Goal: Transaction & Acquisition: Purchase product/service

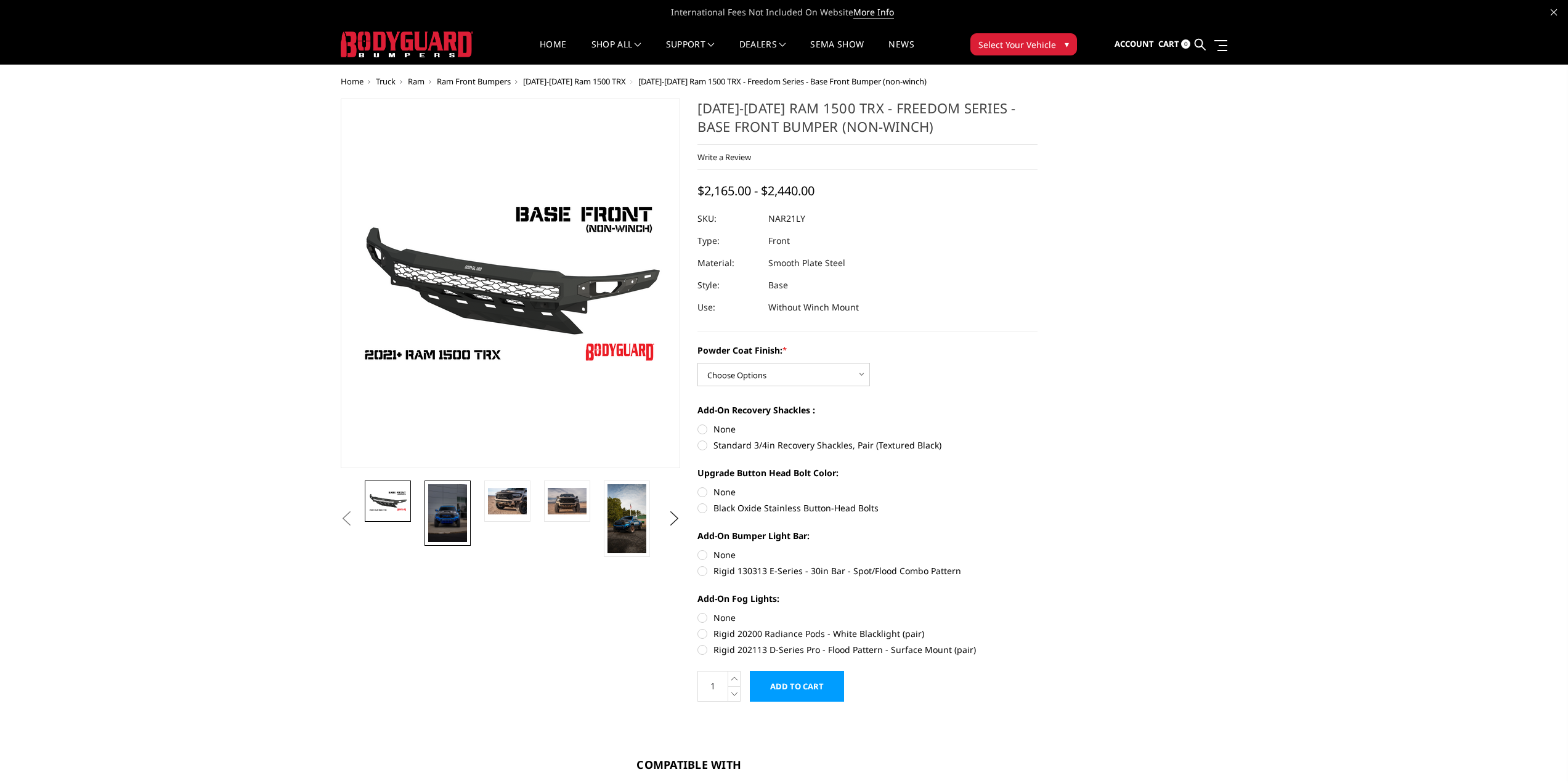
click at [460, 526] on img at bounding box center [447, 513] width 39 height 58
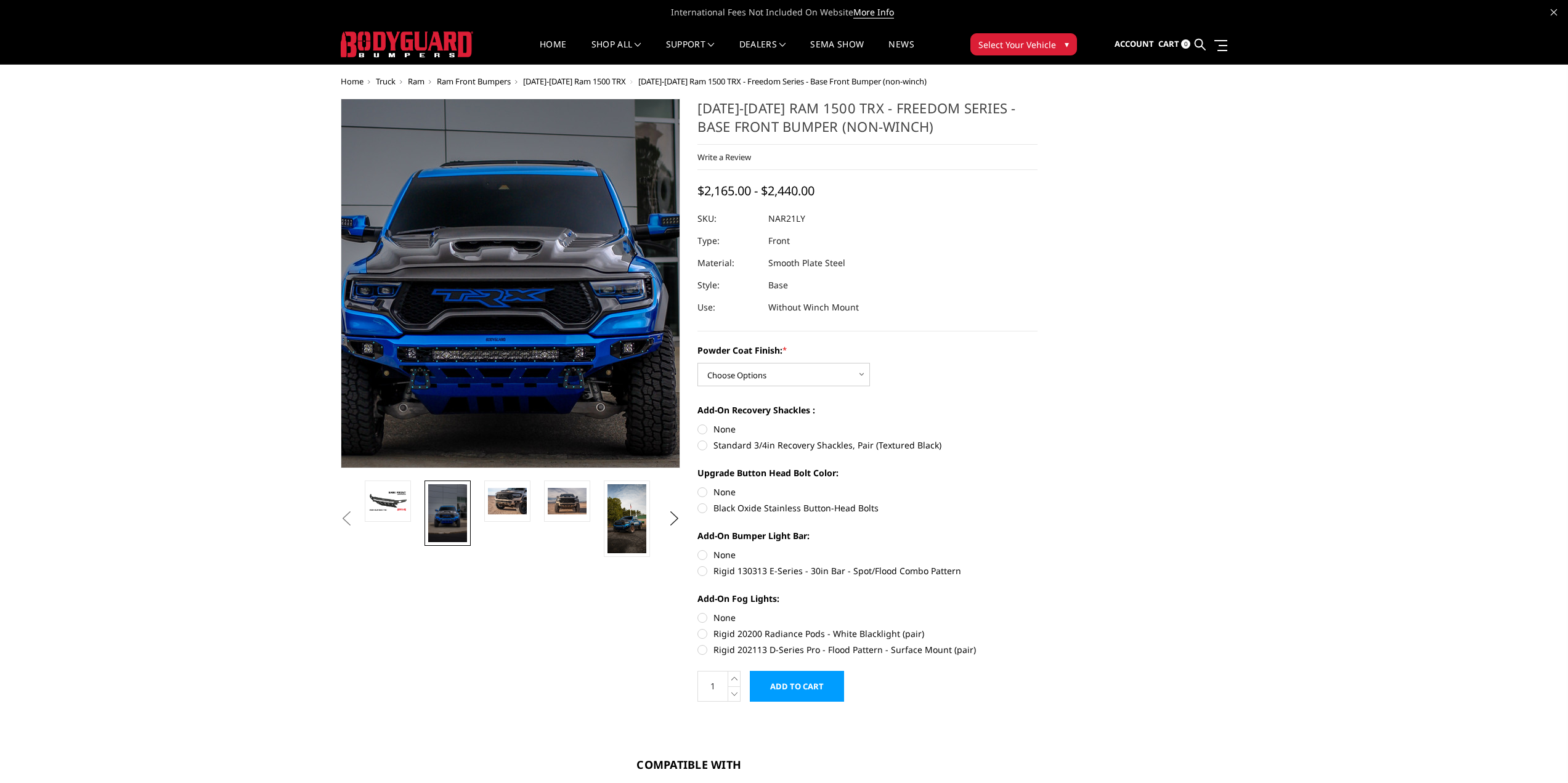
click at [519, 300] on img at bounding box center [506, 265] width 526 height 789
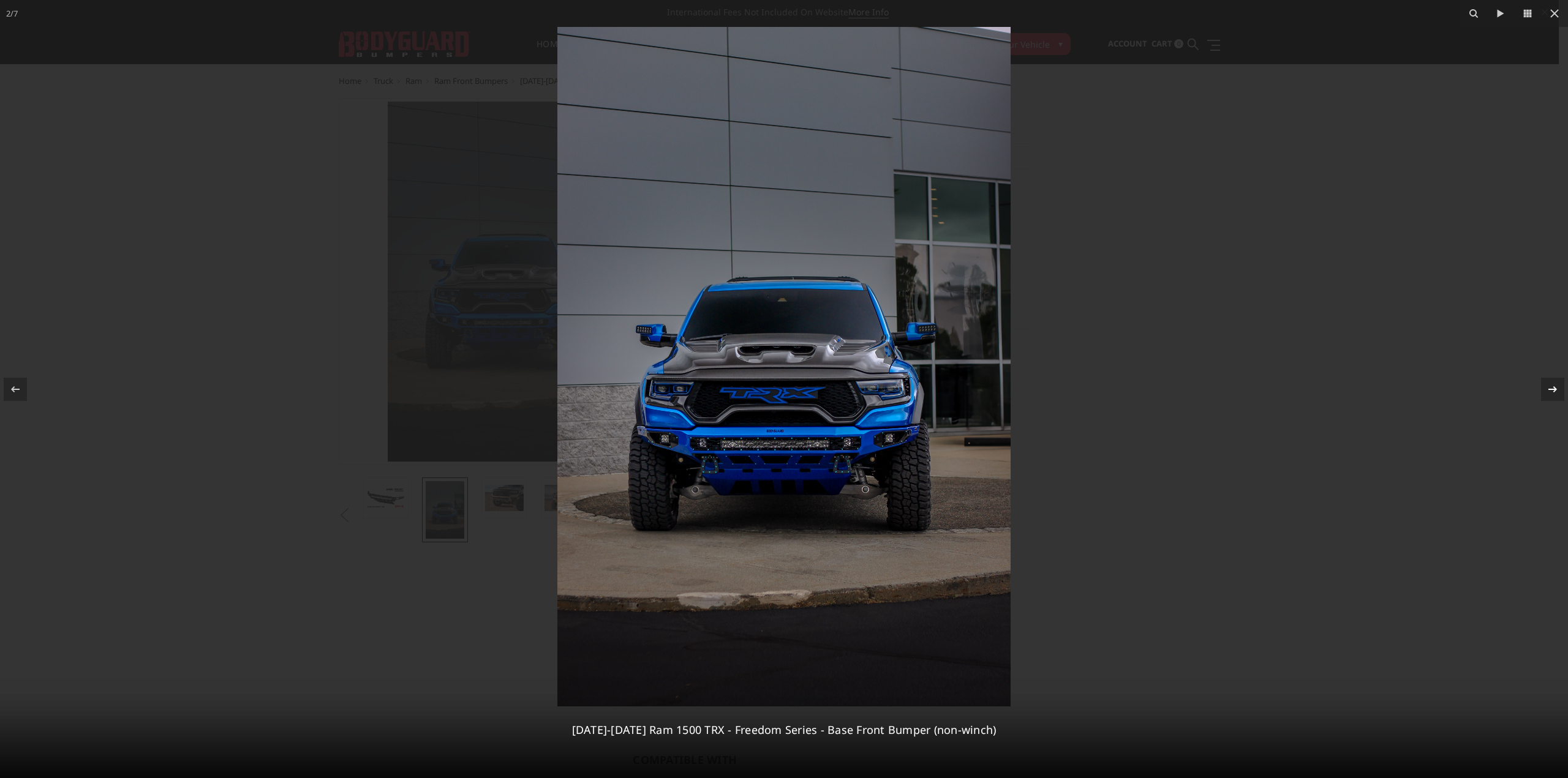
click at [1545, 390] on div at bounding box center [1552, 389] width 23 height 23
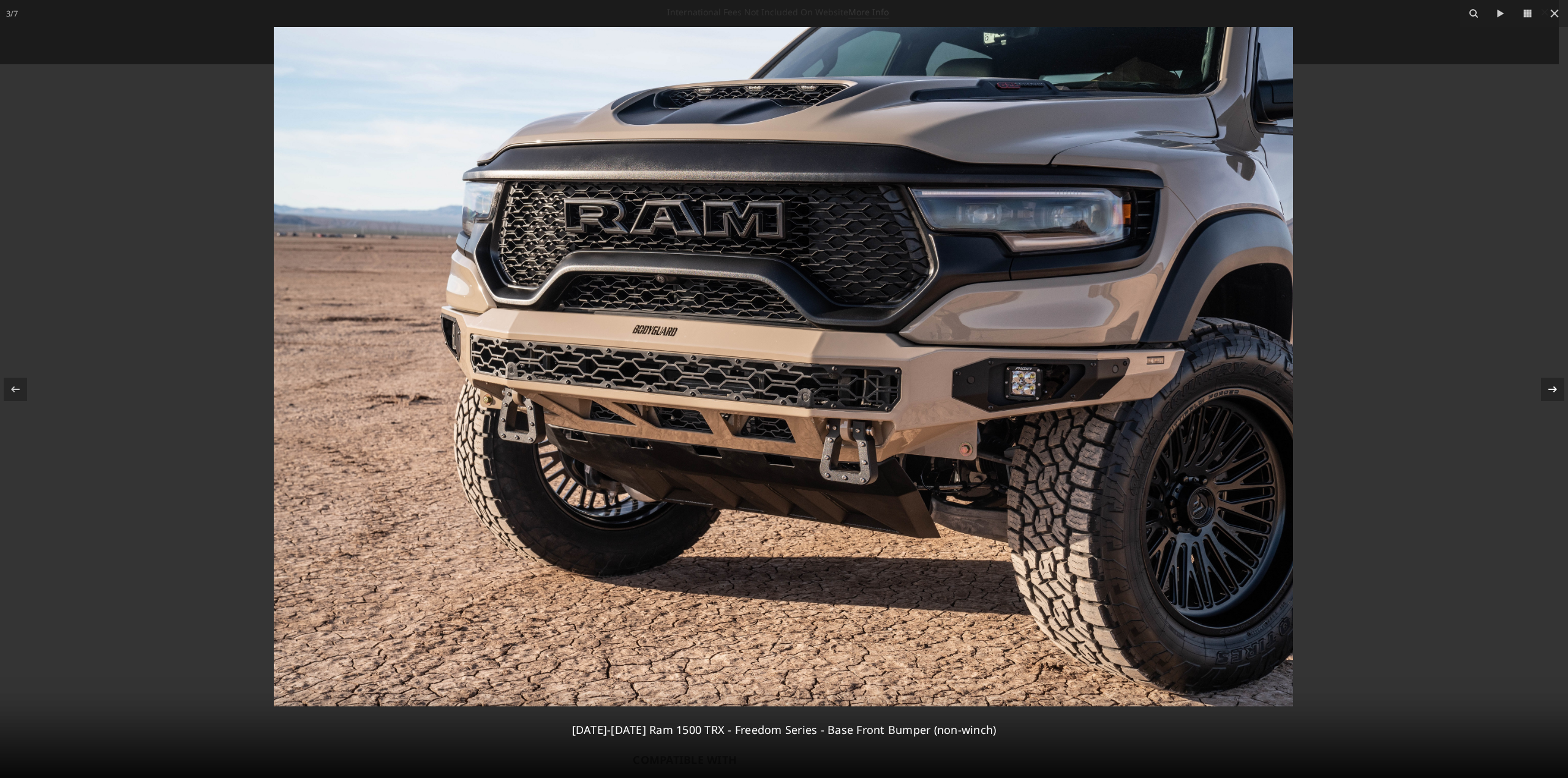
click at [1545, 390] on div "3 / [PHONE_NUMBER][DATE][DATE] Ram 1500 TRX - Freedom Series - Base Front Bumpe…" at bounding box center [784, 389] width 1568 height 778
click at [1553, 392] on icon at bounding box center [1553, 390] width 15 height 15
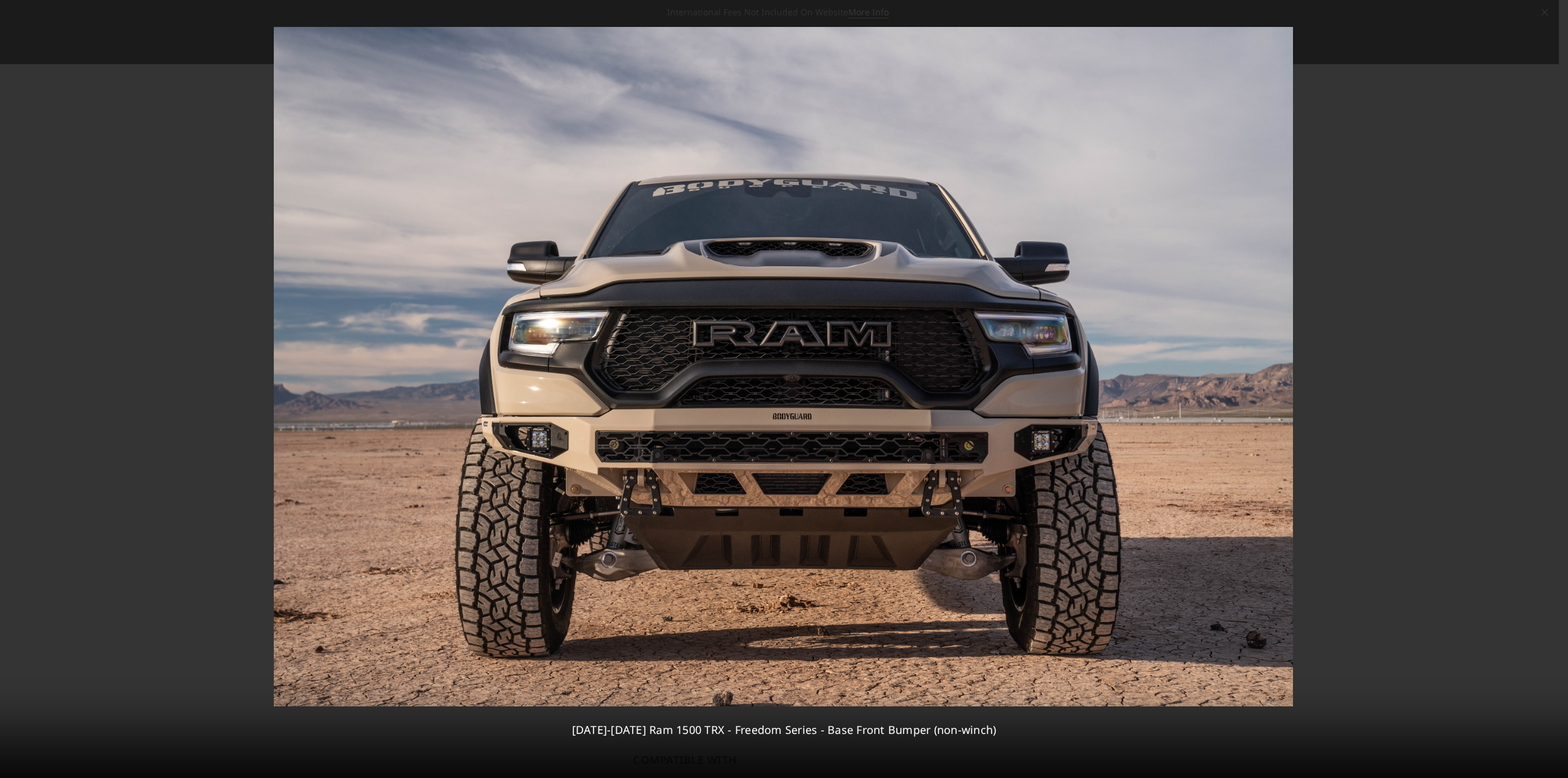
click at [1553, 392] on div "4 / 7 2021-2024 Ram 1500 TRX - Freedom Series - Base Front Bumper (non-winch)" at bounding box center [784, 389] width 1568 height 778
click at [1552, 394] on icon at bounding box center [1553, 390] width 15 height 15
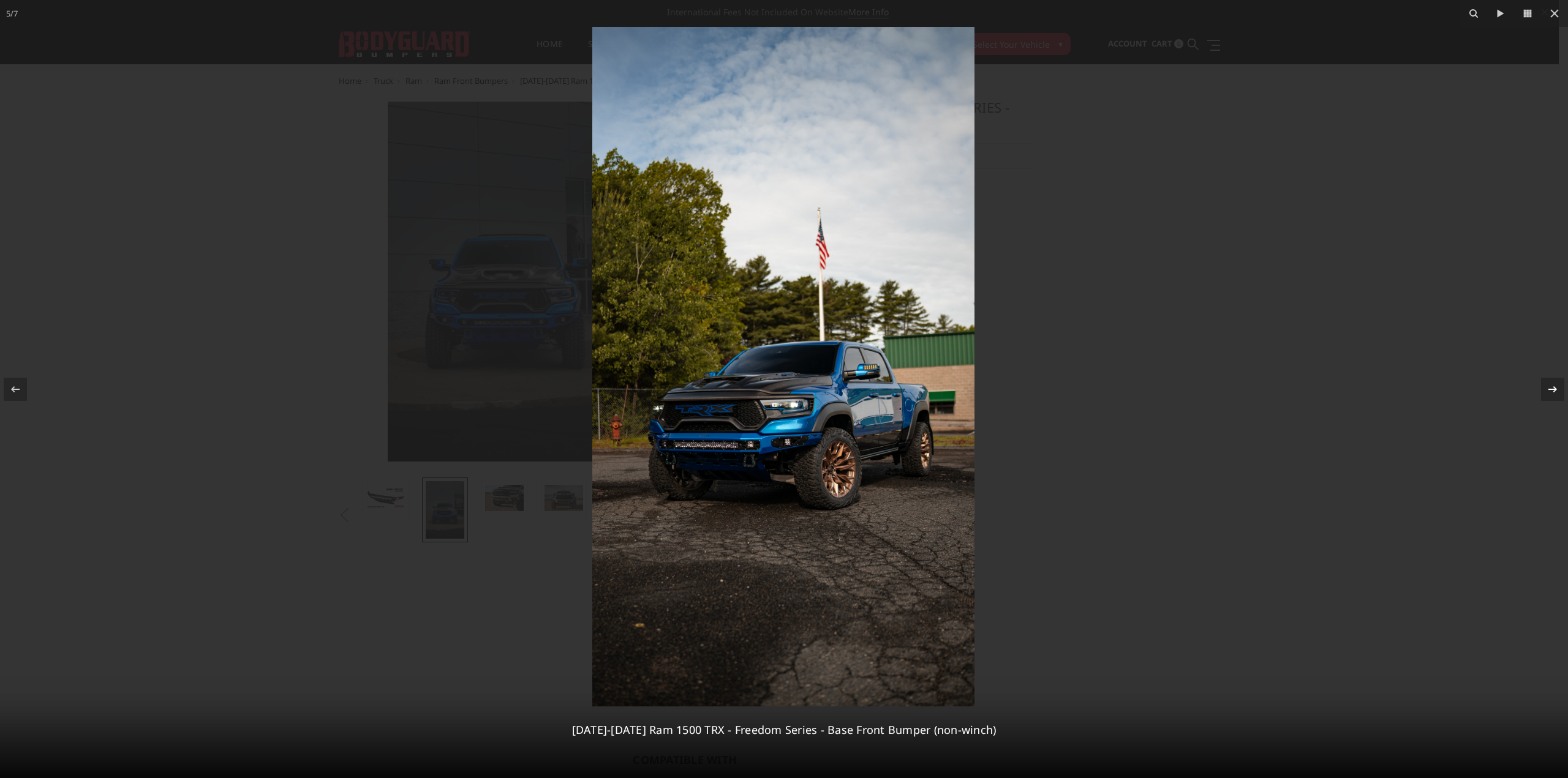
click at [1552, 394] on icon at bounding box center [1553, 390] width 15 height 15
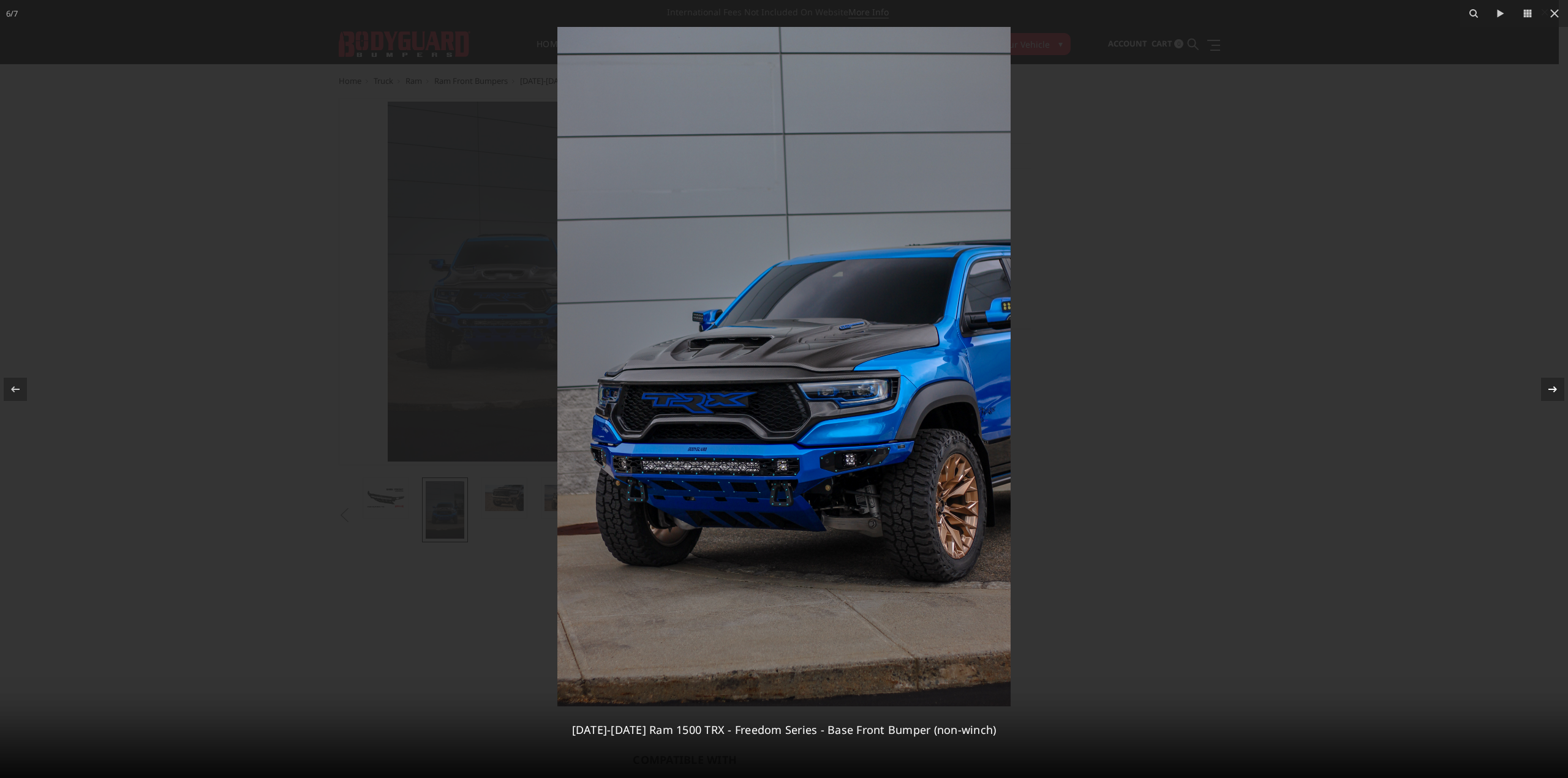
click at [1552, 394] on icon at bounding box center [1553, 390] width 15 height 15
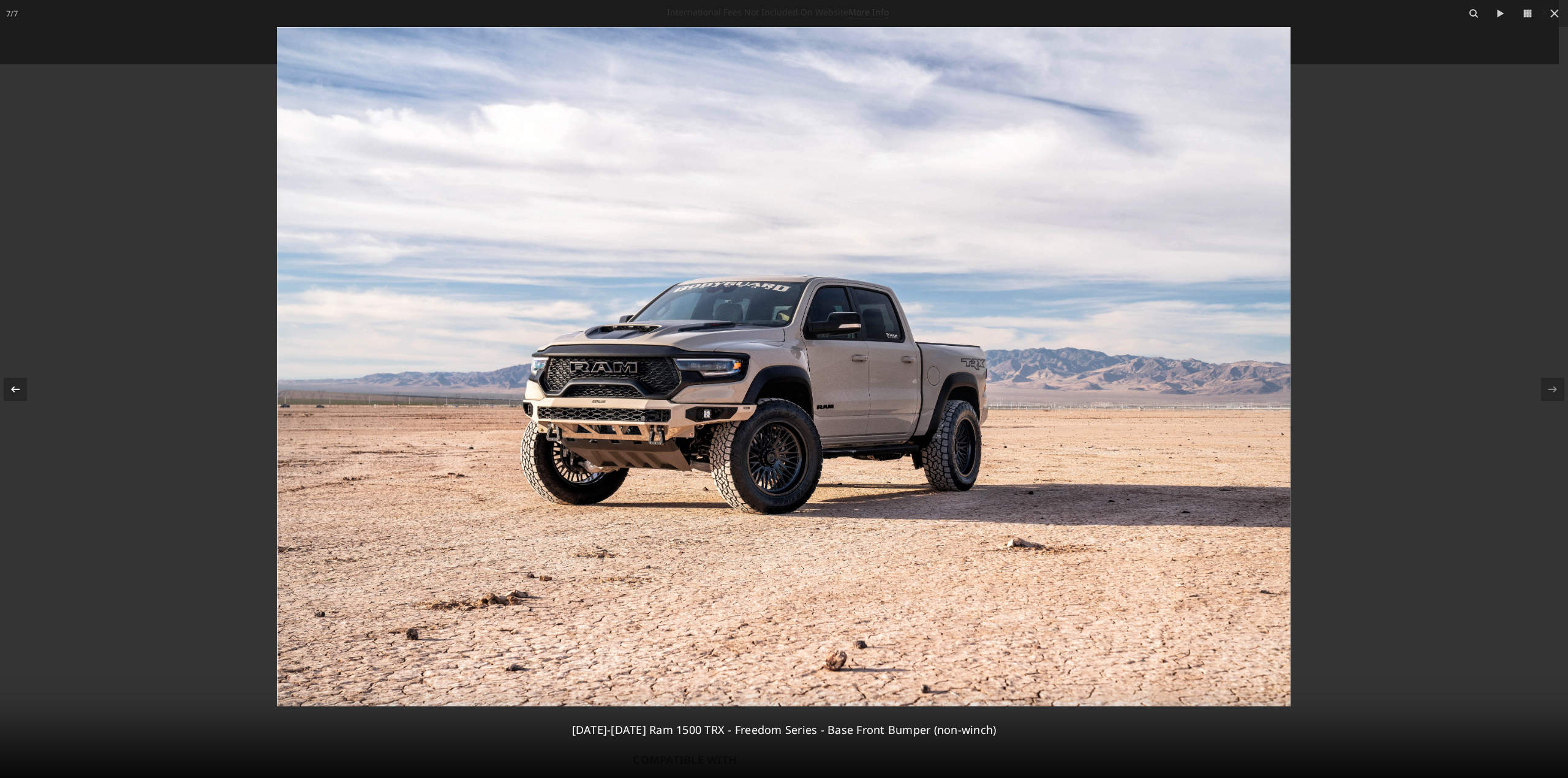
click at [21, 390] on icon at bounding box center [16, 390] width 15 height 15
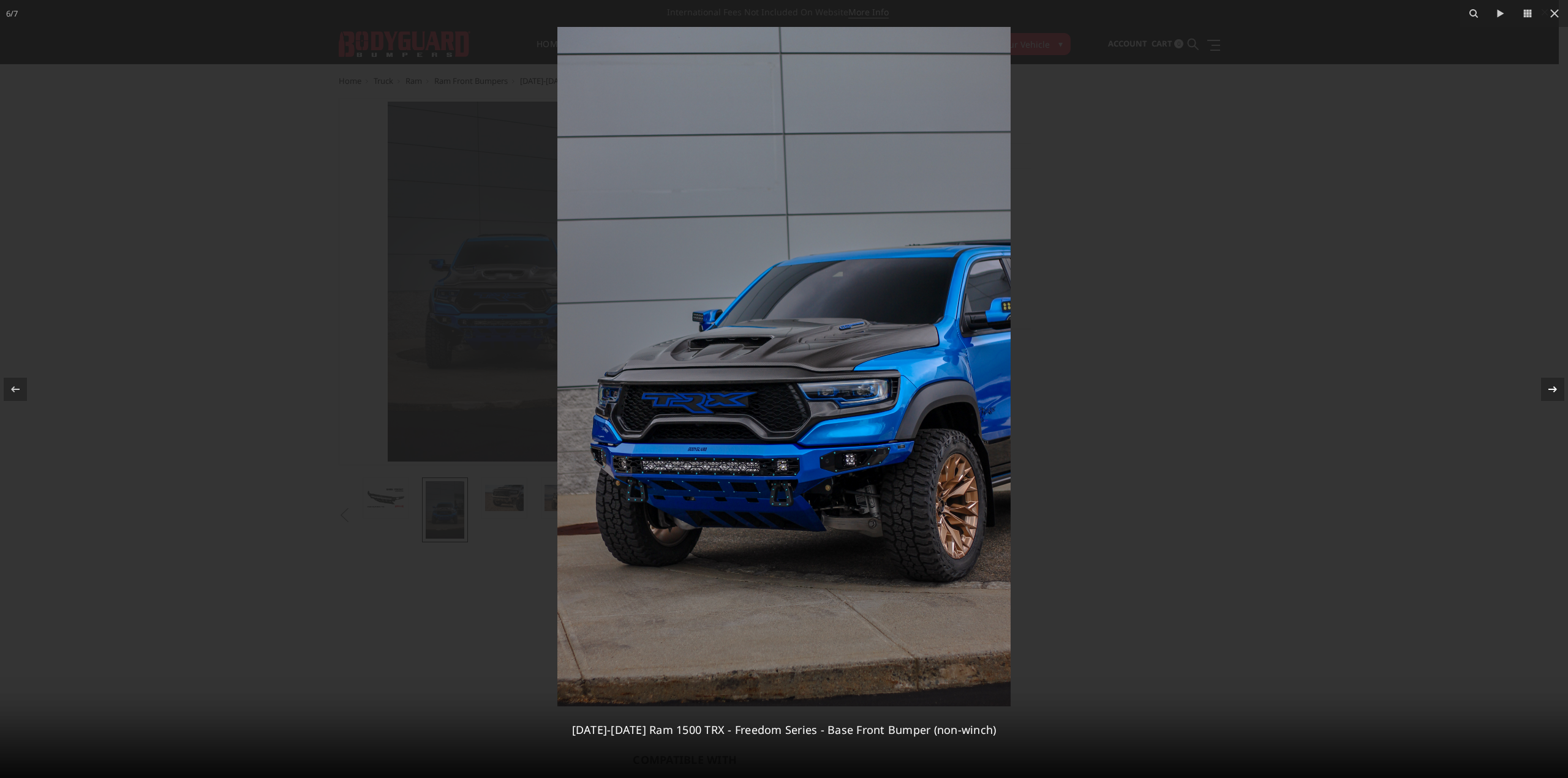
click at [1546, 380] on div at bounding box center [1552, 389] width 23 height 23
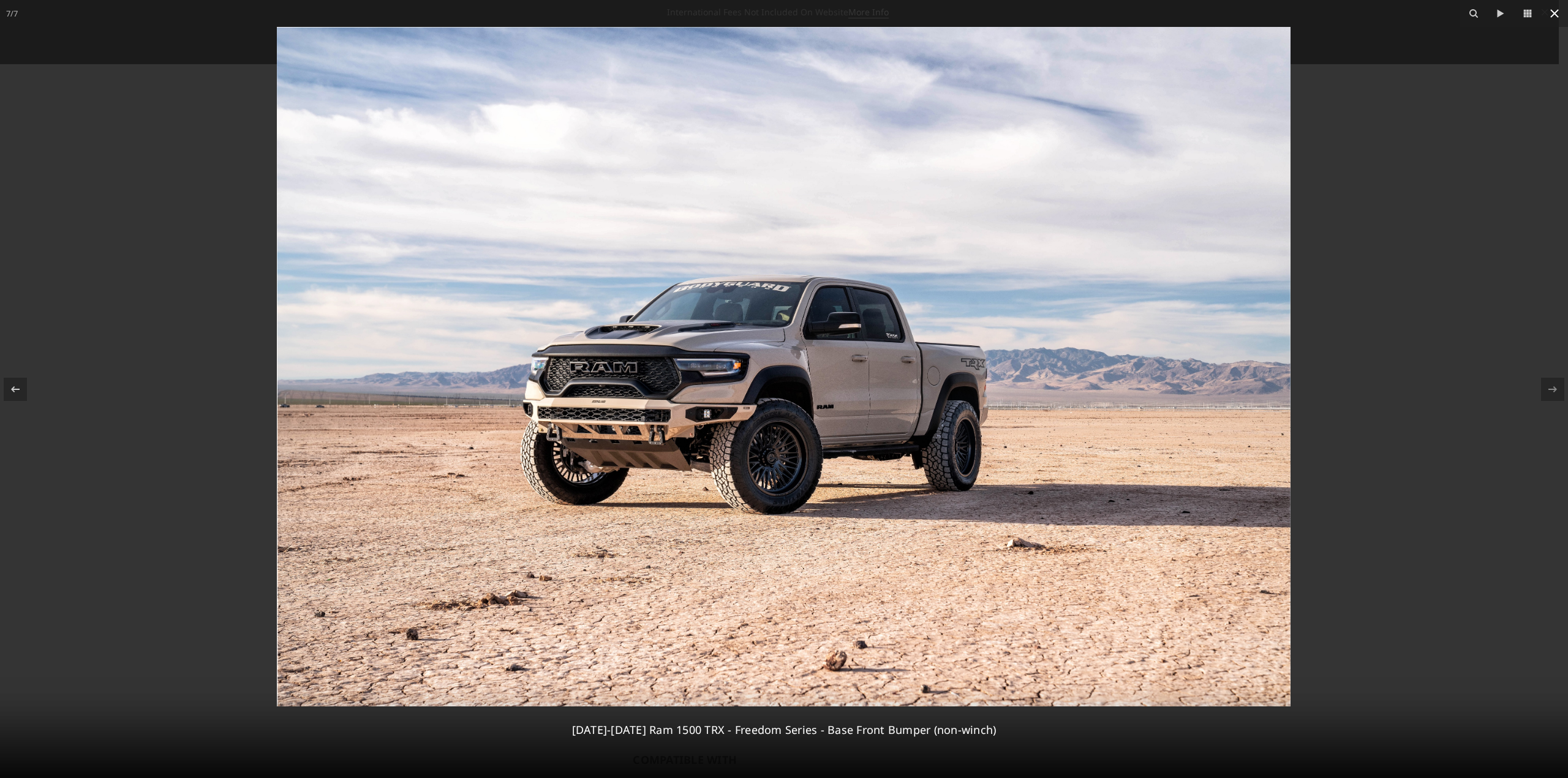
click at [1555, 14] on icon at bounding box center [1554, 14] width 9 height 9
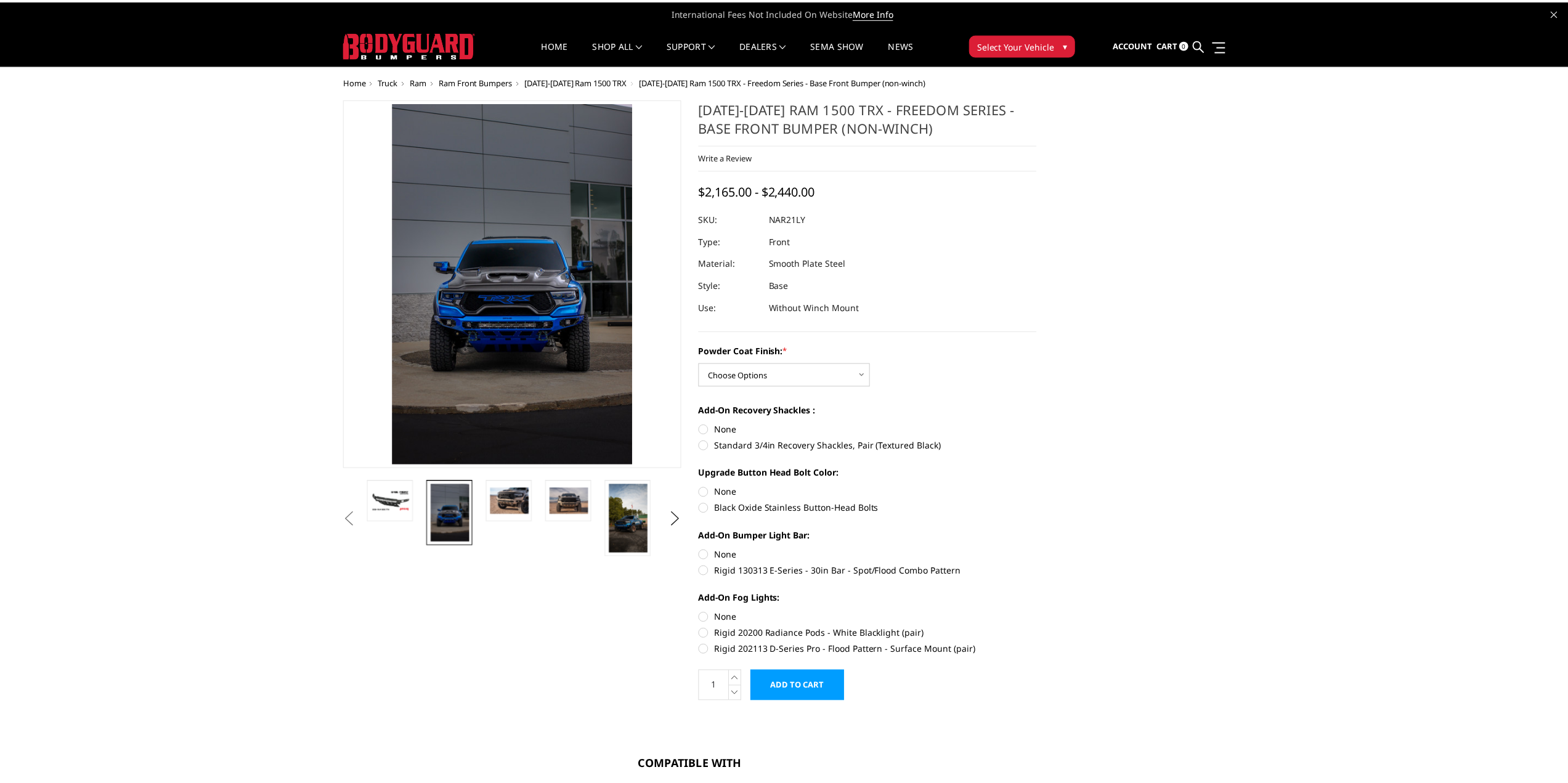
scroll to position [0, 121]
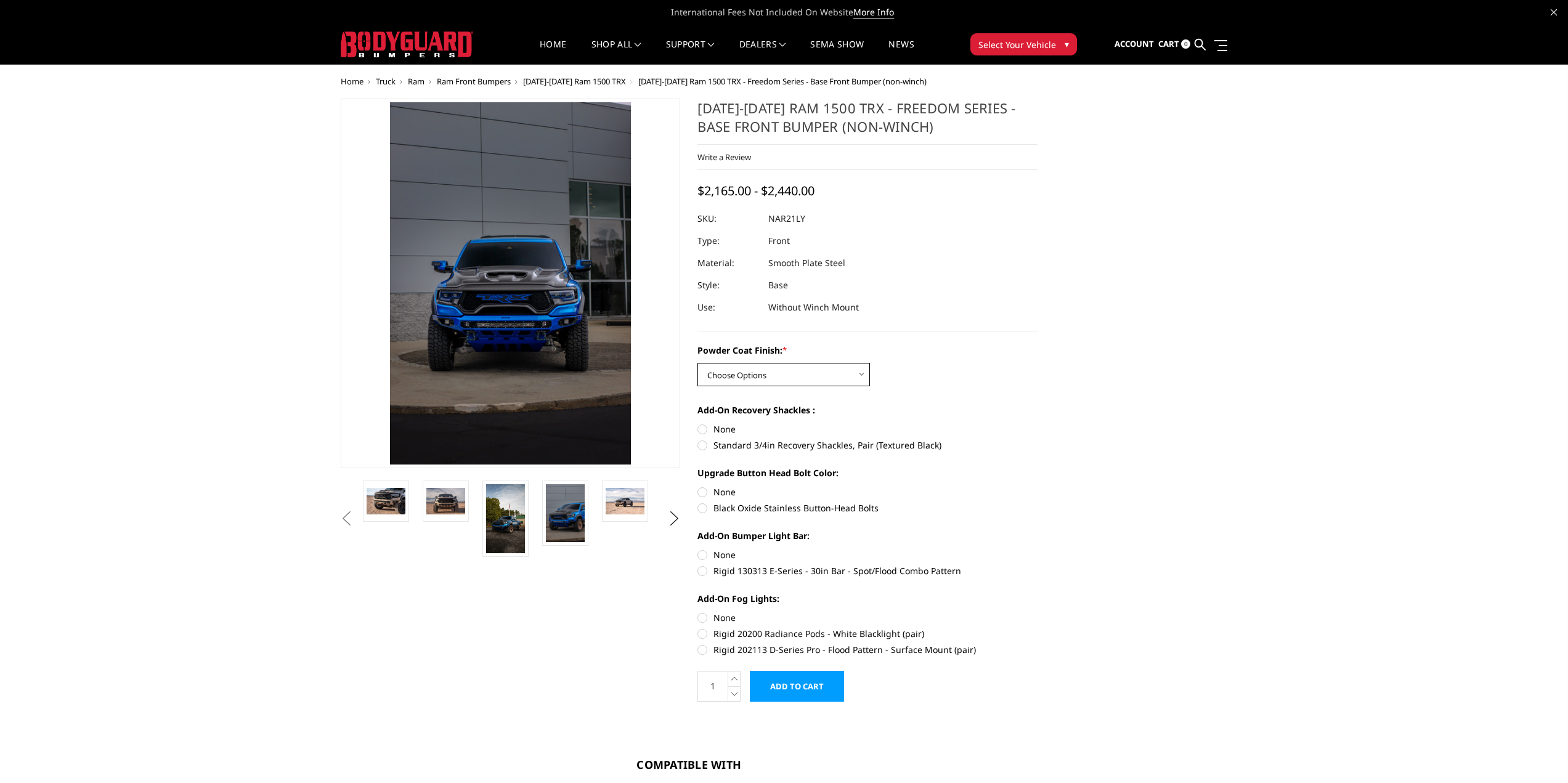
click at [804, 368] on select "Choose Options Bare Metal Textured Black Powder Coat" at bounding box center [783, 374] width 172 height 23
select select "3140"
click at [697, 363] on select "Choose Options Bare Metal Textured Black Powder Coat" at bounding box center [783, 374] width 172 height 23
click at [939, 402] on div "Powder Coat Finish: * Choose Options Bare Metal Textured Black Powder Coat Add-…" at bounding box center [867, 499] width 340 height 310
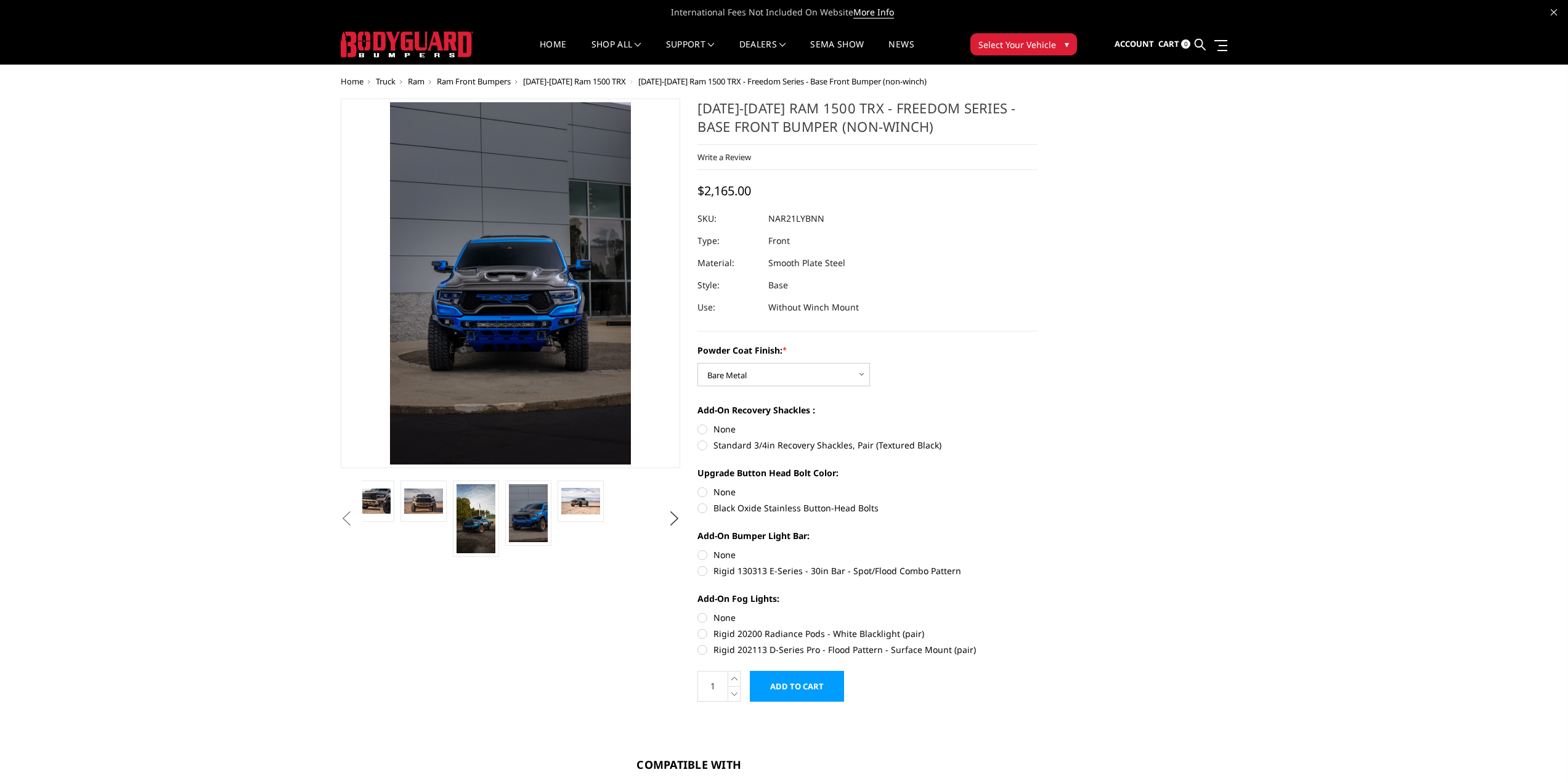
click at [719, 429] on label "None" at bounding box center [867, 429] width 340 height 13
click at [698, 424] on input "None" at bounding box center [697, 423] width 1 height 1
radio input "true"
click at [751, 511] on label "Black Oxide Stainless Button-Head Bolts" at bounding box center [867, 507] width 340 height 13
click at [1038, 486] on input "Black Oxide Stainless Button-Head Bolts" at bounding box center [1038, 486] width 1 height 1
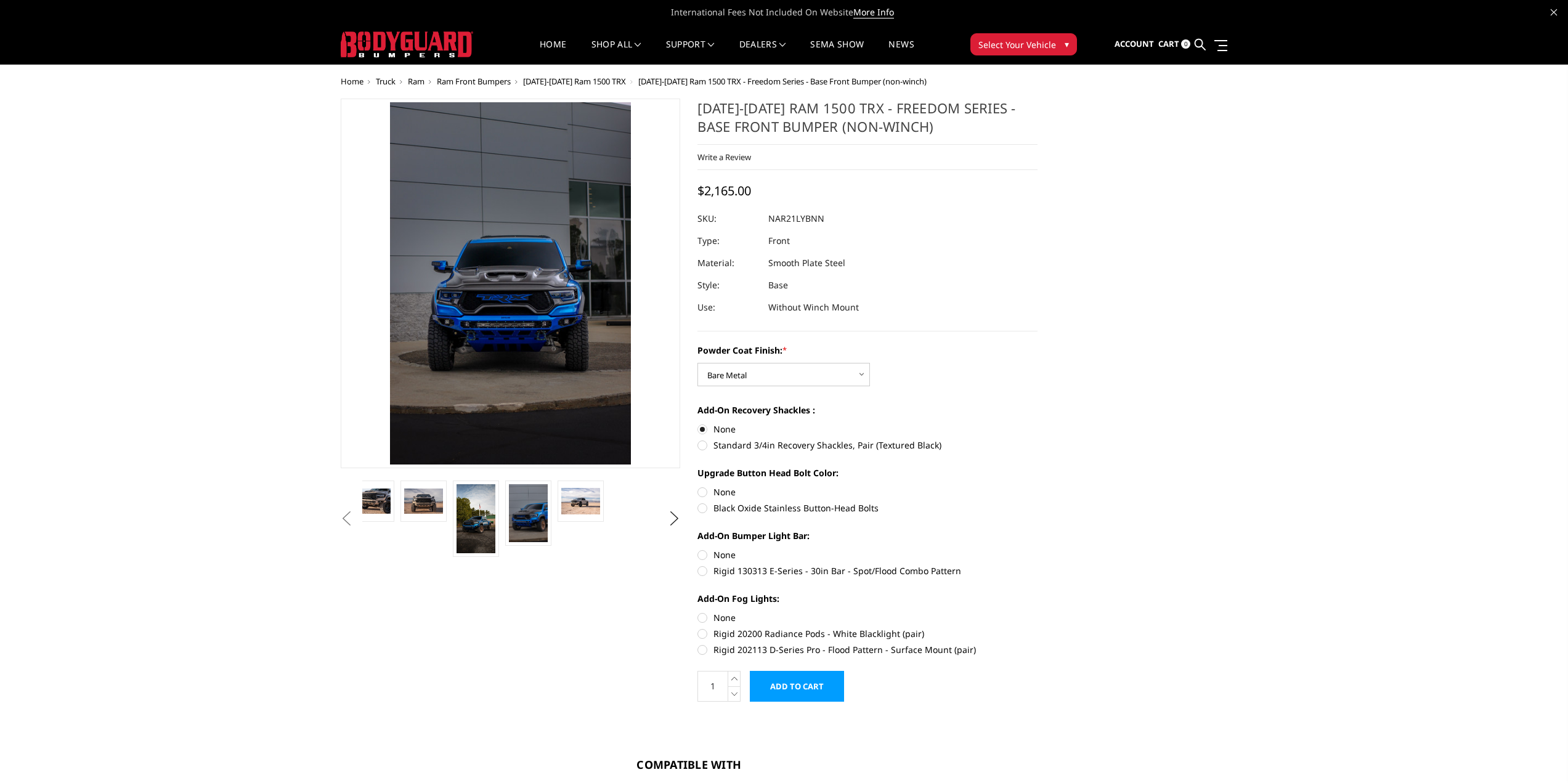
radio input "true"
click at [736, 494] on label "None" at bounding box center [867, 492] width 340 height 13
click at [698, 486] on input "None" at bounding box center [697, 486] width 1 height 1
radio input "true"
click at [732, 508] on label "Black Oxide Stainless Button-Head Bolts" at bounding box center [867, 507] width 340 height 13
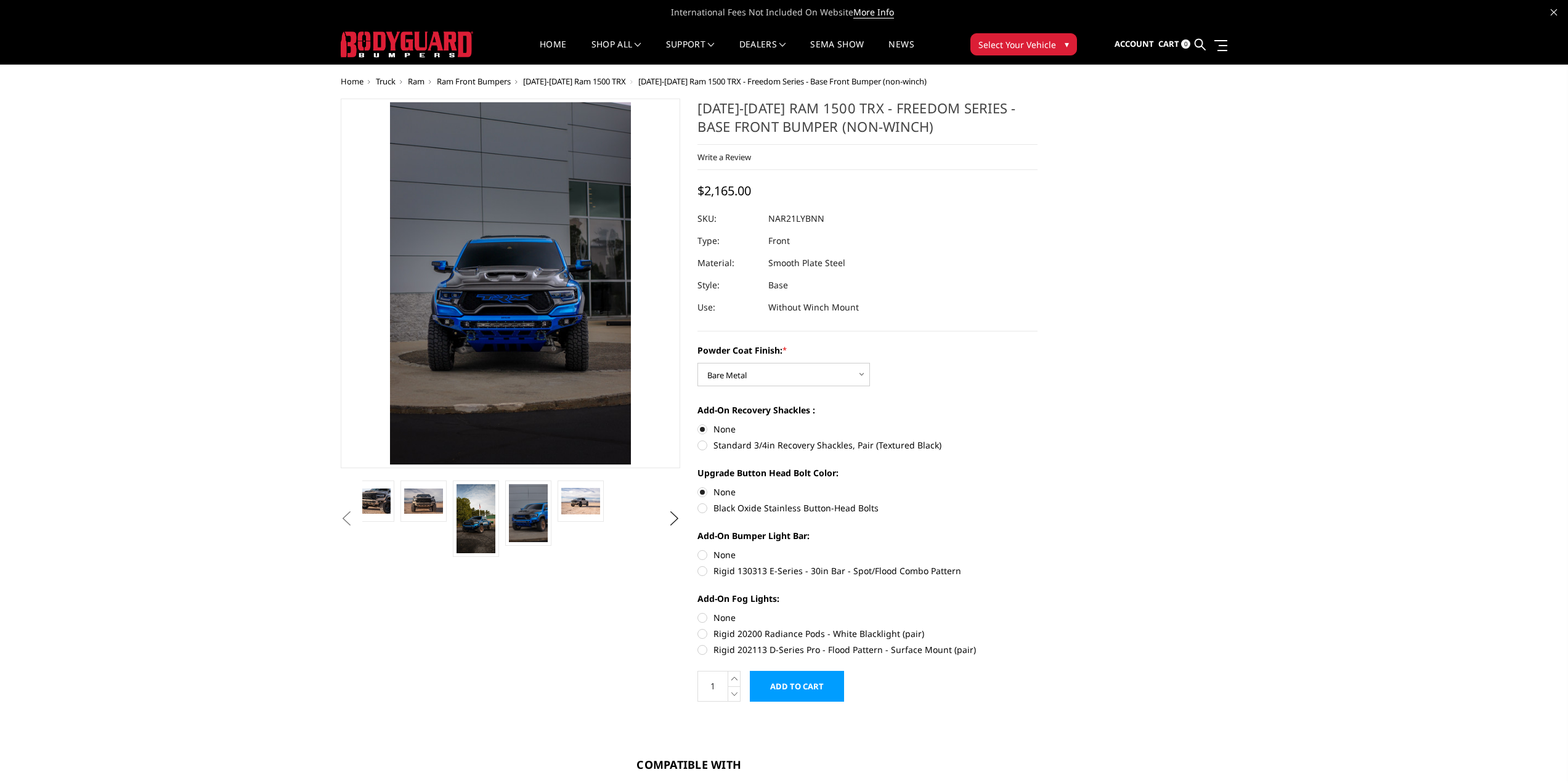
click at [1038, 486] on input "Black Oxide Stainless Button-Head Bolts" at bounding box center [1038, 486] width 1 height 1
radio input "true"
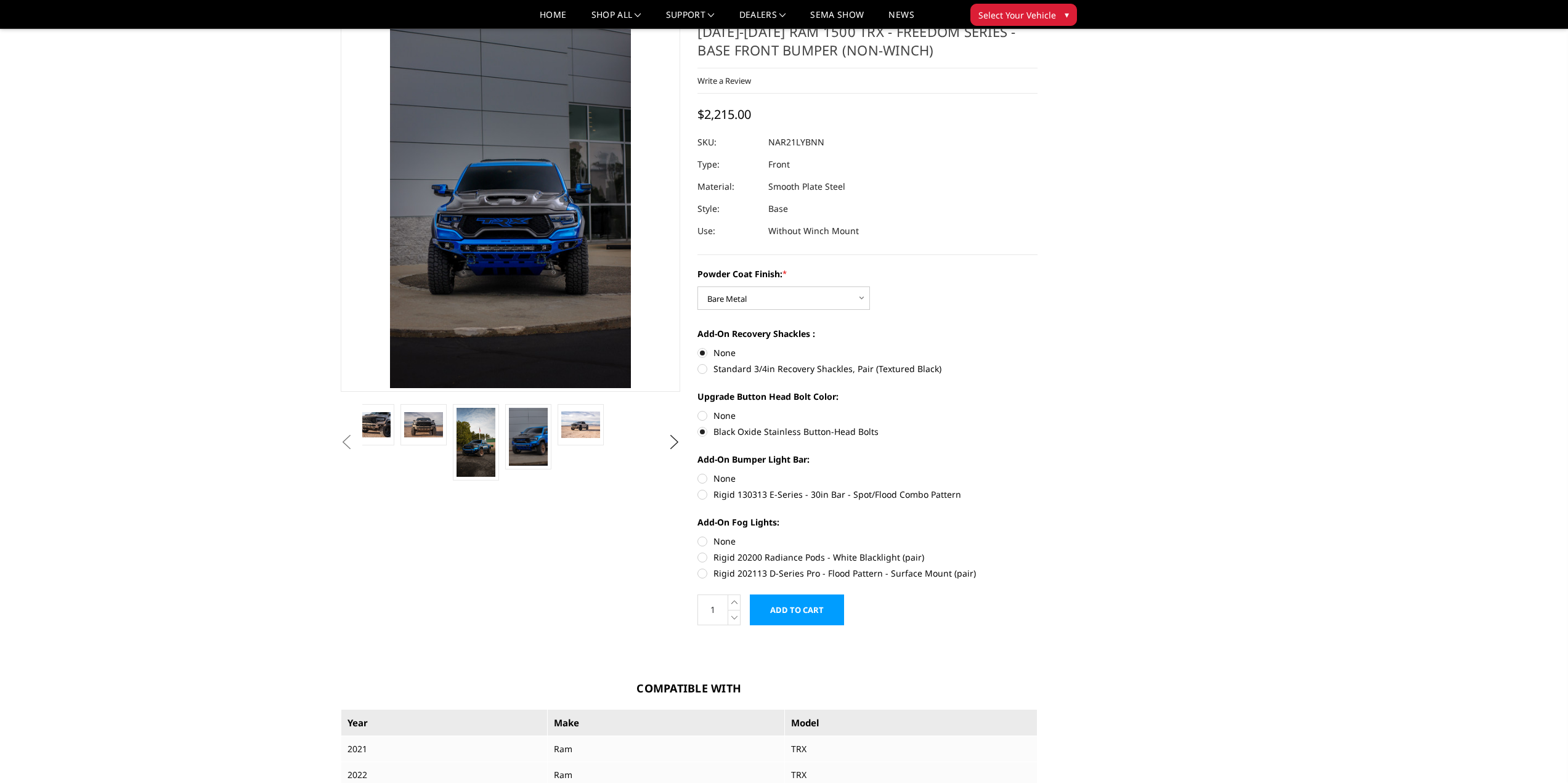
scroll to position [61, 0]
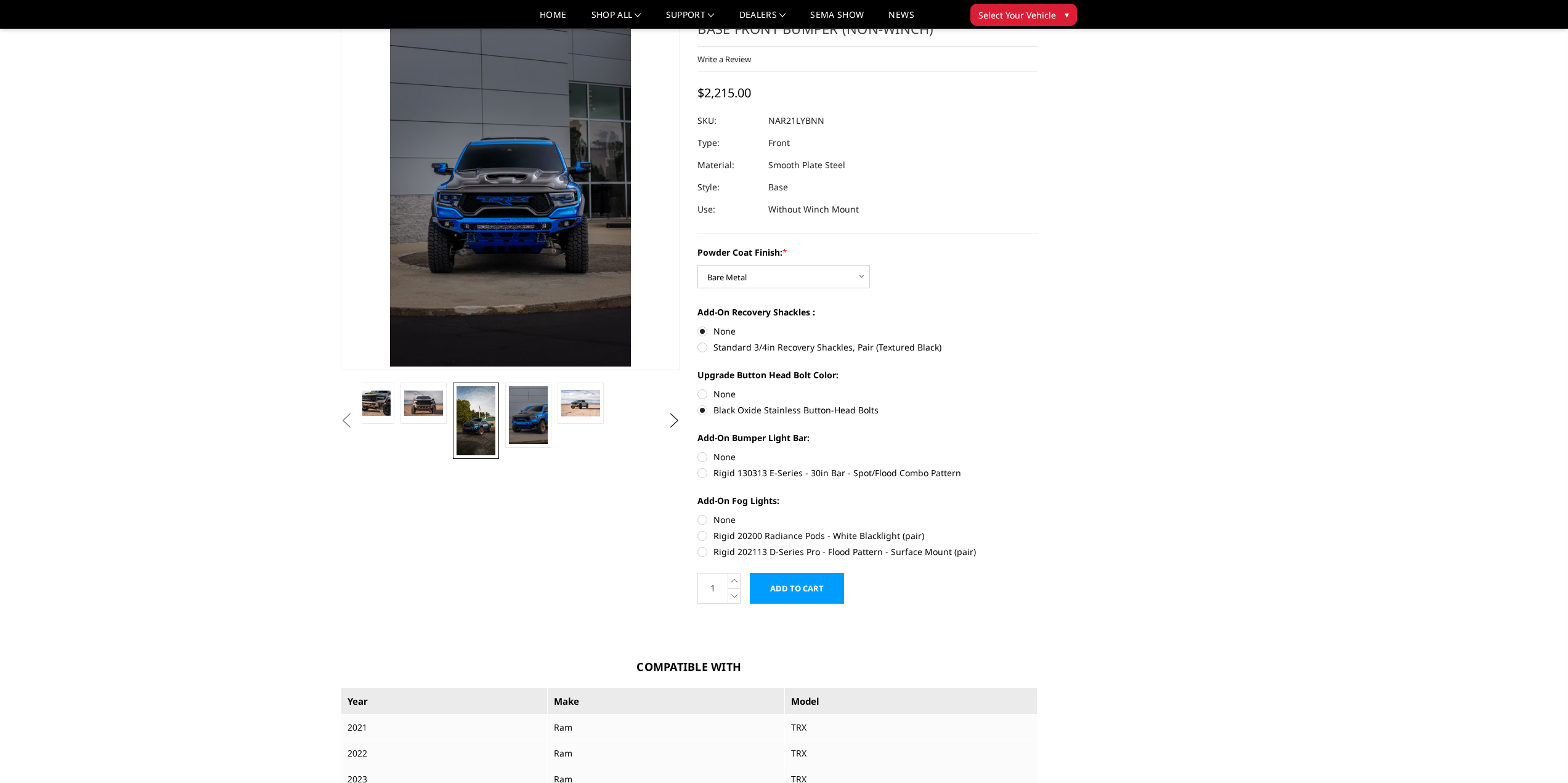
click at [487, 415] on img at bounding box center [476, 421] width 39 height 69
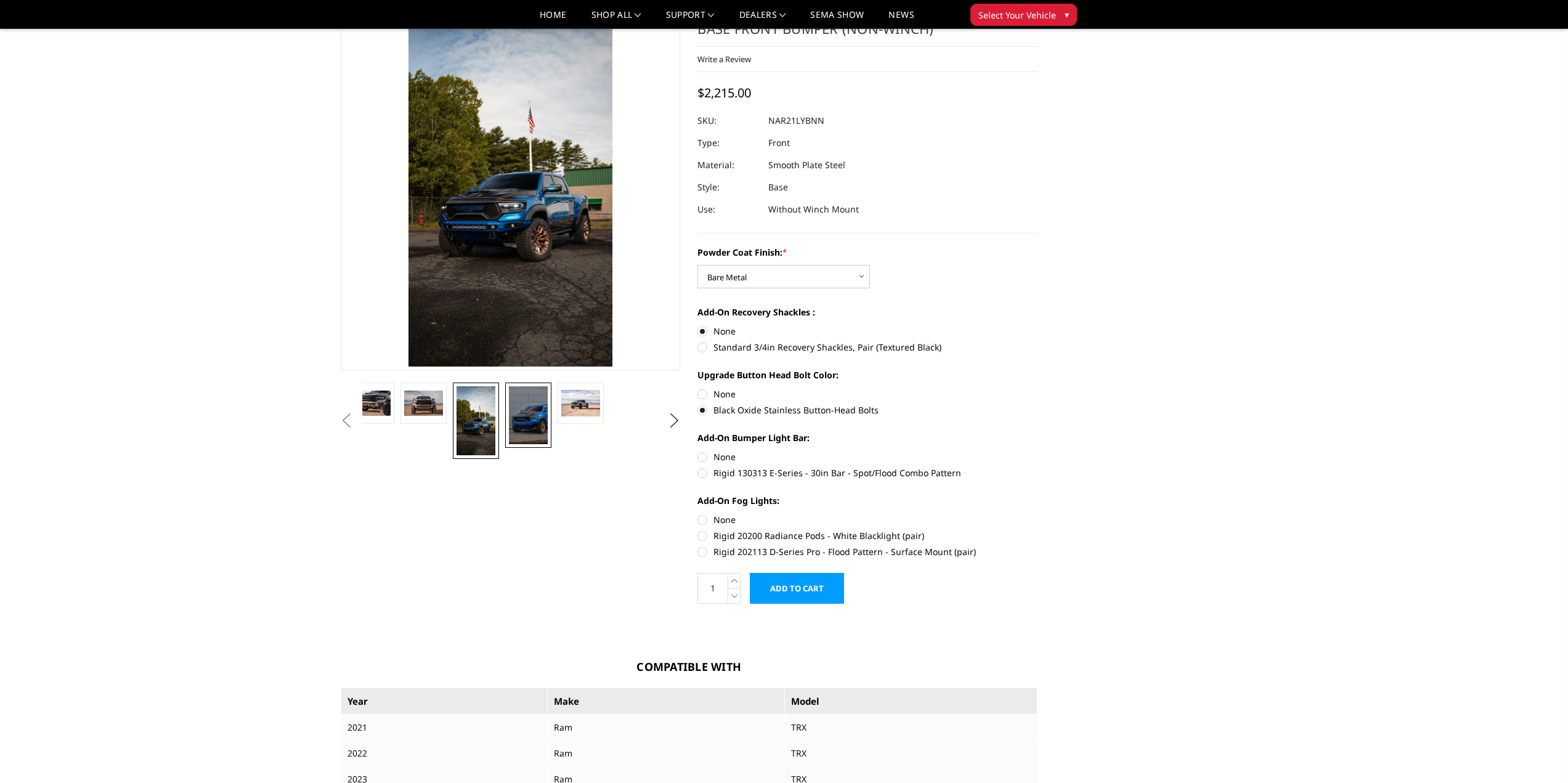
click at [528, 416] on img at bounding box center [528, 415] width 39 height 58
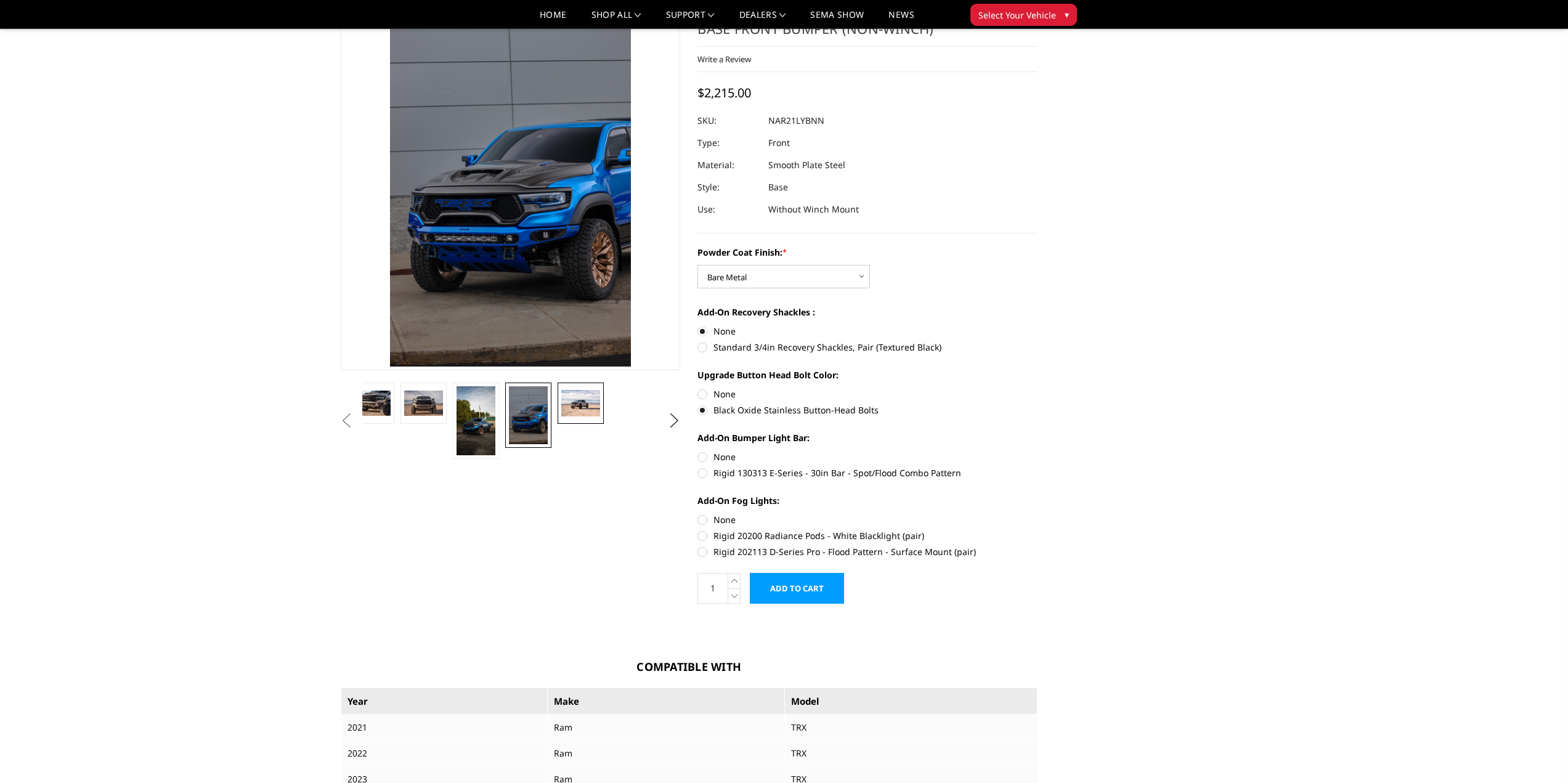
click at [582, 404] on img at bounding box center [580, 403] width 39 height 26
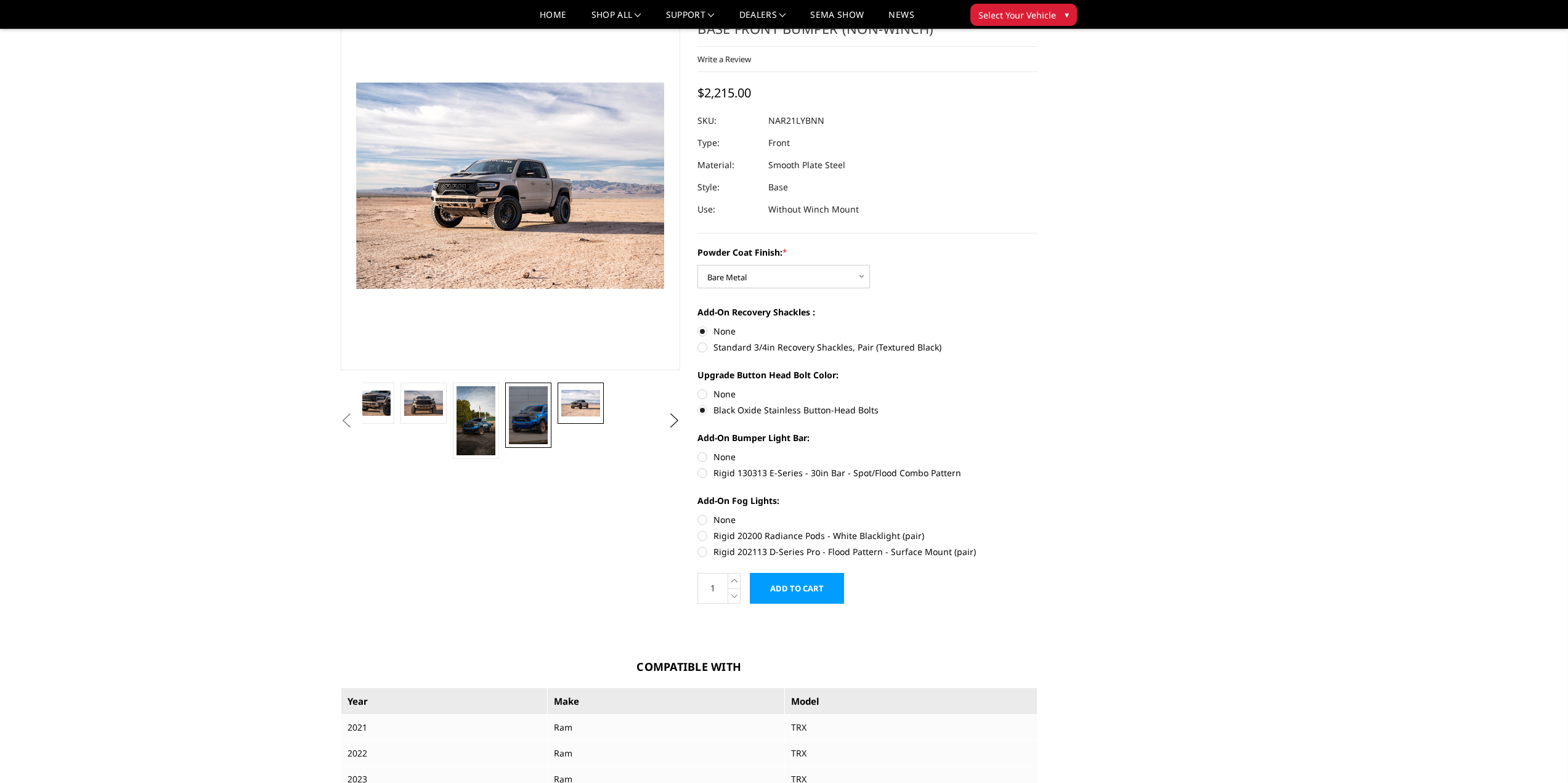
click at [540, 404] on img at bounding box center [528, 415] width 39 height 58
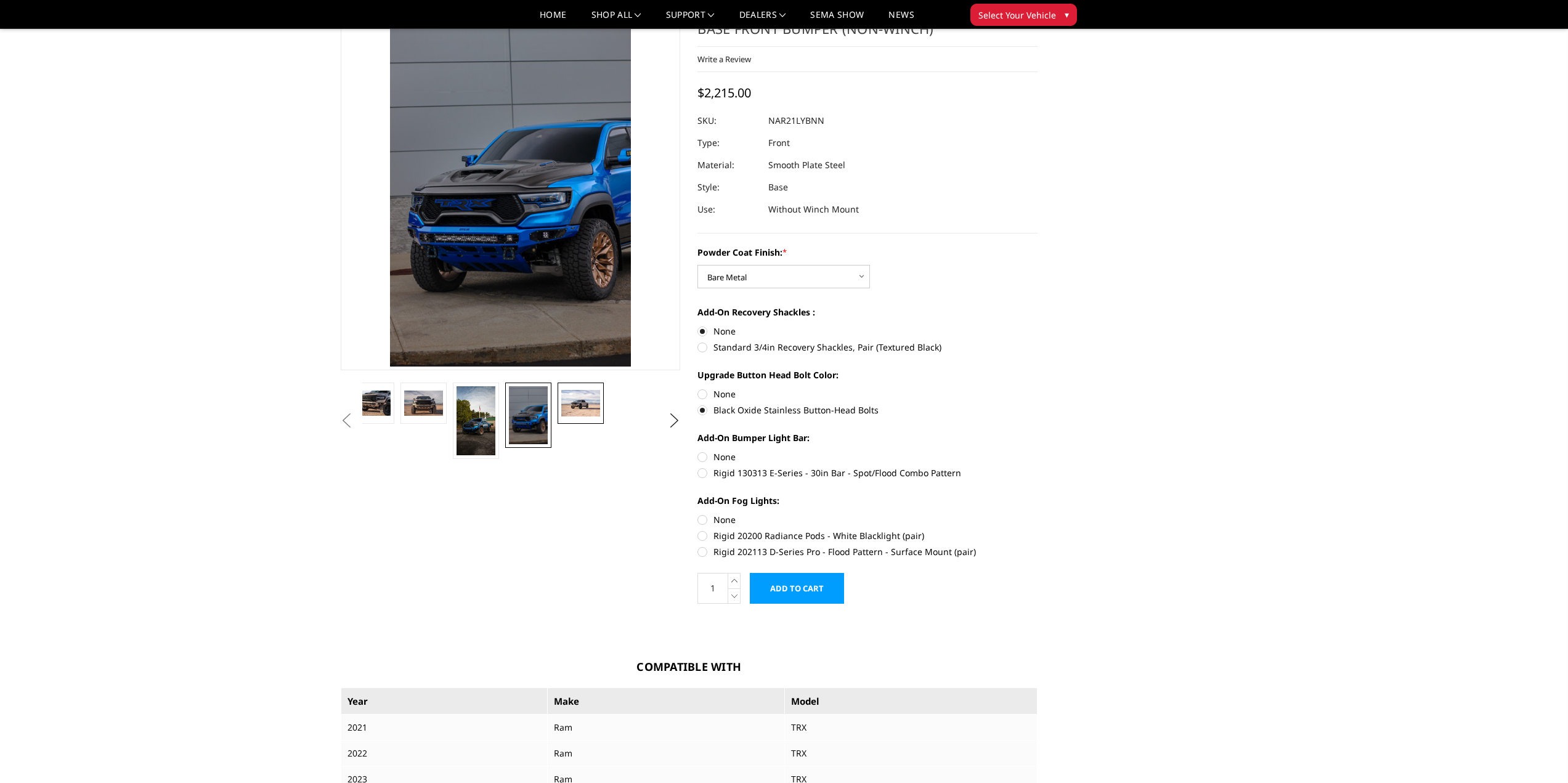
click at [573, 404] on img at bounding box center [580, 403] width 39 height 26
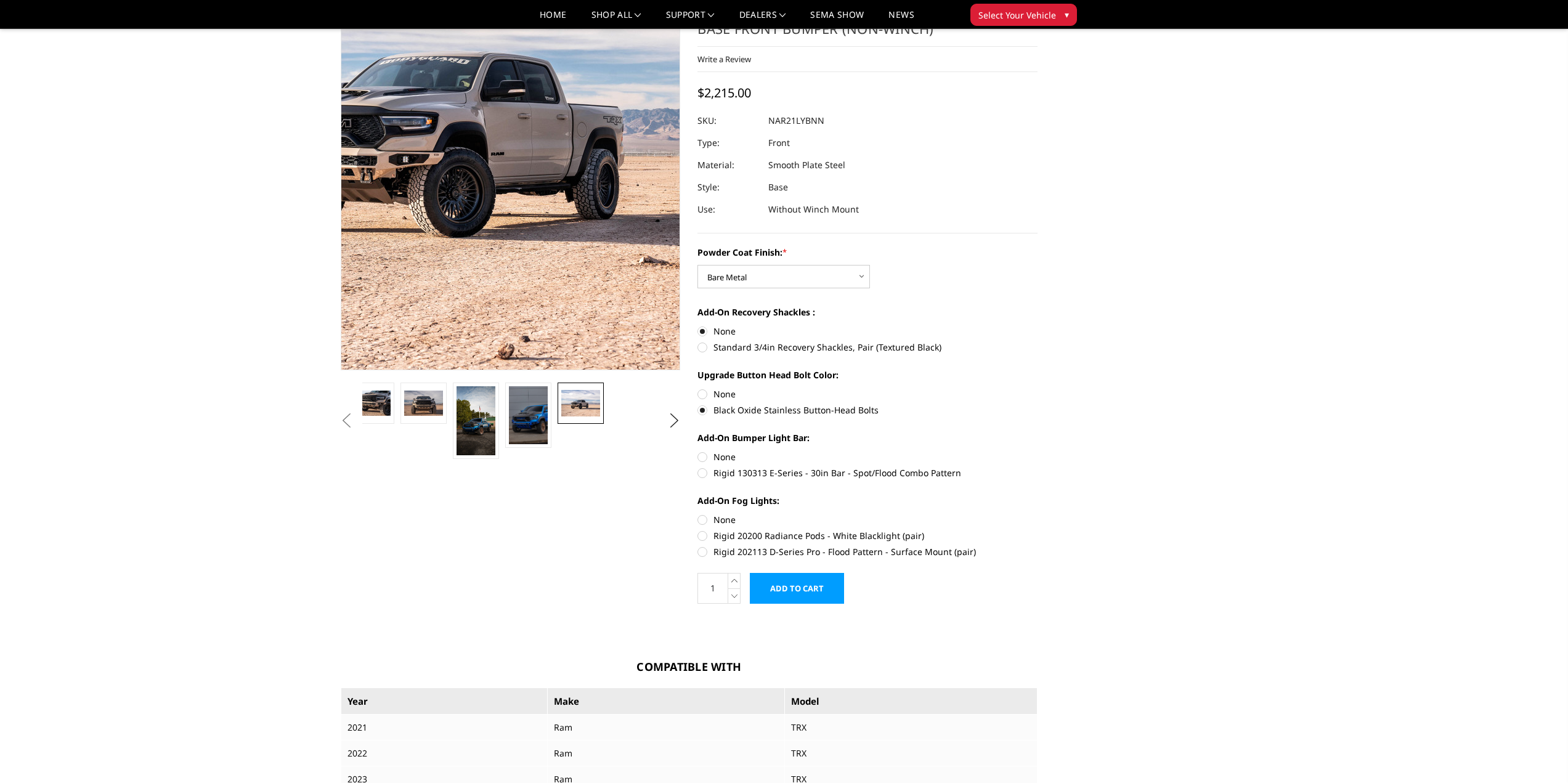
click at [504, 202] on img at bounding box center [465, 122] width 789 height 529
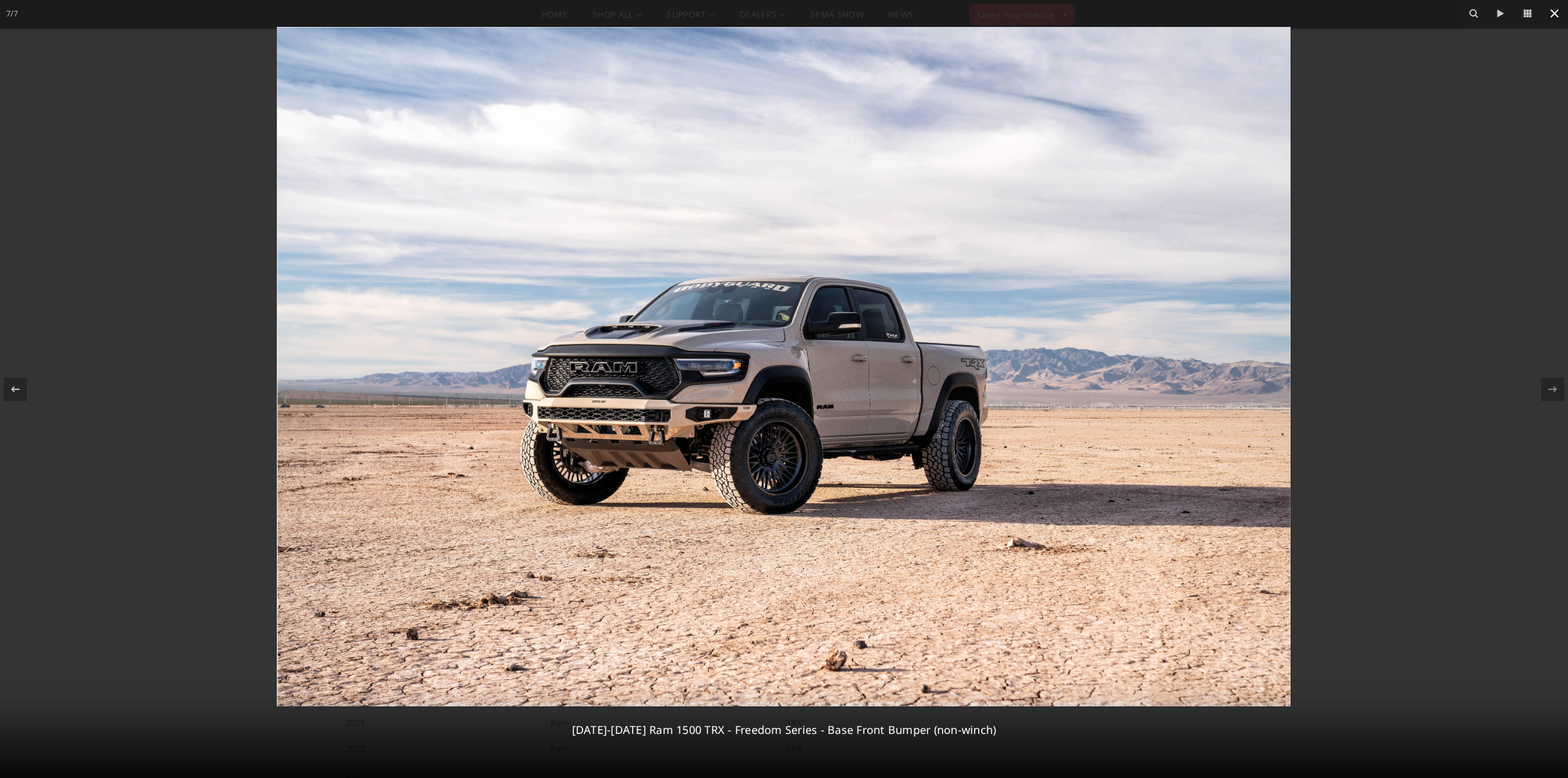
click at [1554, 13] on icon at bounding box center [1554, 14] width 9 height 9
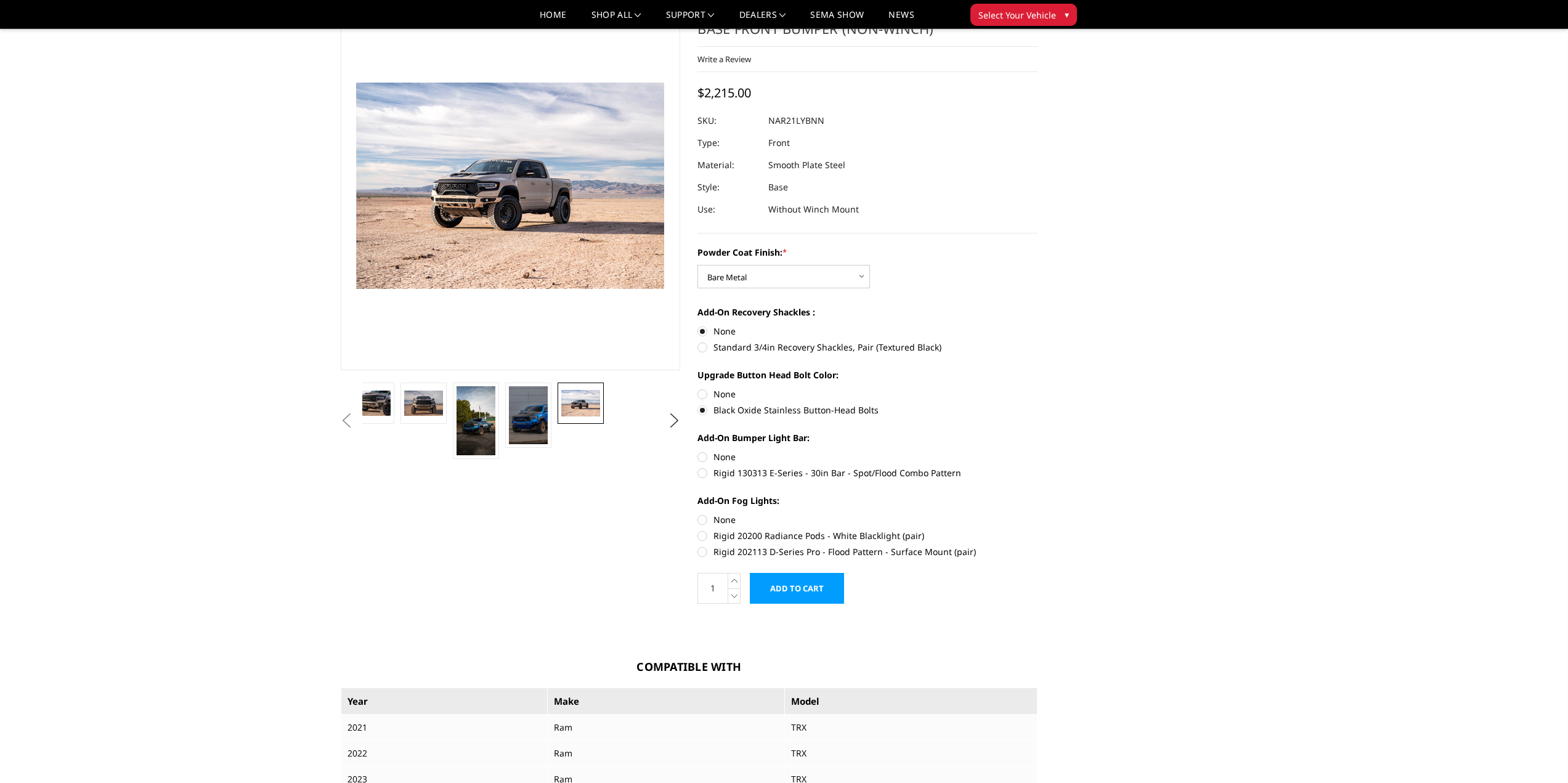
click at [705, 472] on label "Rigid 130313 E-Series - 30in Bar - Spot/Flood Combo Pattern" at bounding box center [867, 473] width 340 height 13
click at [1038, 451] on input "Rigid 130313 E-Series - 30in Bar - Spot/Flood Combo Pattern" at bounding box center [1038, 450] width 1 height 1
radio input "true"
click at [705, 472] on label "Rigid 130313 E-Series - 30in Bar - Spot/Flood Combo Pattern" at bounding box center [867, 473] width 340 height 13
click at [1038, 451] on input "Rigid 130313 E-Series - 30in Bar - Spot/Flood Combo Pattern" at bounding box center [1038, 450] width 1 height 1
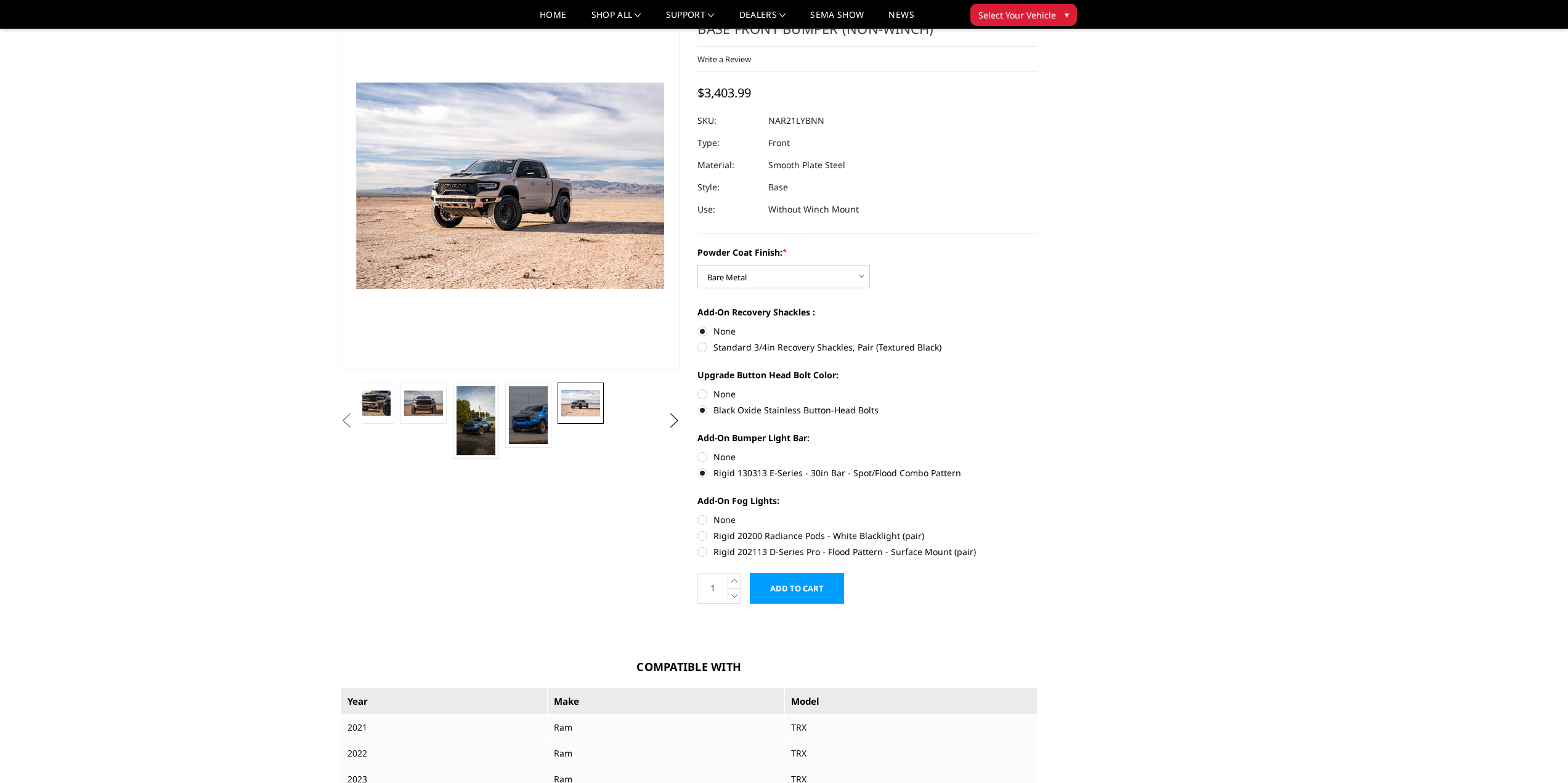
click at [704, 469] on label "Rigid 130313 E-Series - 30in Bar - Spot/Flood Combo Pattern" at bounding box center [867, 473] width 340 height 13
click at [1038, 451] on input "Rigid 130313 E-Series - 30in Bar - Spot/Flood Combo Pattern" at bounding box center [1038, 450] width 1 height 1
click at [704, 456] on label "None" at bounding box center [867, 456] width 340 height 13
click at [698, 451] on input "None" at bounding box center [697, 450] width 1 height 1
radio input "true"
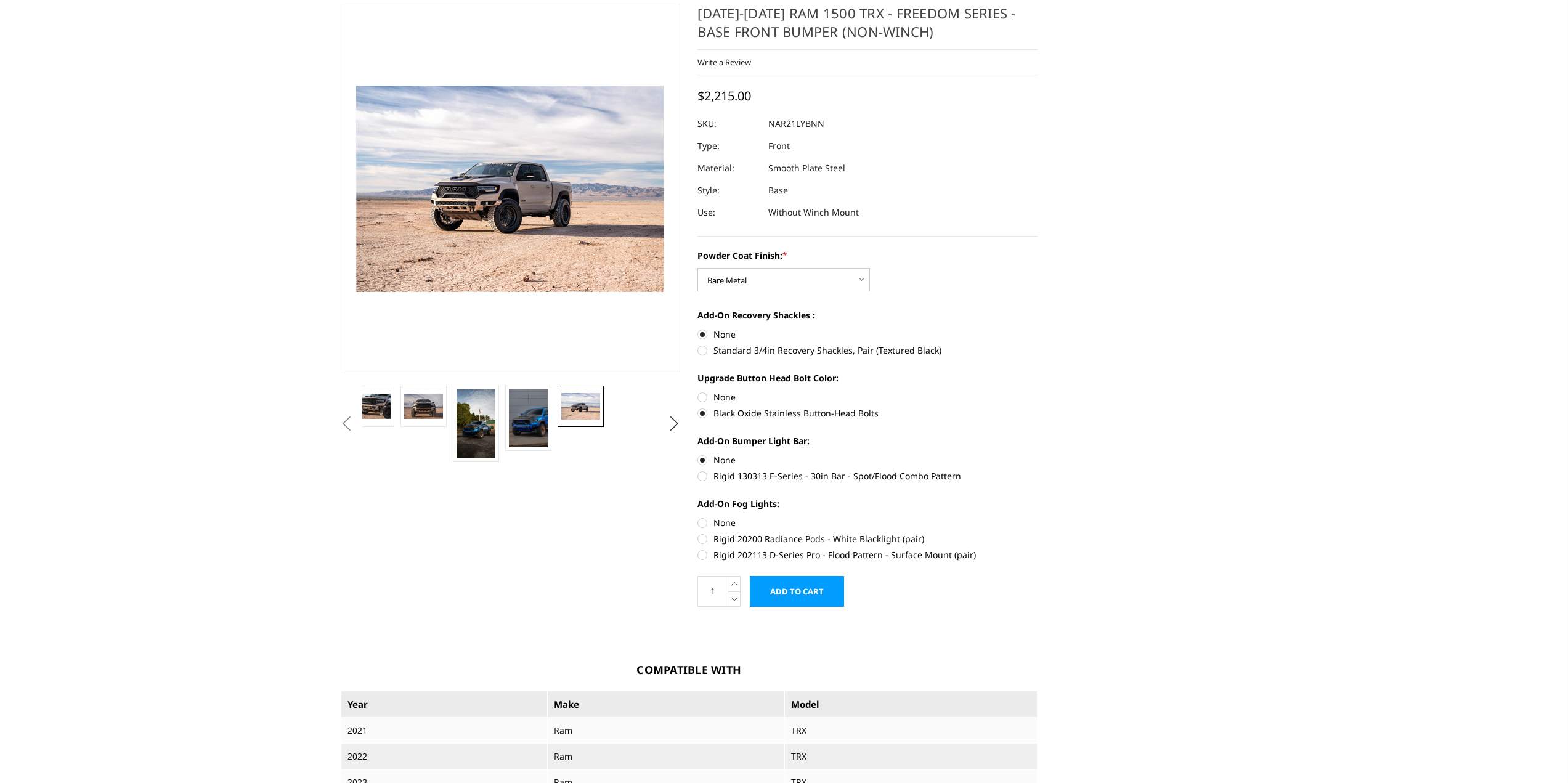
scroll to position [0, 0]
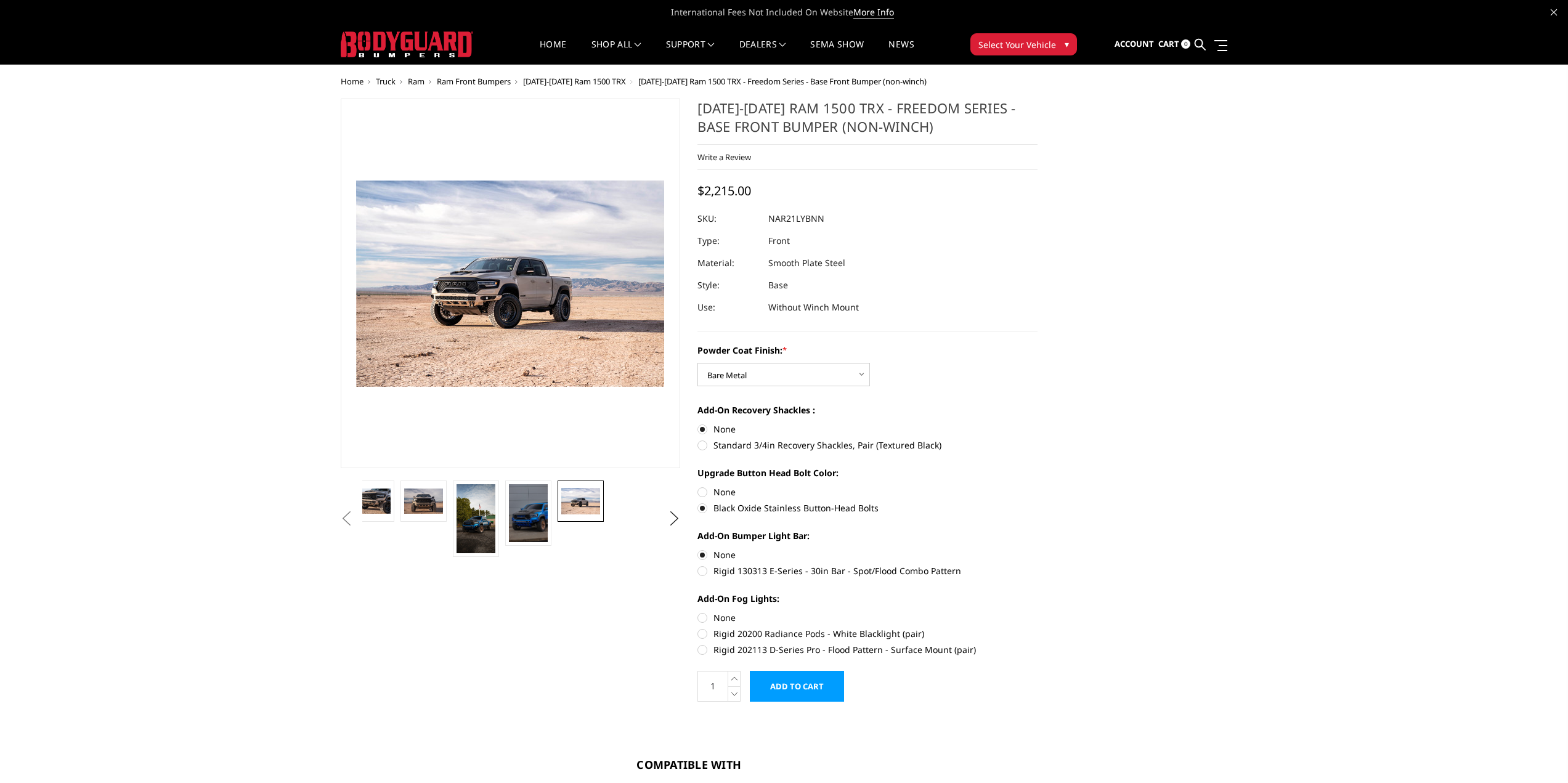
click at [717, 619] on label "None" at bounding box center [867, 617] width 340 height 13
click at [698, 612] on input "None" at bounding box center [697, 611] width 1 height 1
radio input "true"
click at [762, 387] on div "Powder Coat Finish: * Choose Options Bare Metal Textured Black Powder Coat Add-…" at bounding box center [867, 499] width 340 height 310
click at [763, 375] on select "Choose Options Bare Metal Textured Black Powder Coat" at bounding box center [783, 374] width 172 height 23
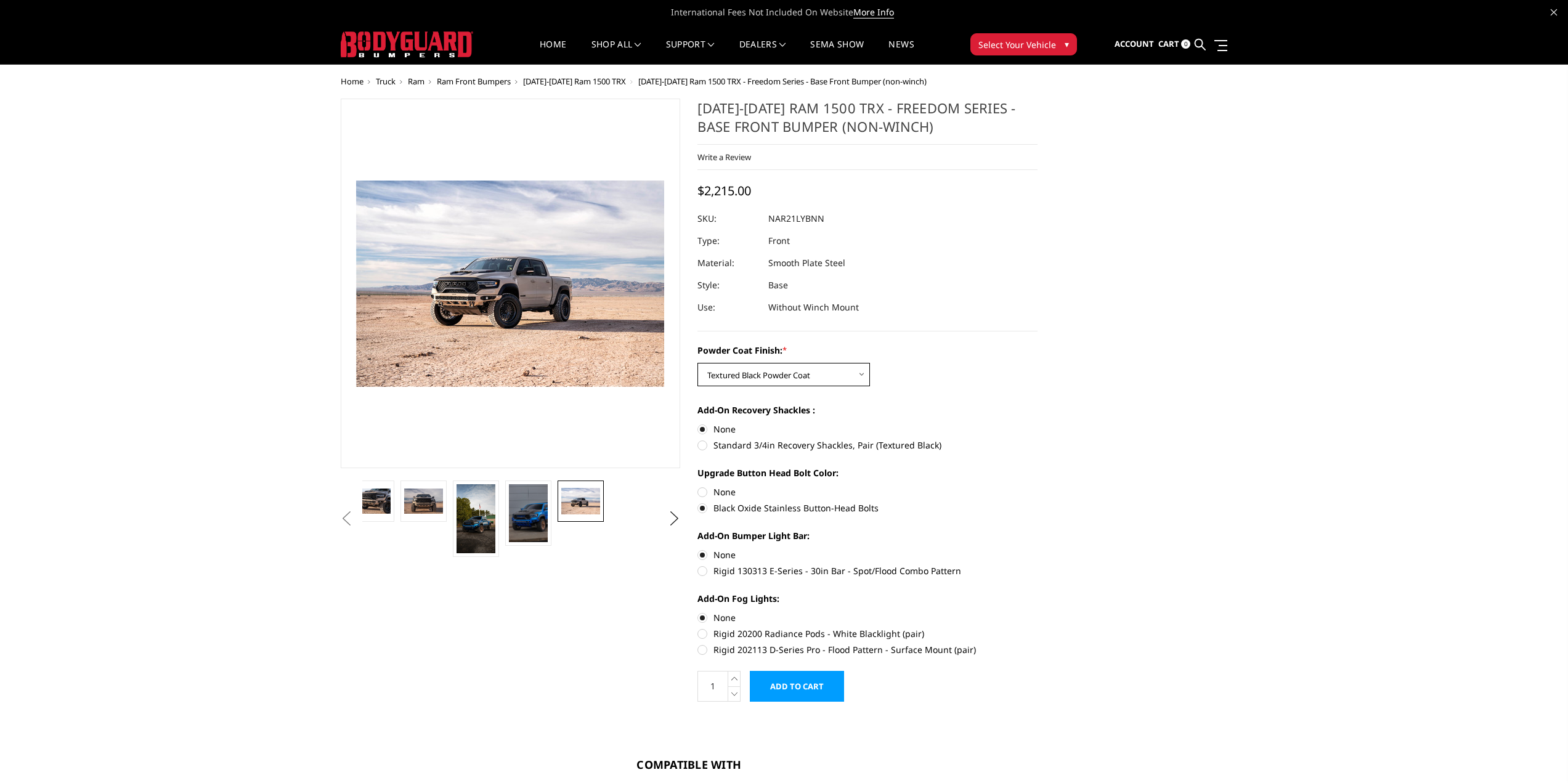
click at [697, 363] on select "Choose Options Bare Metal Textured Black Powder Coat" at bounding box center [783, 374] width 172 height 23
click at [754, 366] on select "Choose Options Bare Metal Textured Black Powder Coat" at bounding box center [783, 374] width 172 height 23
select select "3140"
click at [697, 363] on select "Choose Options Bare Metal Textured Black Powder Coat" at bounding box center [783, 374] width 172 height 23
click at [946, 405] on label "Add-On Recovery Shackles :" at bounding box center [867, 410] width 340 height 13
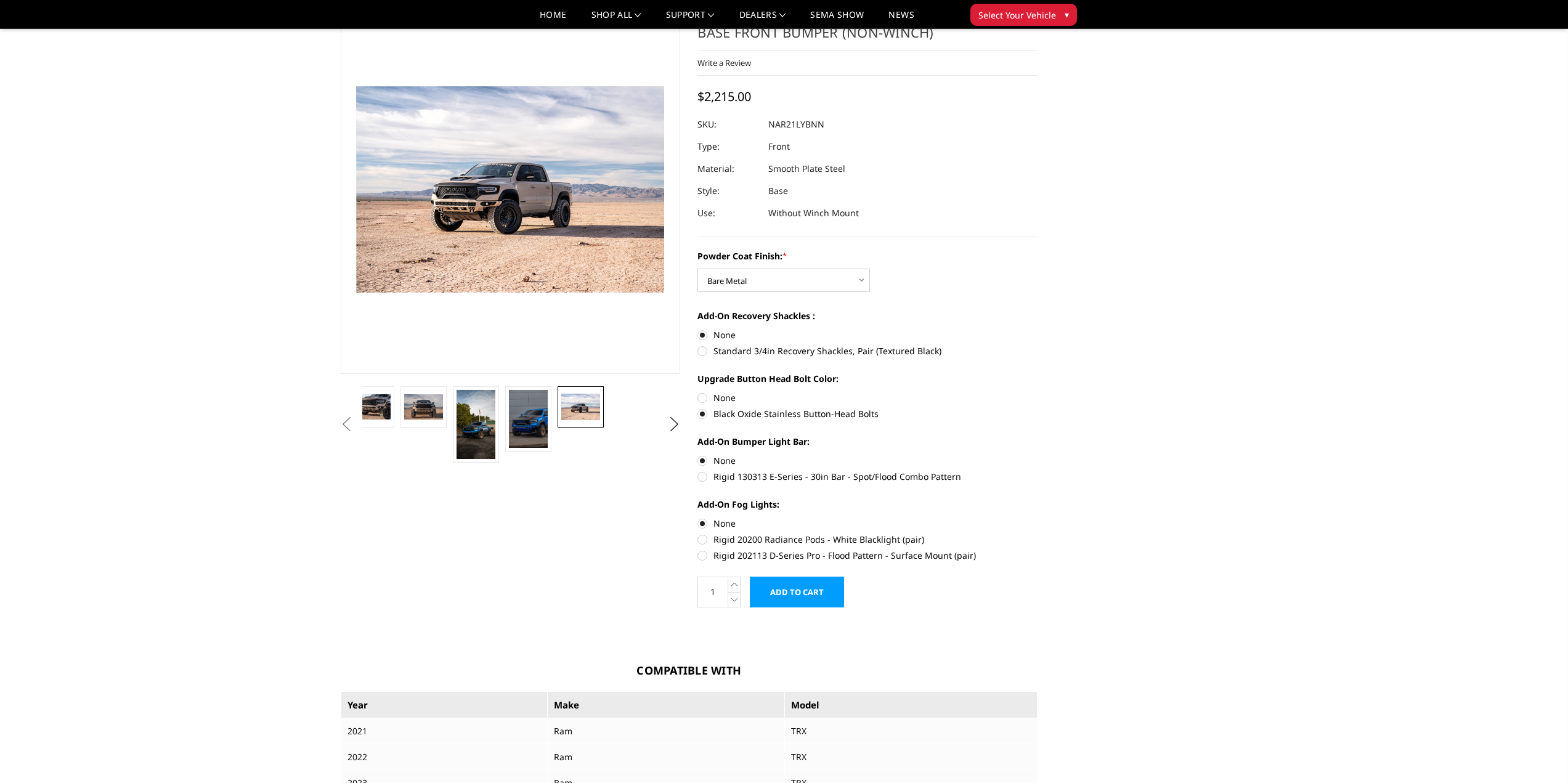
scroll to position [123, 0]
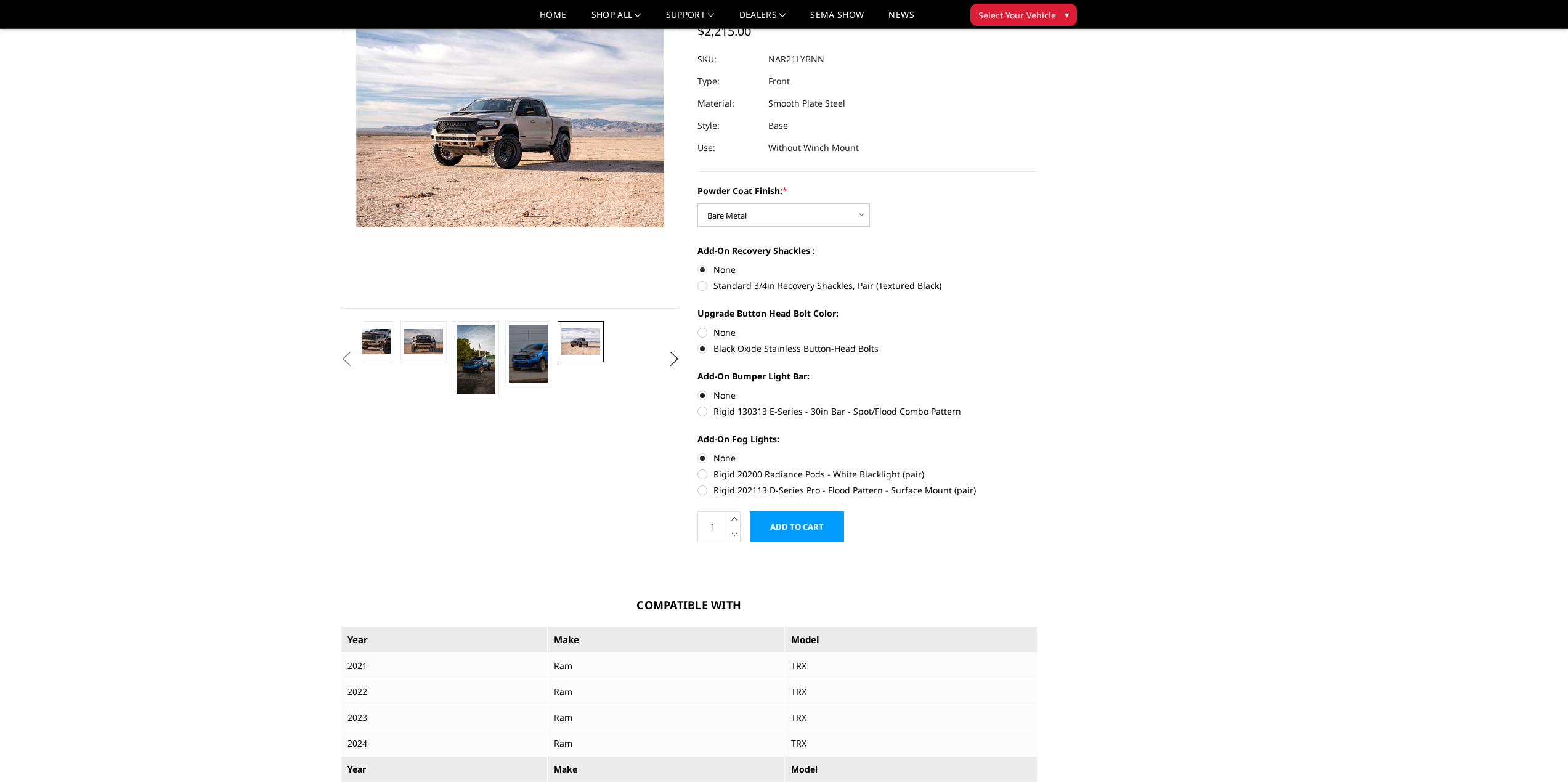
click at [815, 532] on input "Add to Cart" at bounding box center [797, 527] width 94 height 31
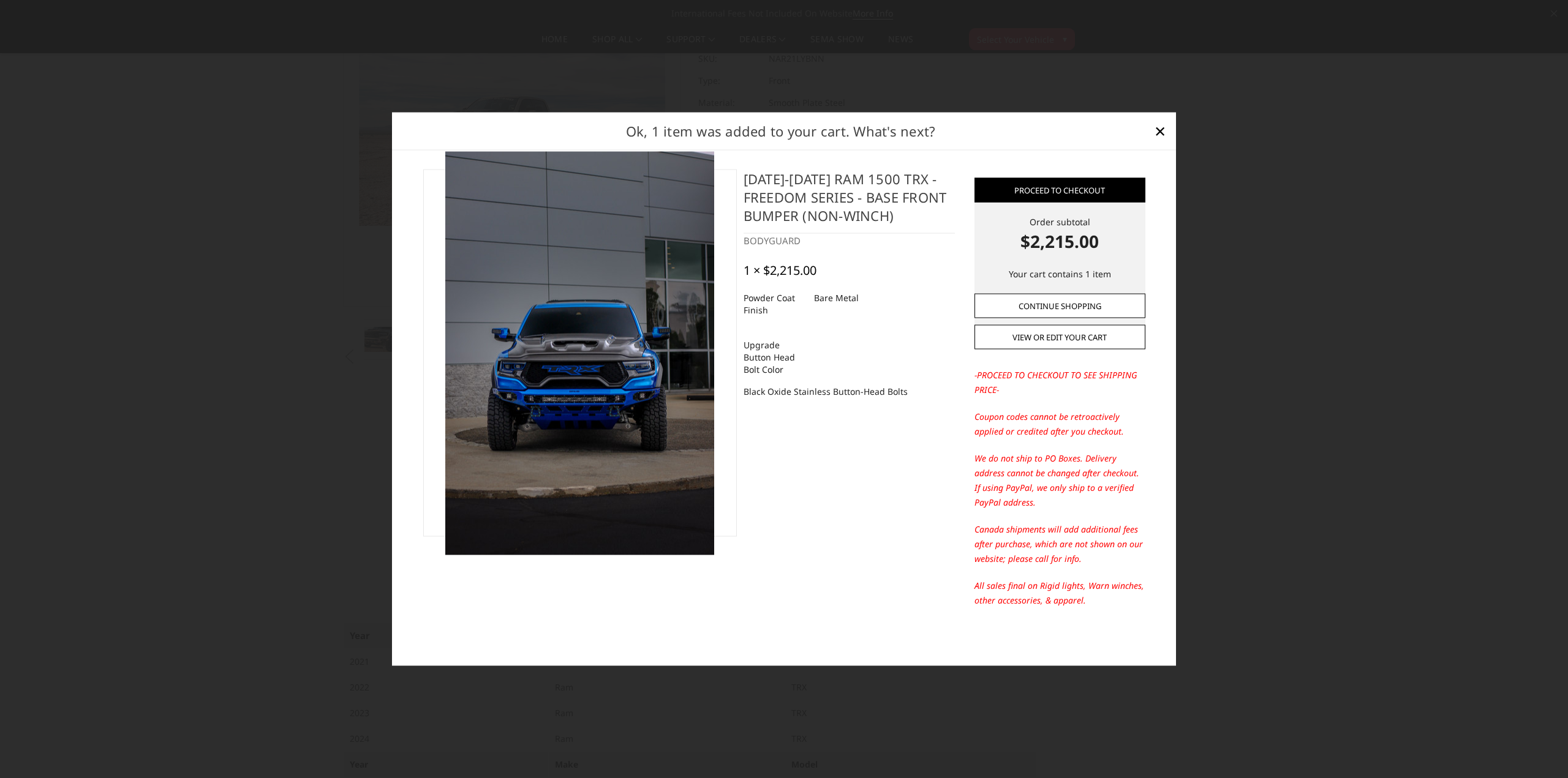
click at [1079, 305] on link "Continue Shopping" at bounding box center [1060, 306] width 171 height 24
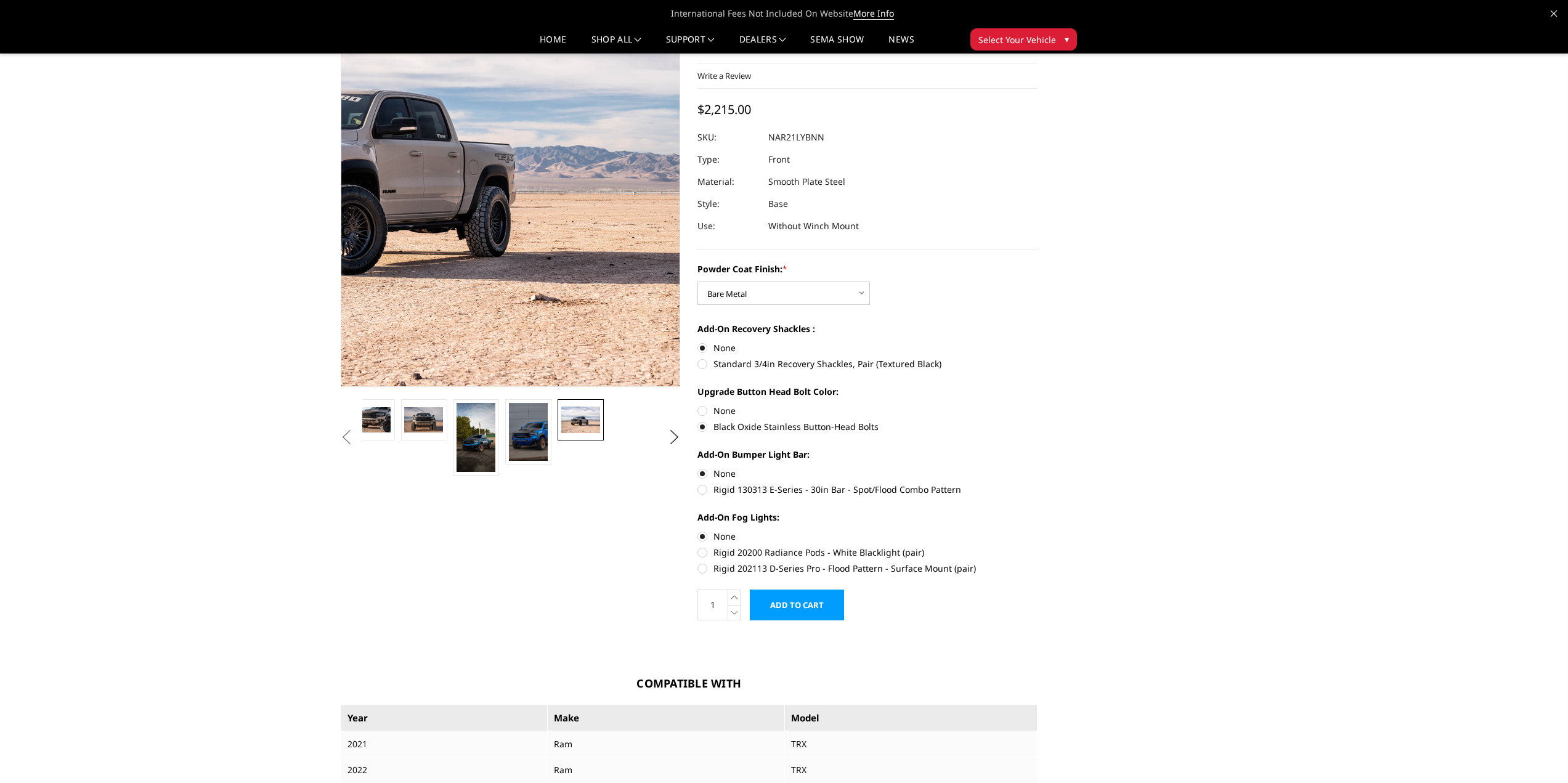
scroll to position [0, 0]
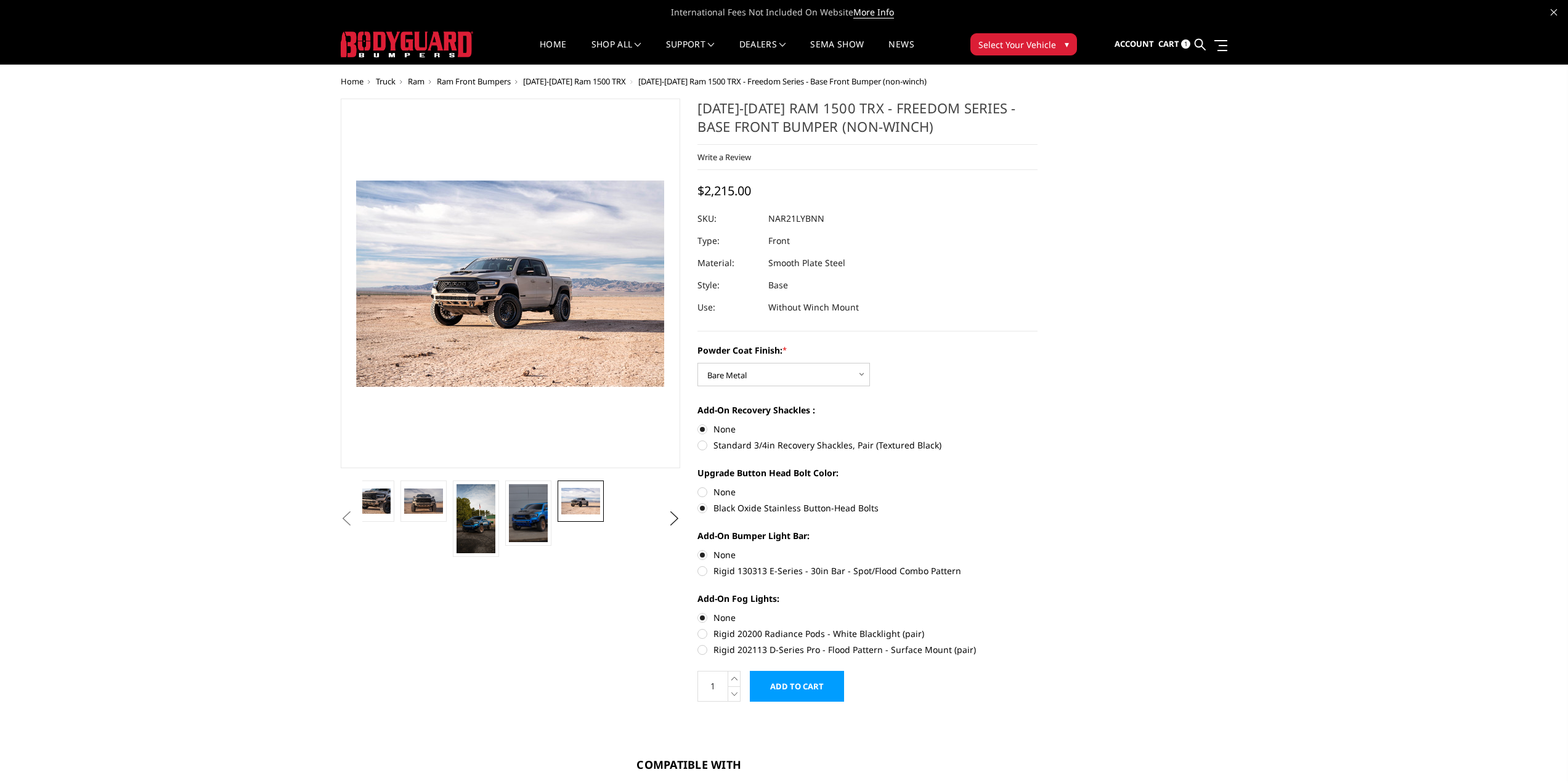
click at [592, 82] on span "[DATE]-[DATE] Ram 1500 TRX" at bounding box center [574, 81] width 103 height 11
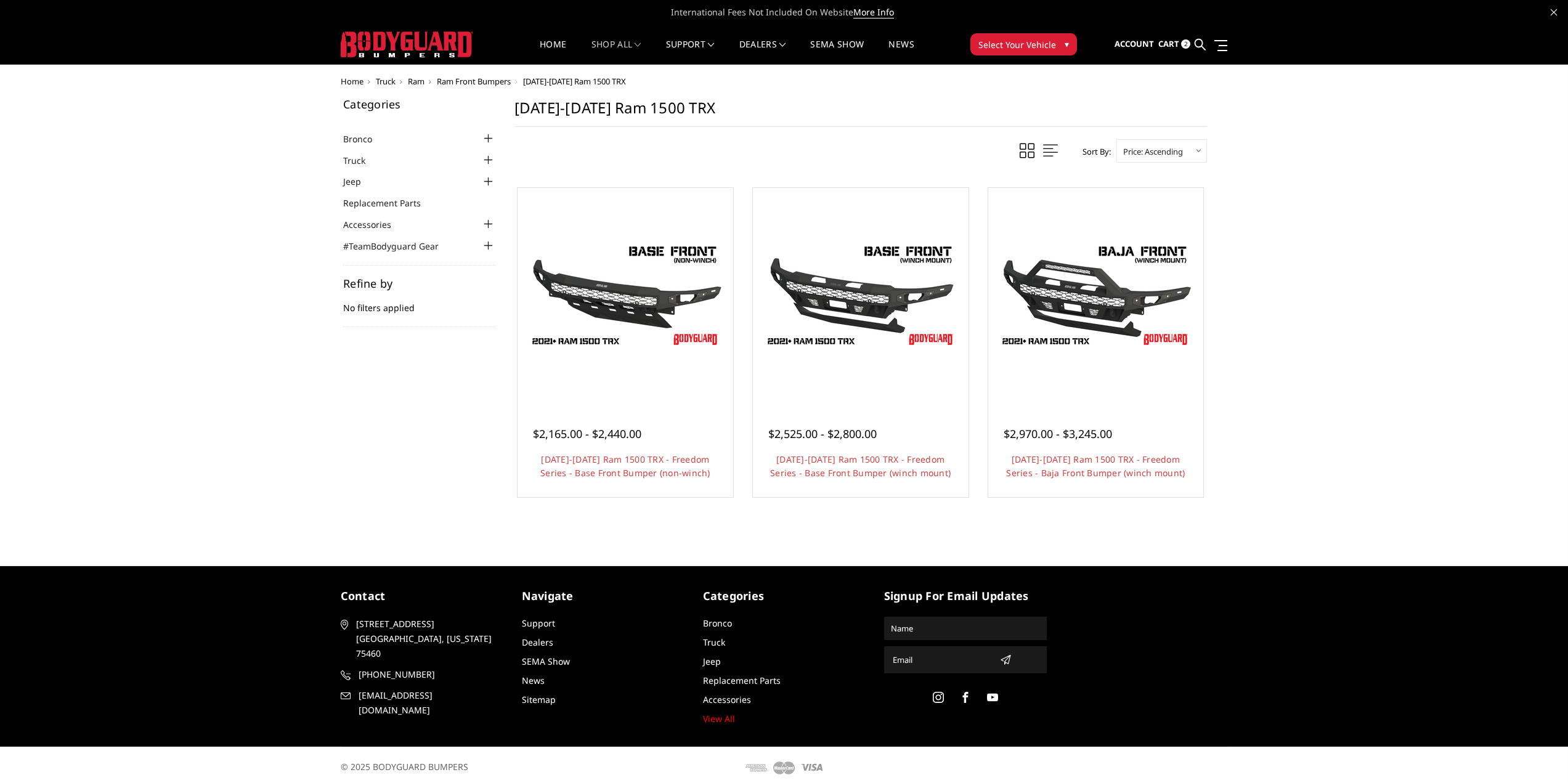
click at [415, 80] on span "Ram" at bounding box center [416, 81] width 16 height 11
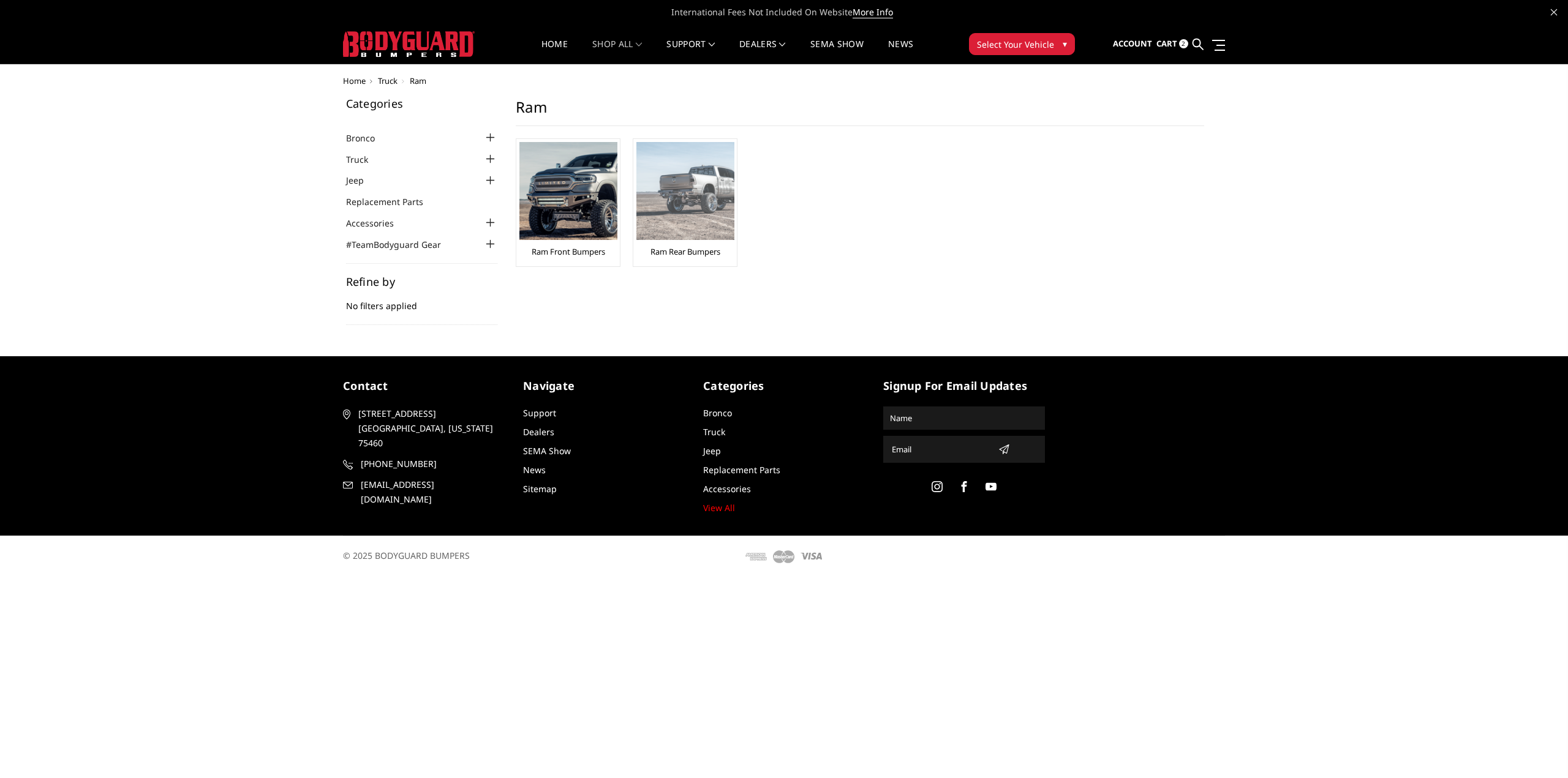
click at [691, 186] on img at bounding box center [685, 191] width 98 height 98
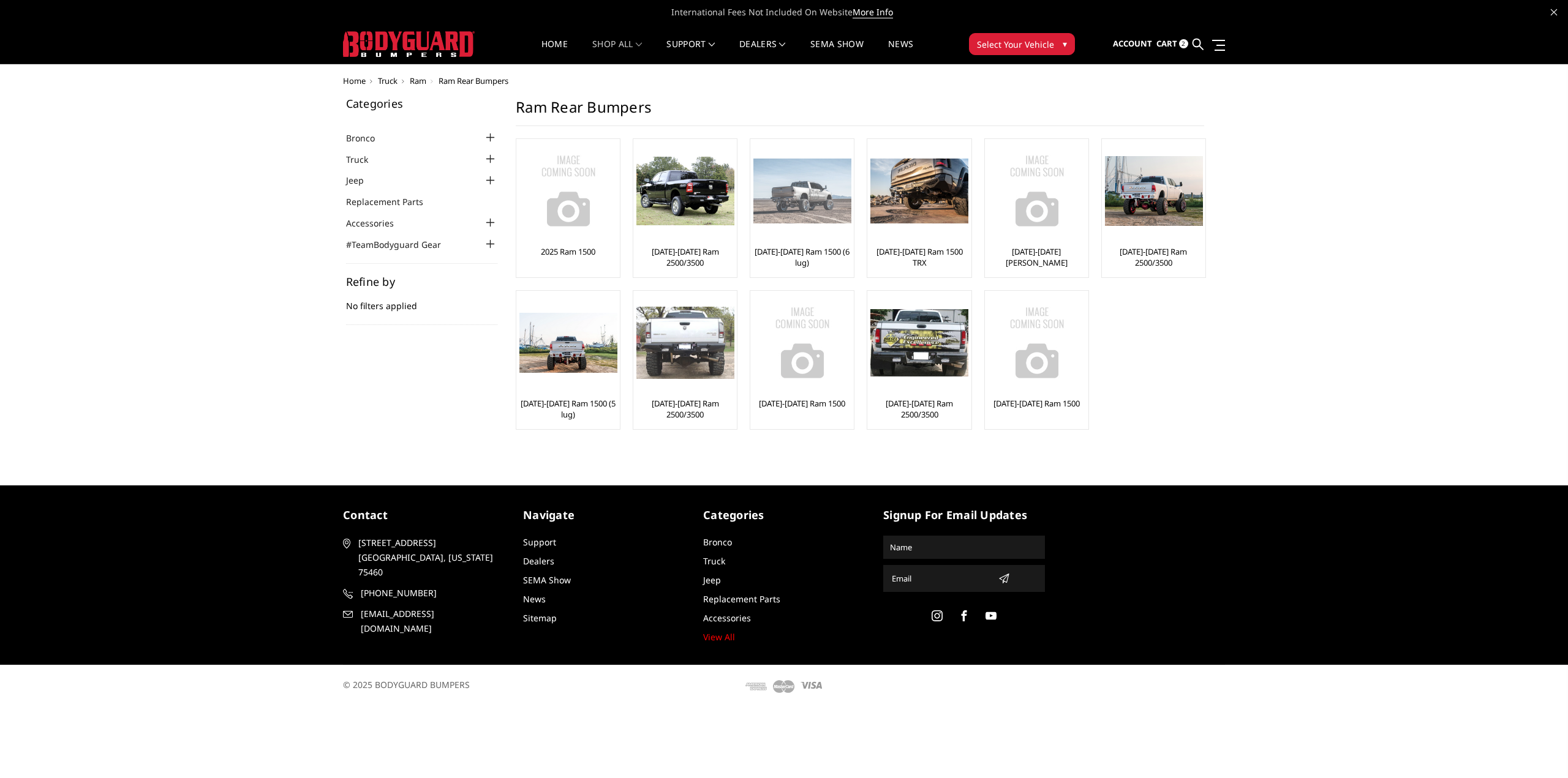
click at [780, 210] on img at bounding box center [802, 191] width 98 height 66
click at [932, 198] on img at bounding box center [919, 191] width 98 height 66
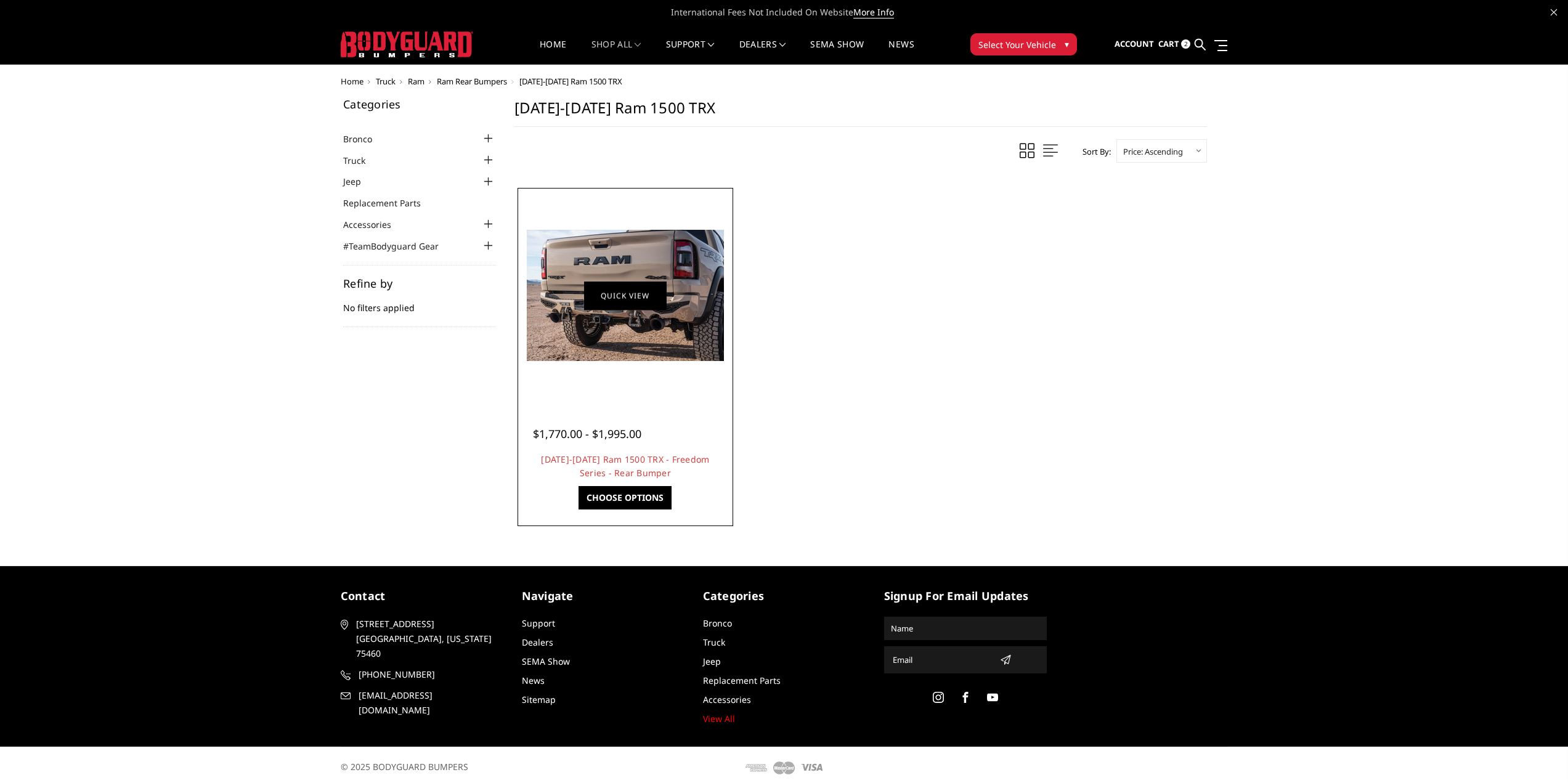
click at [608, 281] on link "Quick view" at bounding box center [625, 295] width 82 height 29
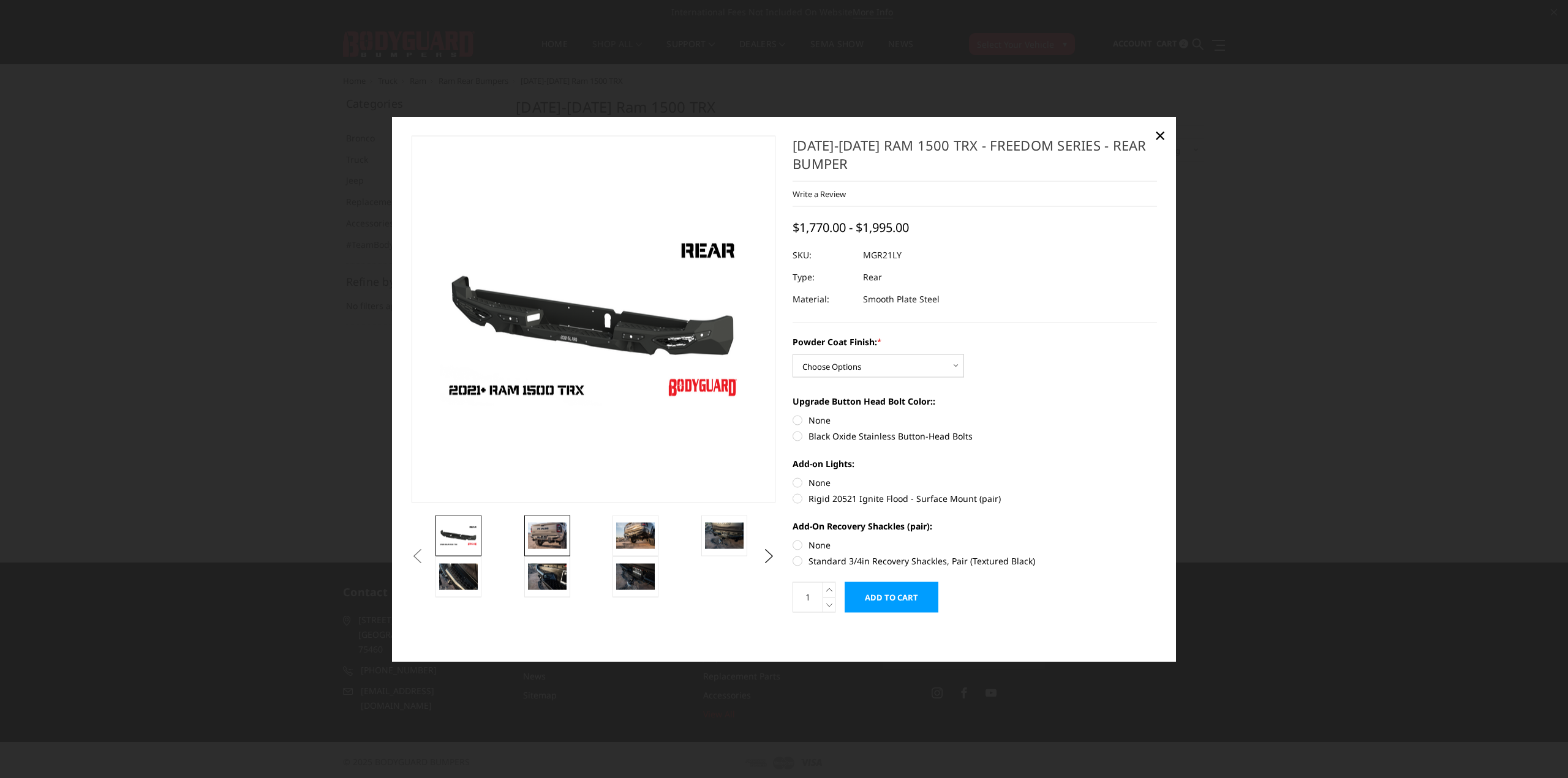
click at [553, 537] on img at bounding box center [547, 536] width 39 height 26
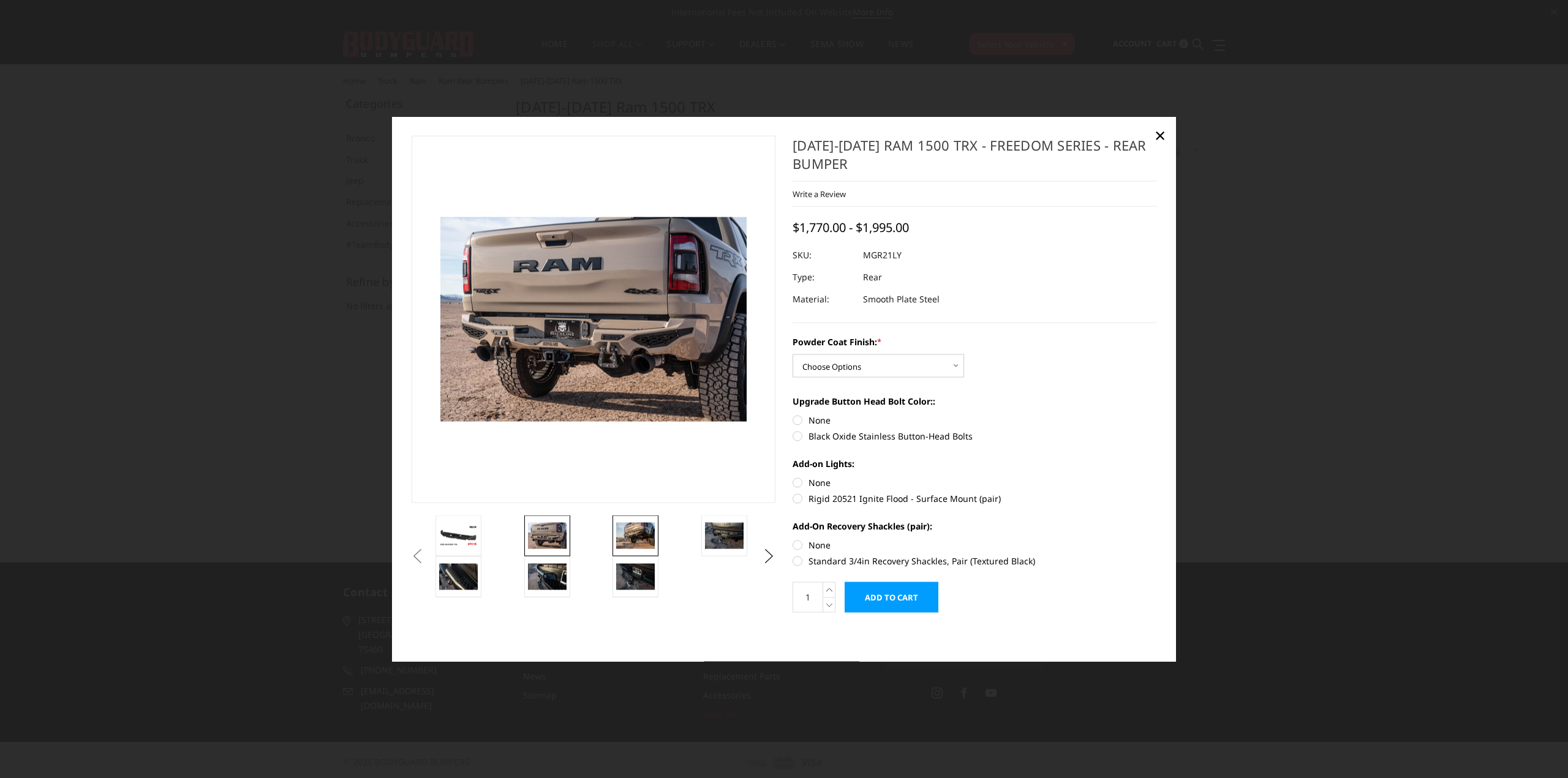
click at [643, 539] on img at bounding box center [635, 536] width 39 height 26
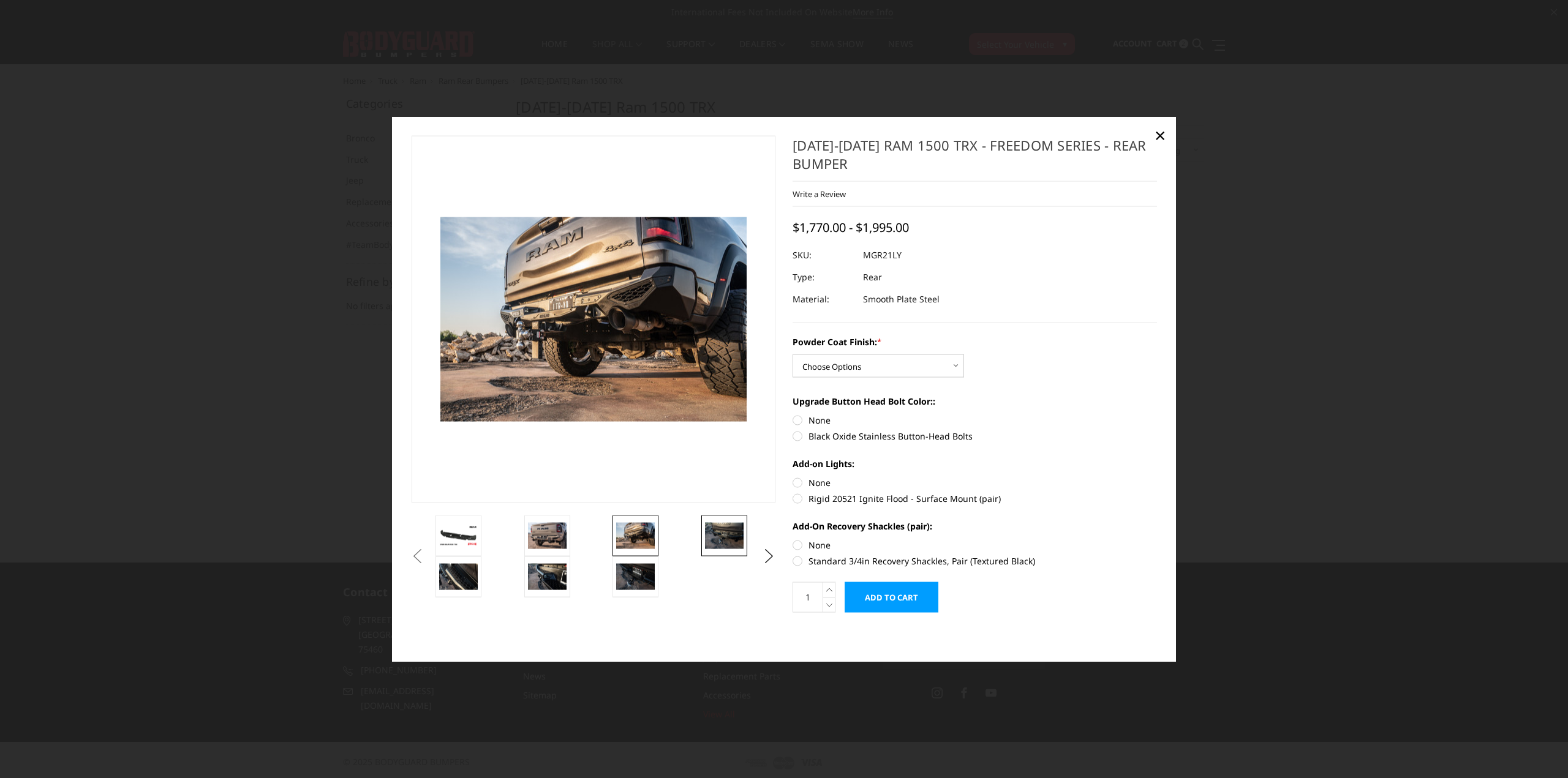
click at [718, 538] on img at bounding box center [724, 536] width 39 height 26
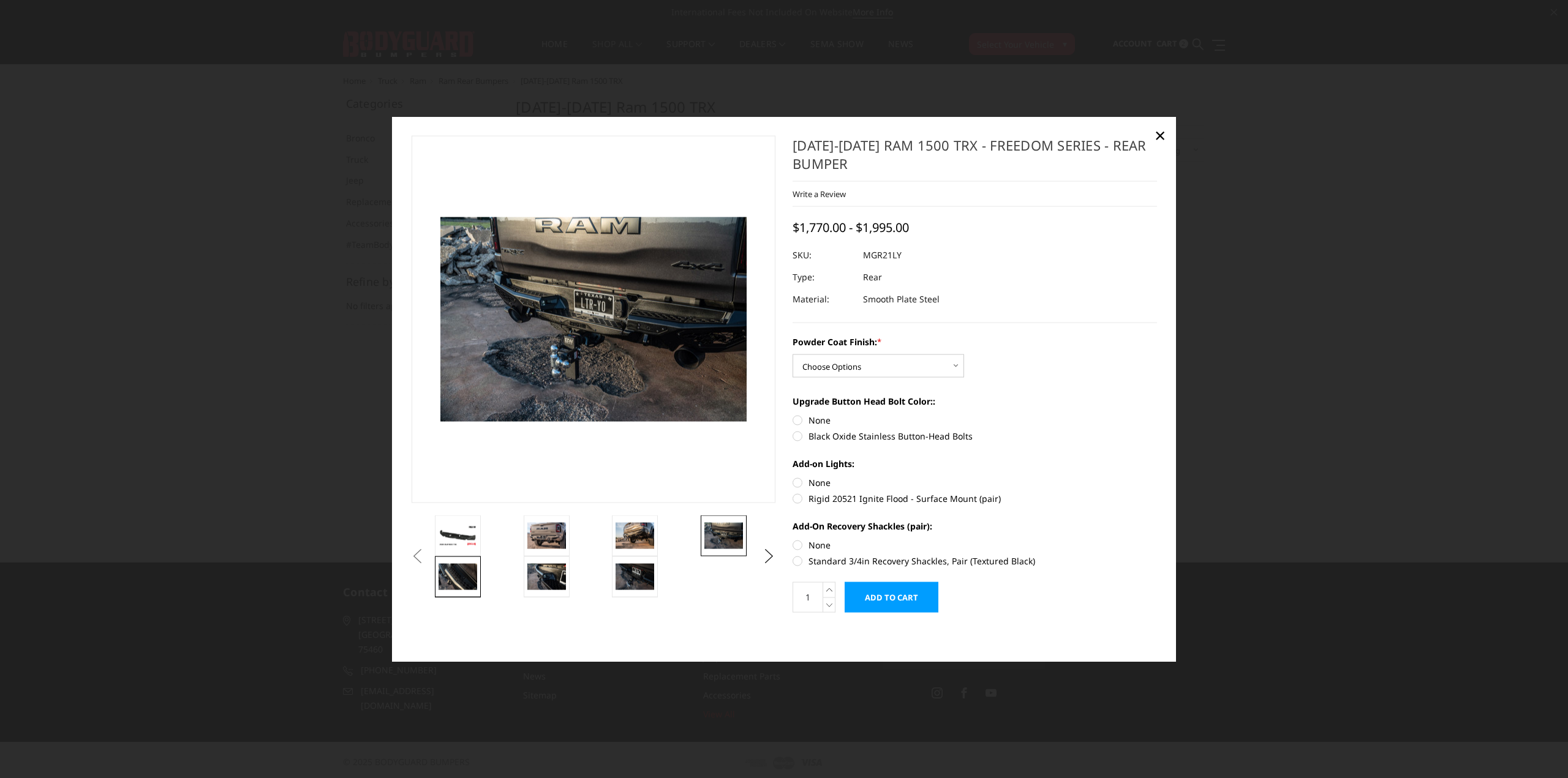
click at [448, 575] on img at bounding box center [458, 577] width 39 height 26
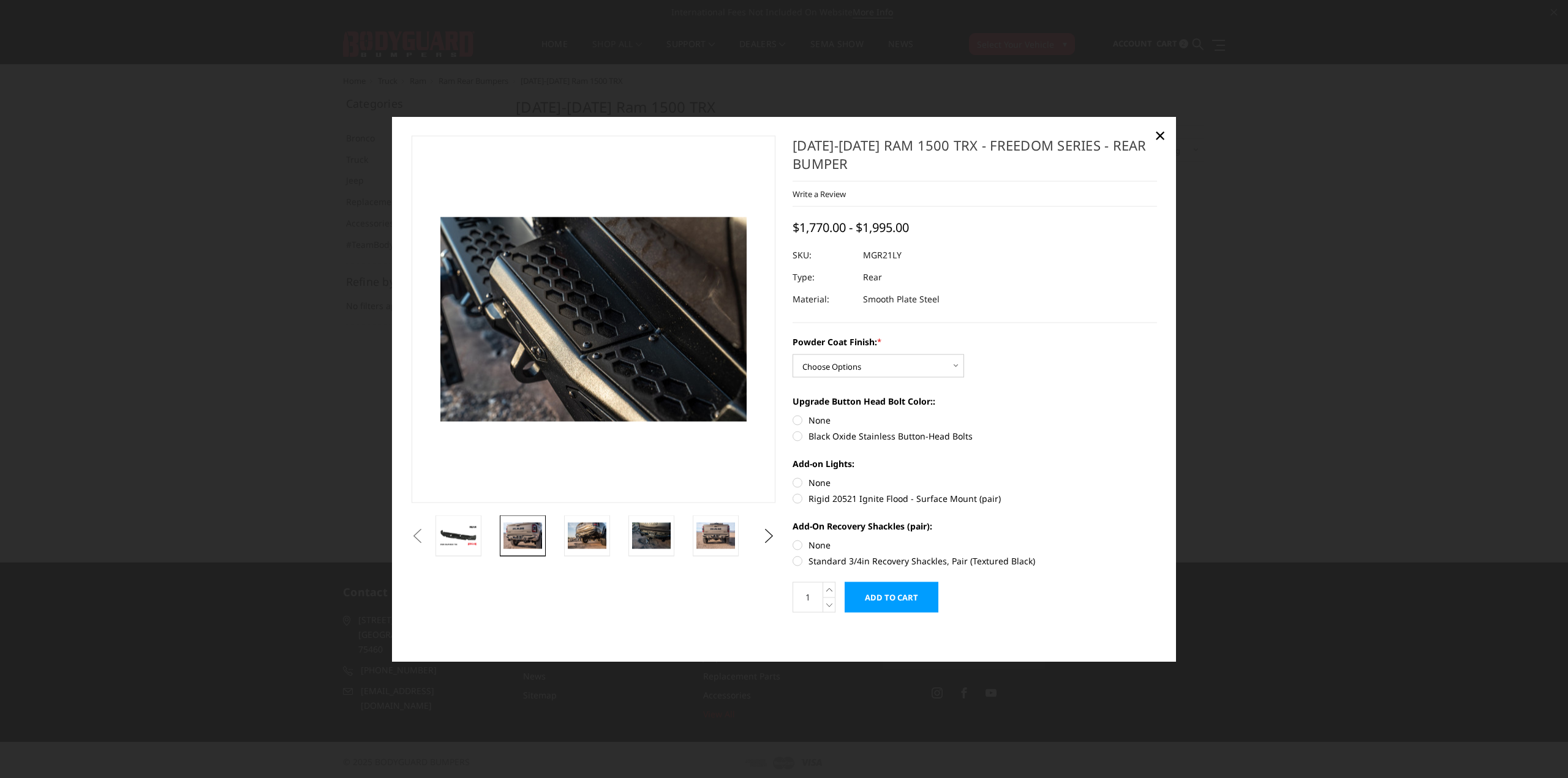
click at [516, 543] on img at bounding box center [523, 536] width 39 height 26
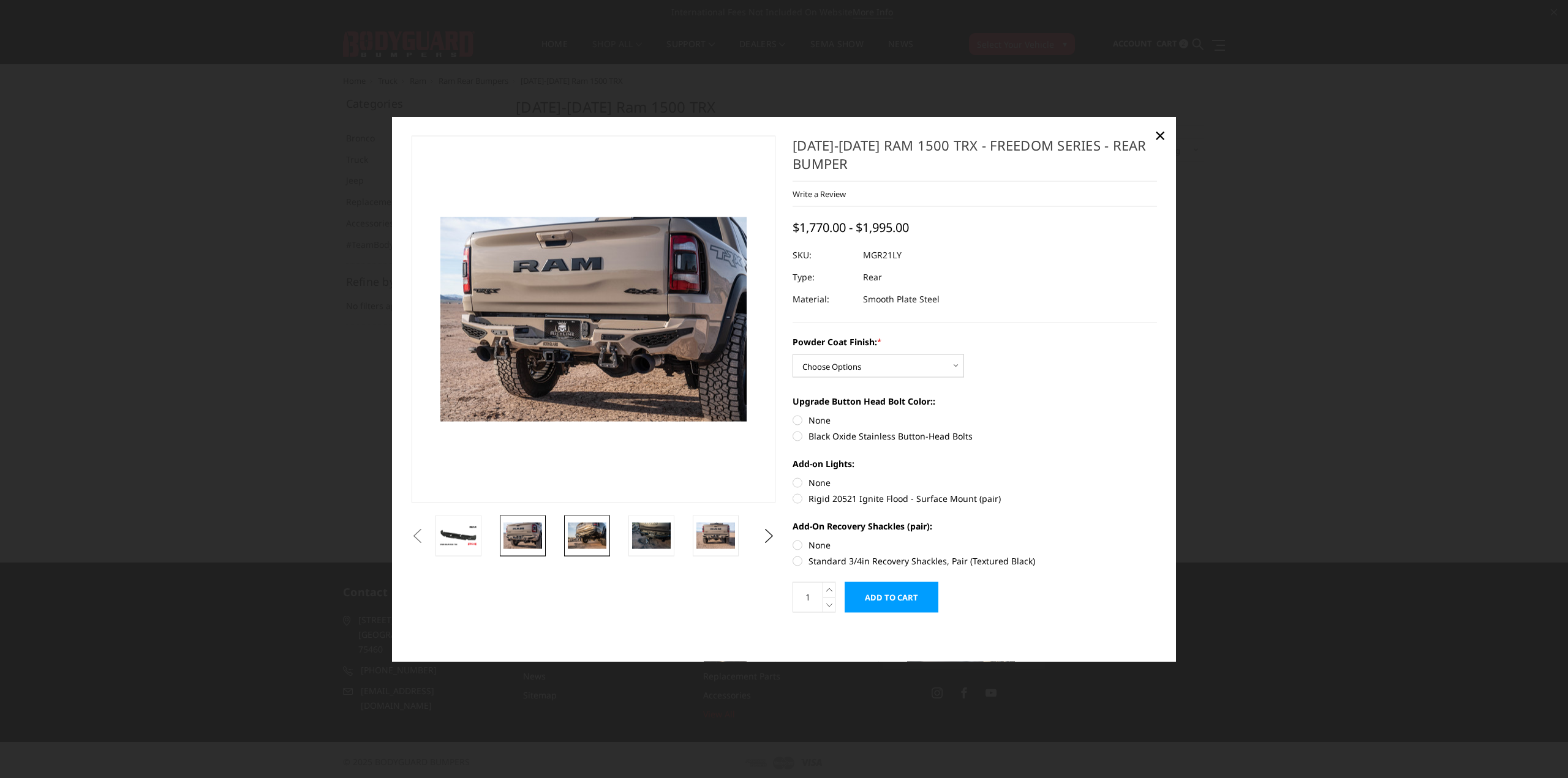
click at [587, 537] on img at bounding box center [587, 536] width 39 height 26
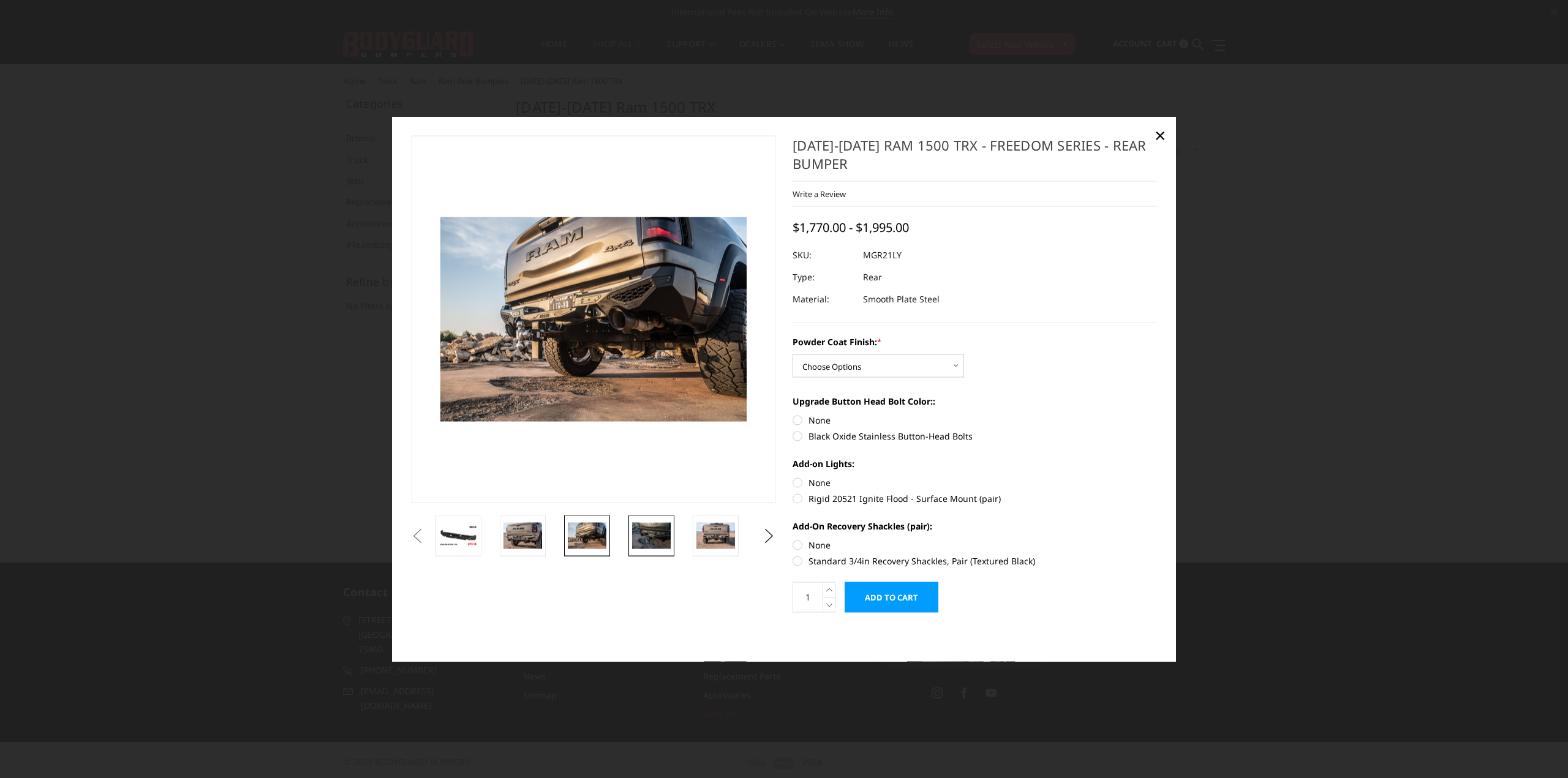
click at [646, 530] on img at bounding box center [651, 536] width 39 height 26
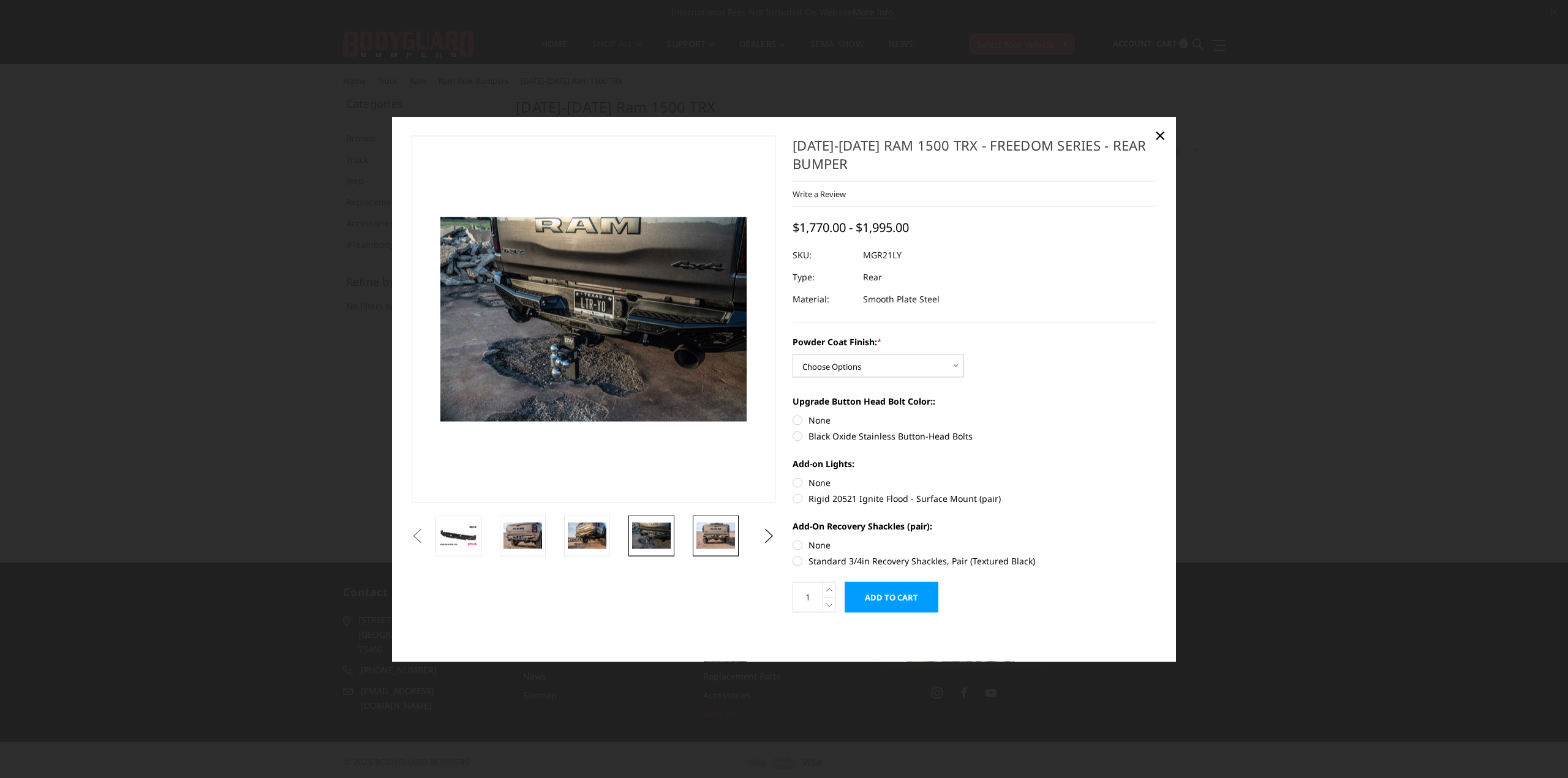
click at [716, 525] on img at bounding box center [715, 536] width 39 height 26
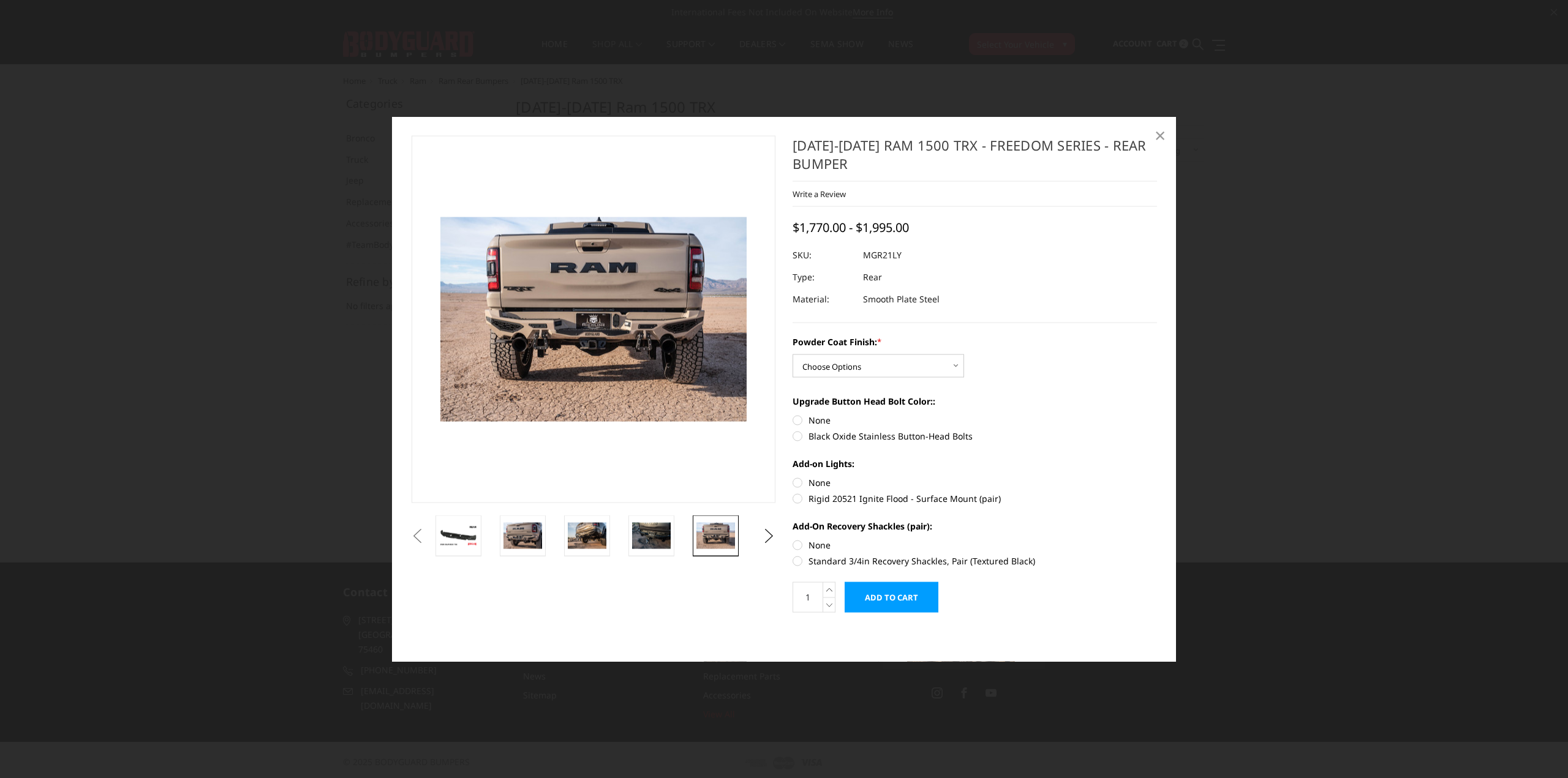
click at [1166, 128] on link "×" at bounding box center [1160, 135] width 20 height 20
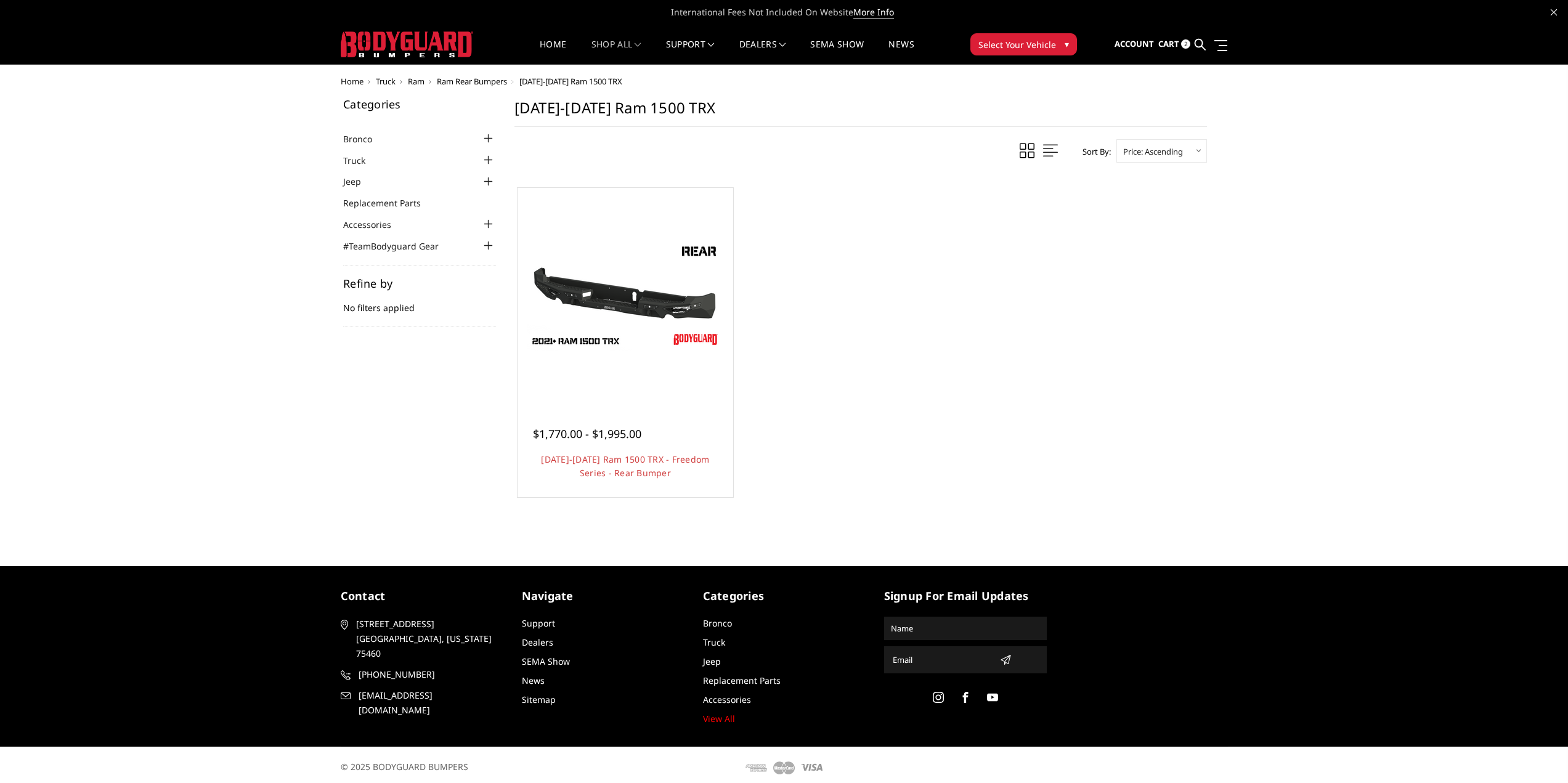
click at [424, 85] on span "Ram" at bounding box center [416, 81] width 16 height 11
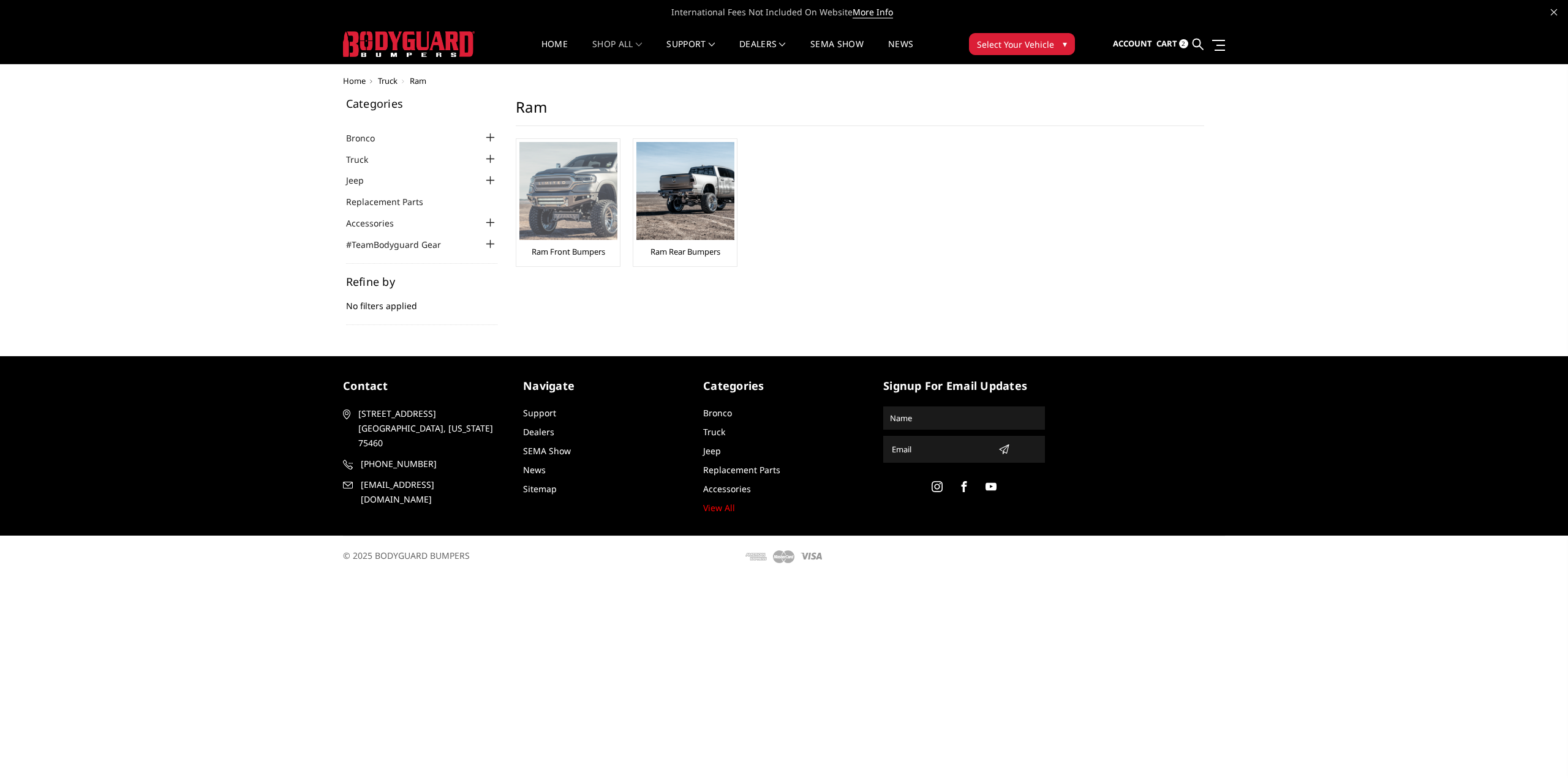
click at [589, 201] on img at bounding box center [568, 191] width 98 height 98
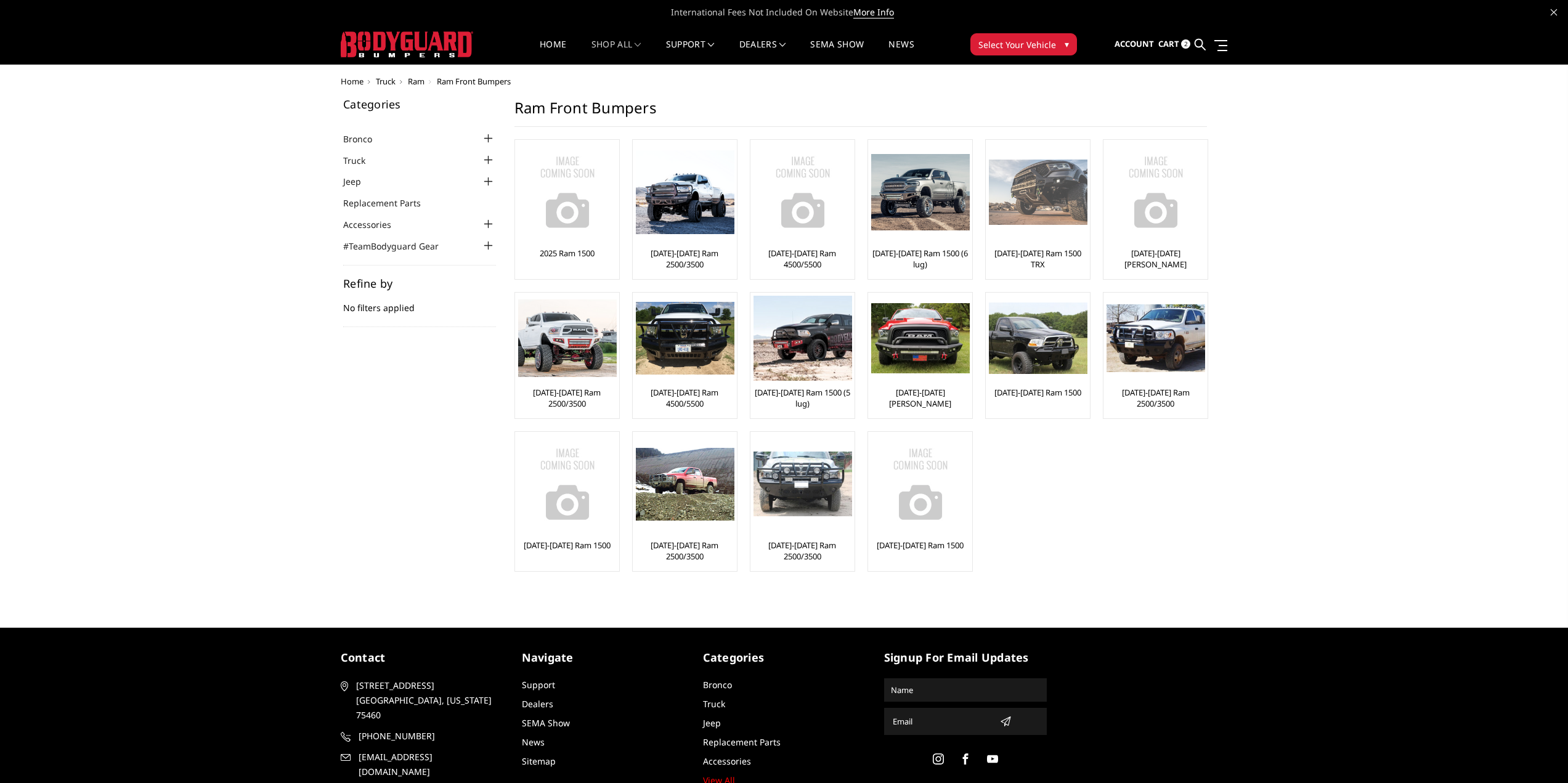
click at [1019, 191] on img at bounding box center [1038, 192] width 99 height 66
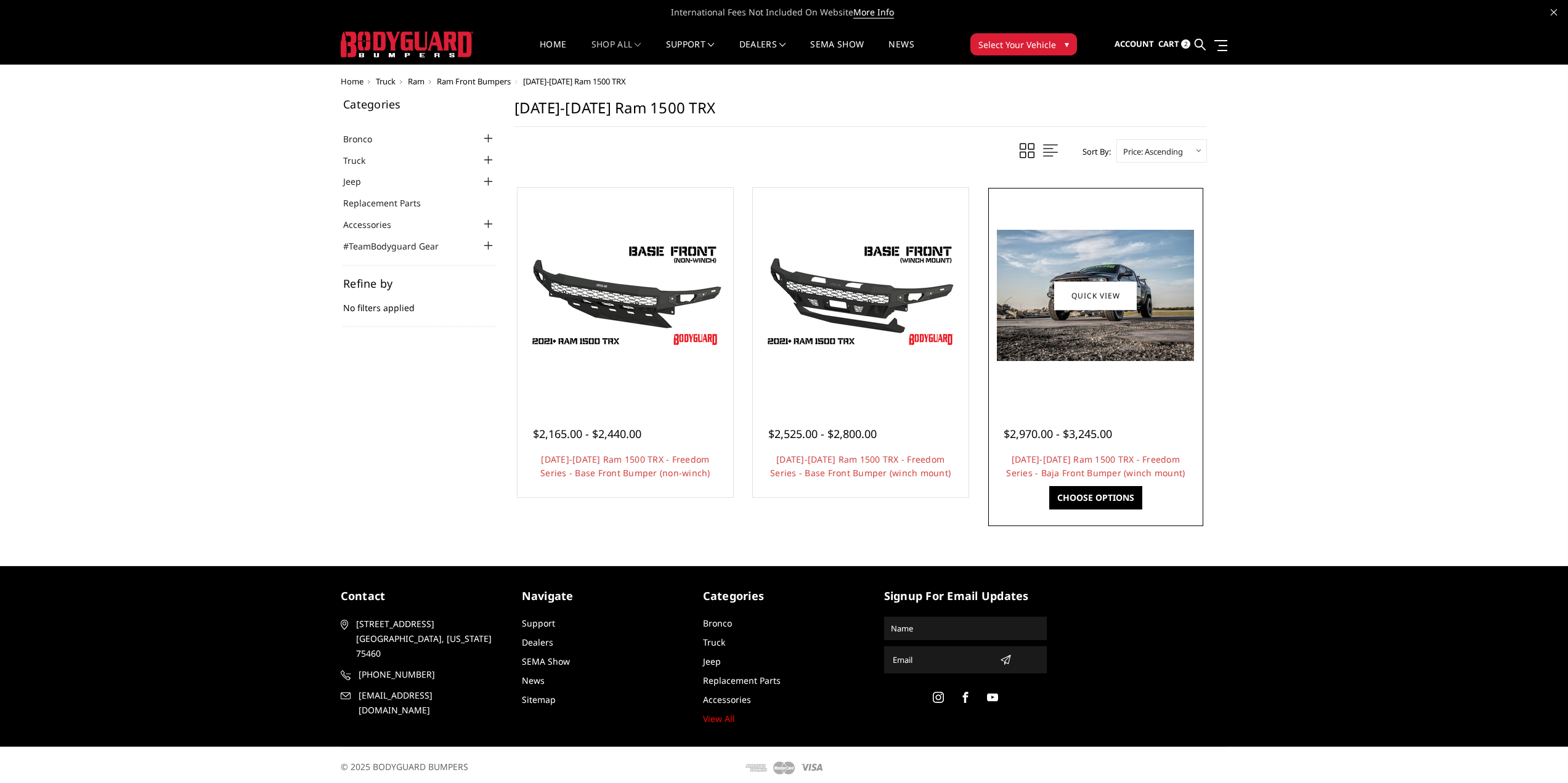
click at [1082, 259] on img at bounding box center [1095, 295] width 197 height 131
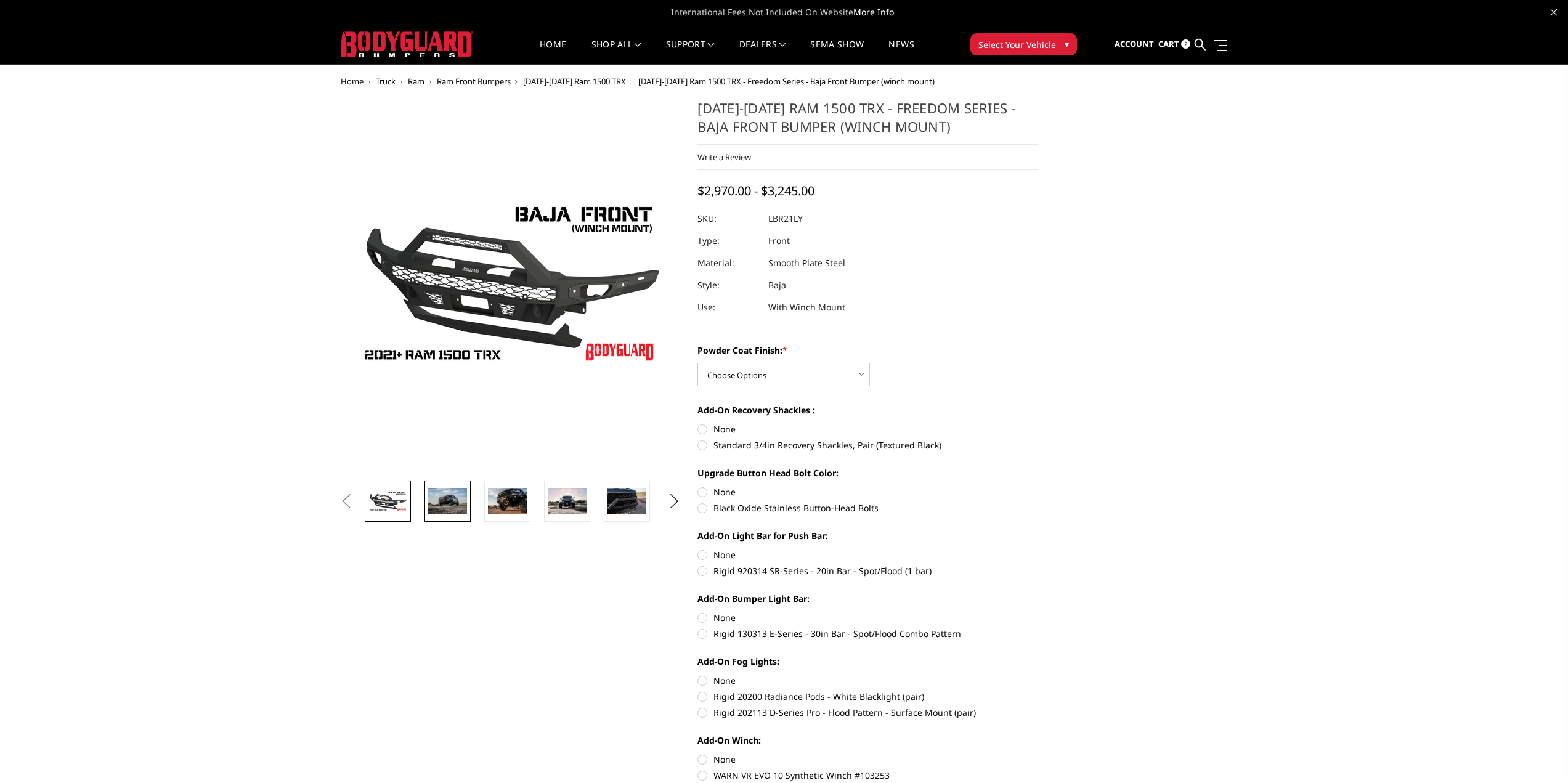
click at [469, 499] on link at bounding box center [448, 501] width 46 height 42
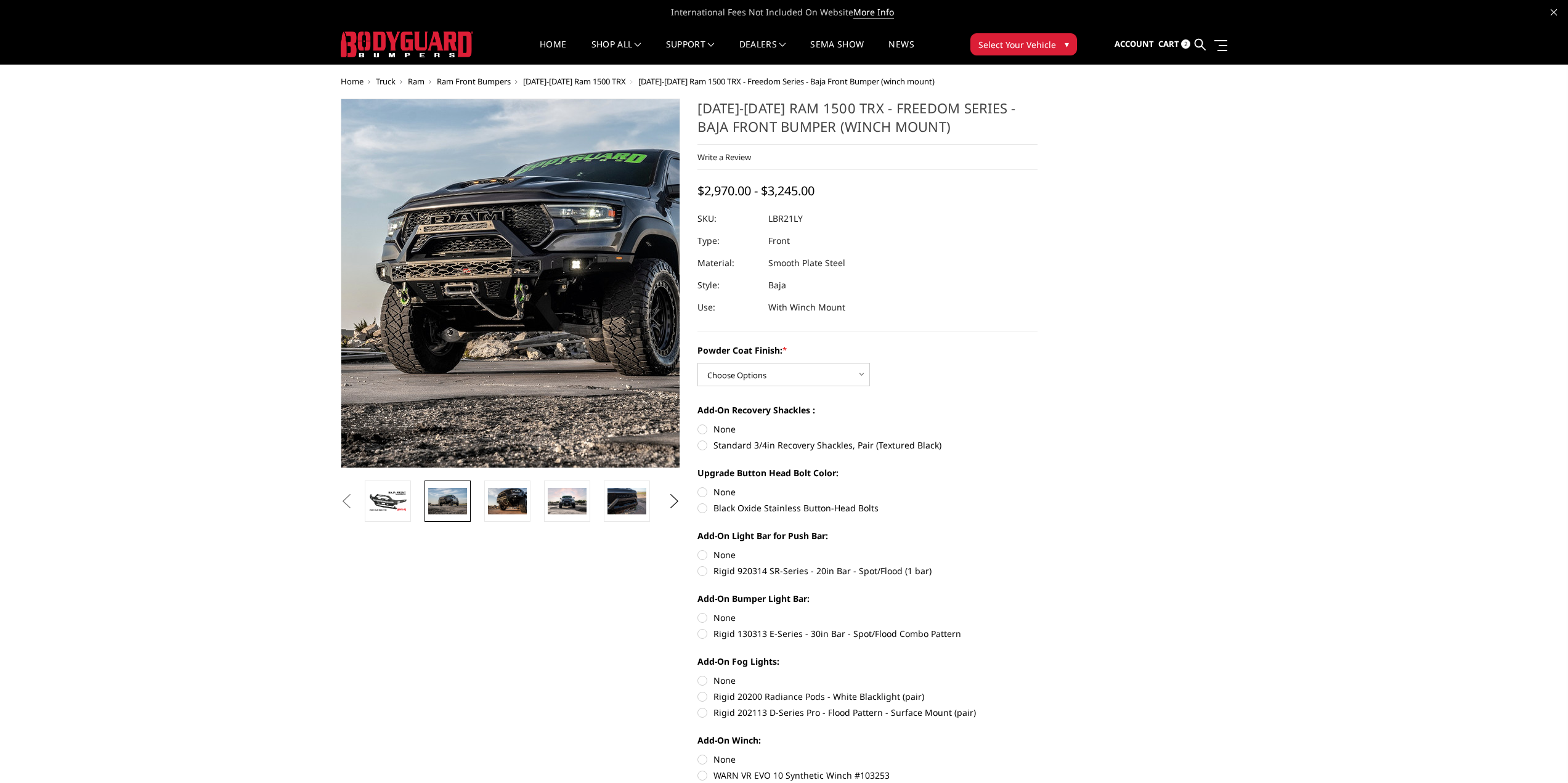
click at [466, 307] on img at bounding box center [569, 274] width 789 height 527
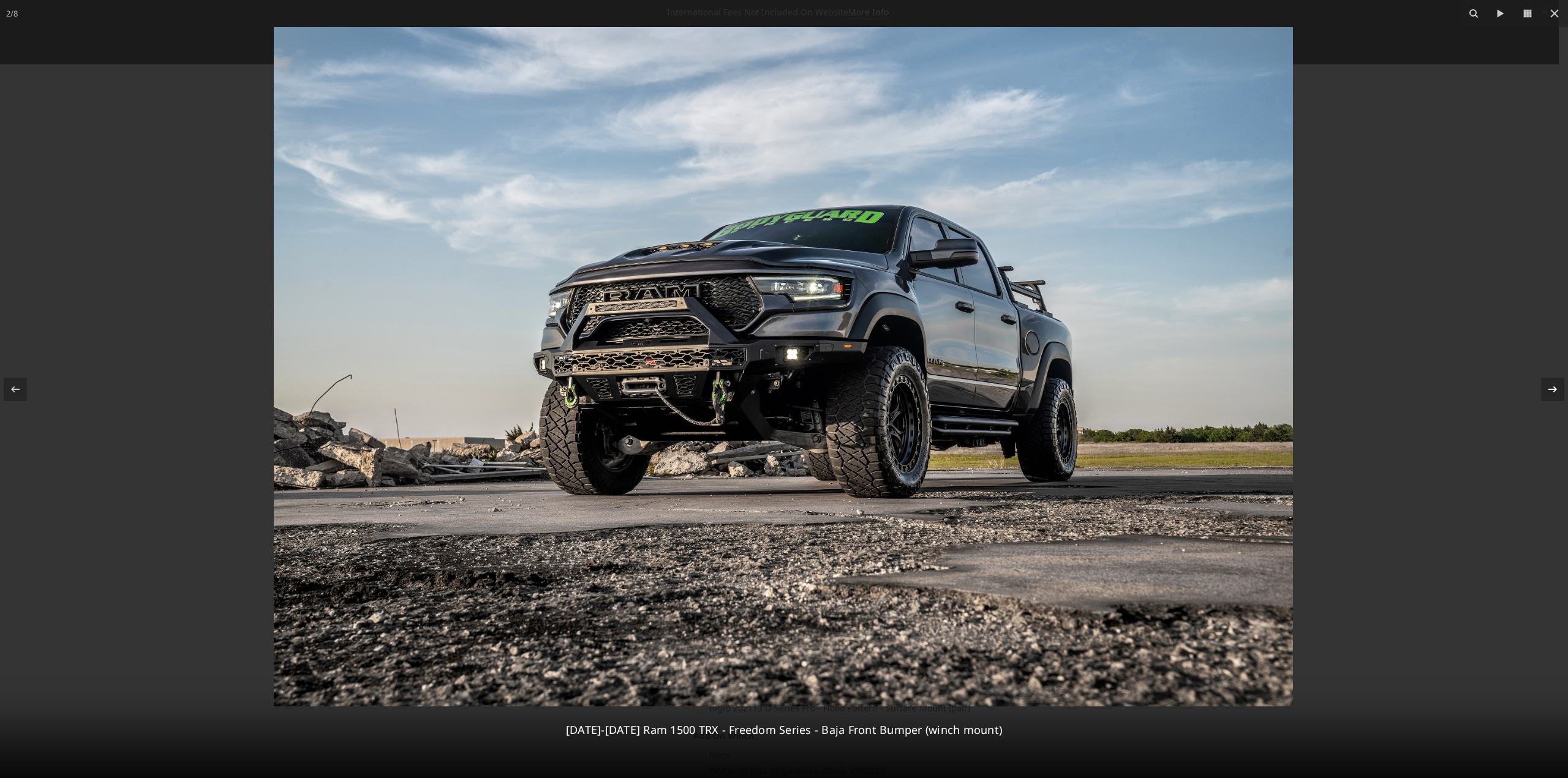
click at [1556, 386] on icon at bounding box center [1553, 390] width 15 height 15
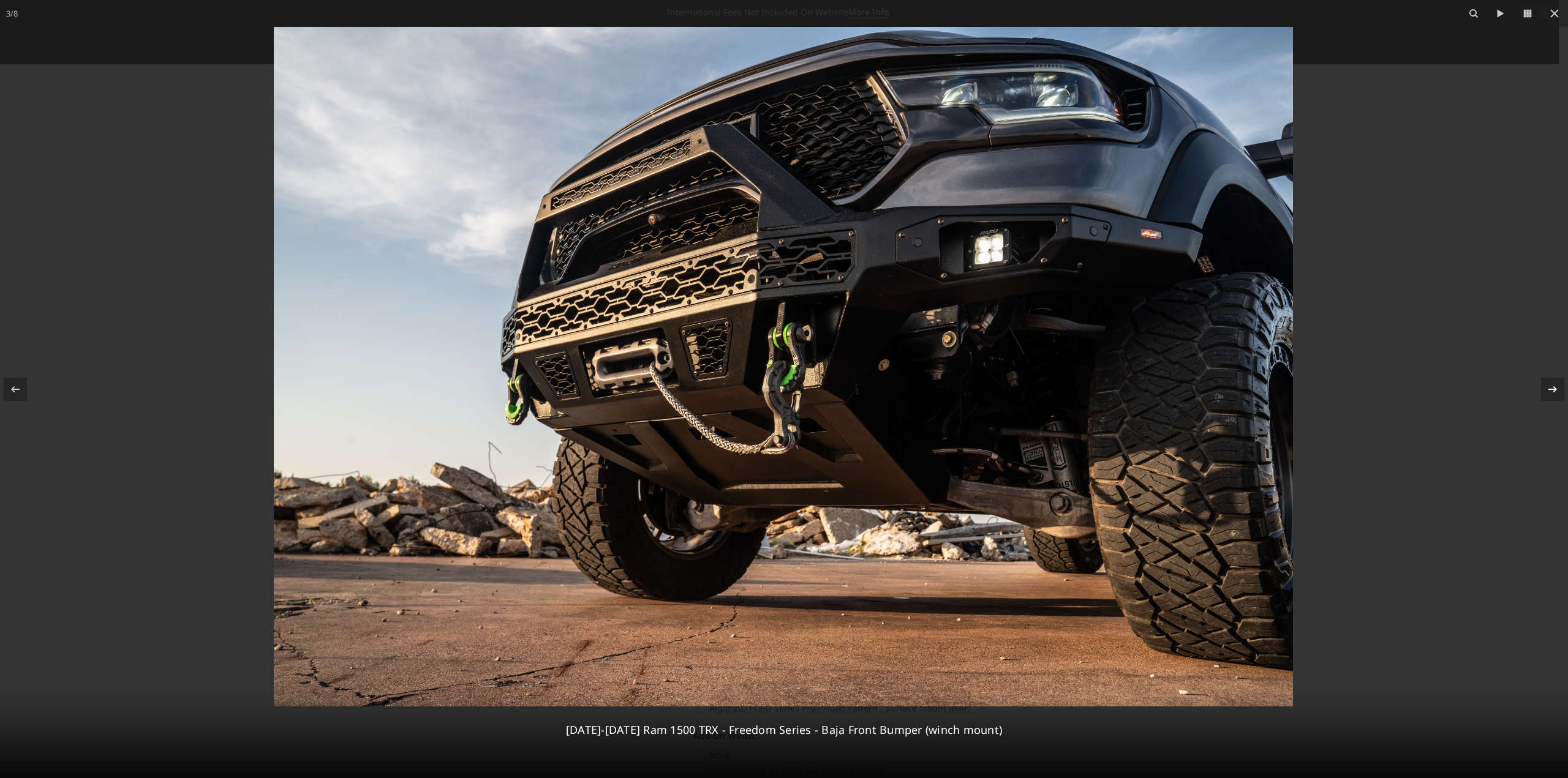
click at [1556, 386] on div "3 / 8 2021-2024 Ram 1500 TRX - Freedom Series - Baja Front Bumper (winch mount)" at bounding box center [784, 389] width 1568 height 778
click at [1550, 386] on icon at bounding box center [1553, 390] width 15 height 15
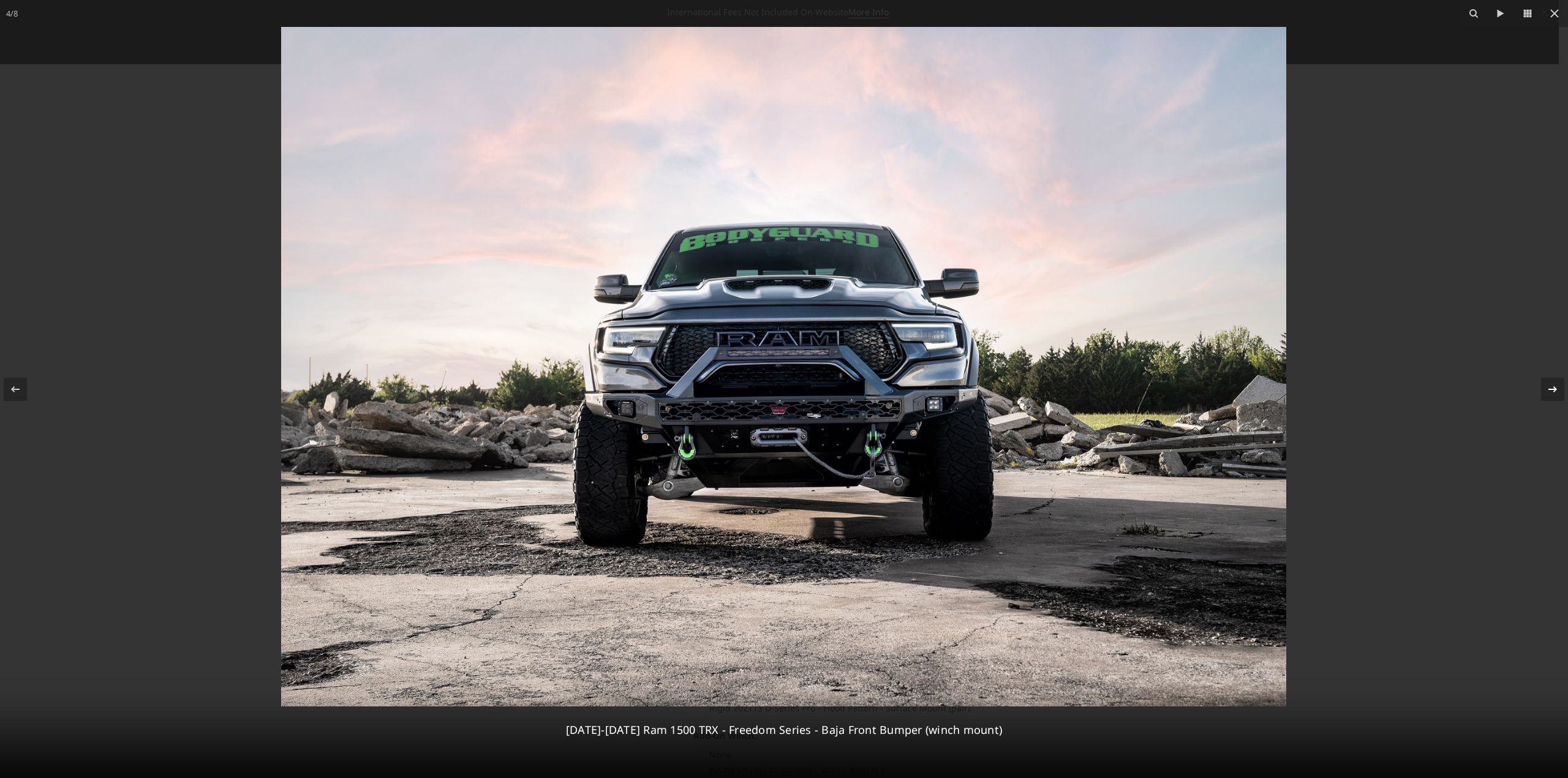
click at [1550, 386] on div "4 / 8 2021-2024 Ram 1500 TRX - Freedom Series - Baja Front Bumper (winch mount)" at bounding box center [784, 389] width 1568 height 778
click at [1549, 394] on icon at bounding box center [1553, 390] width 15 height 15
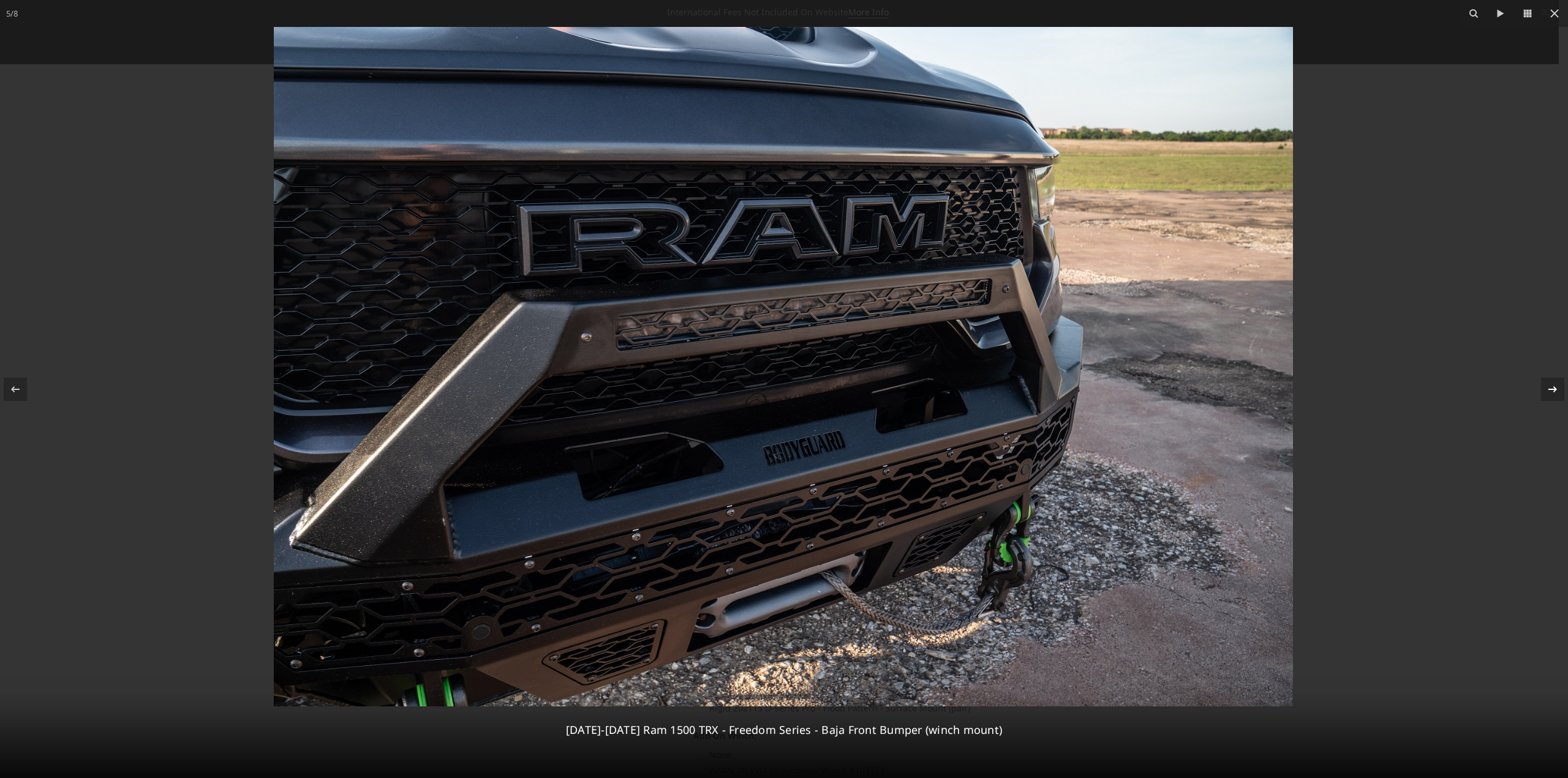
click at [1556, 388] on icon at bounding box center [1553, 390] width 15 height 15
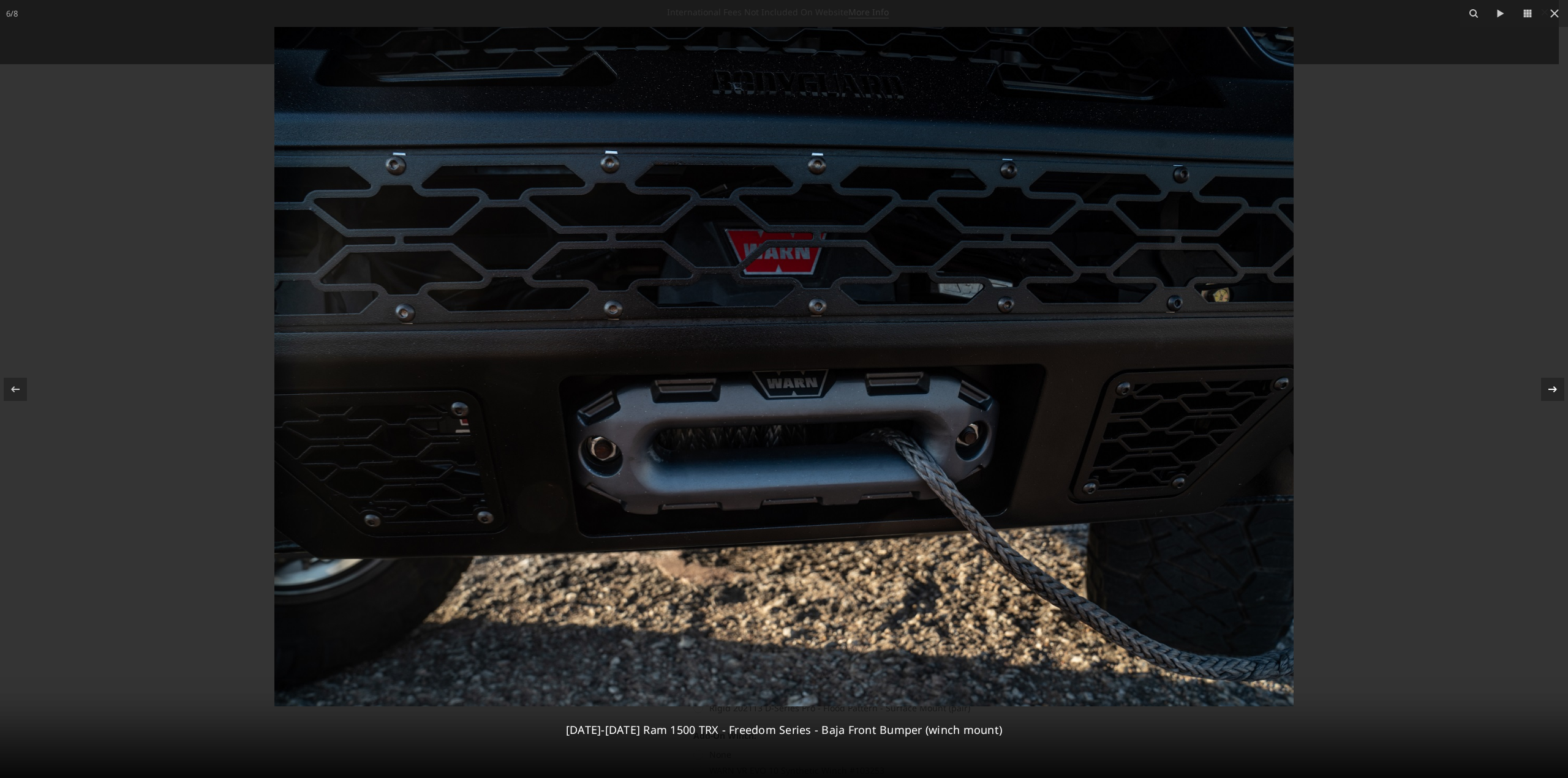
click at [1556, 388] on icon at bounding box center [1553, 390] width 15 height 15
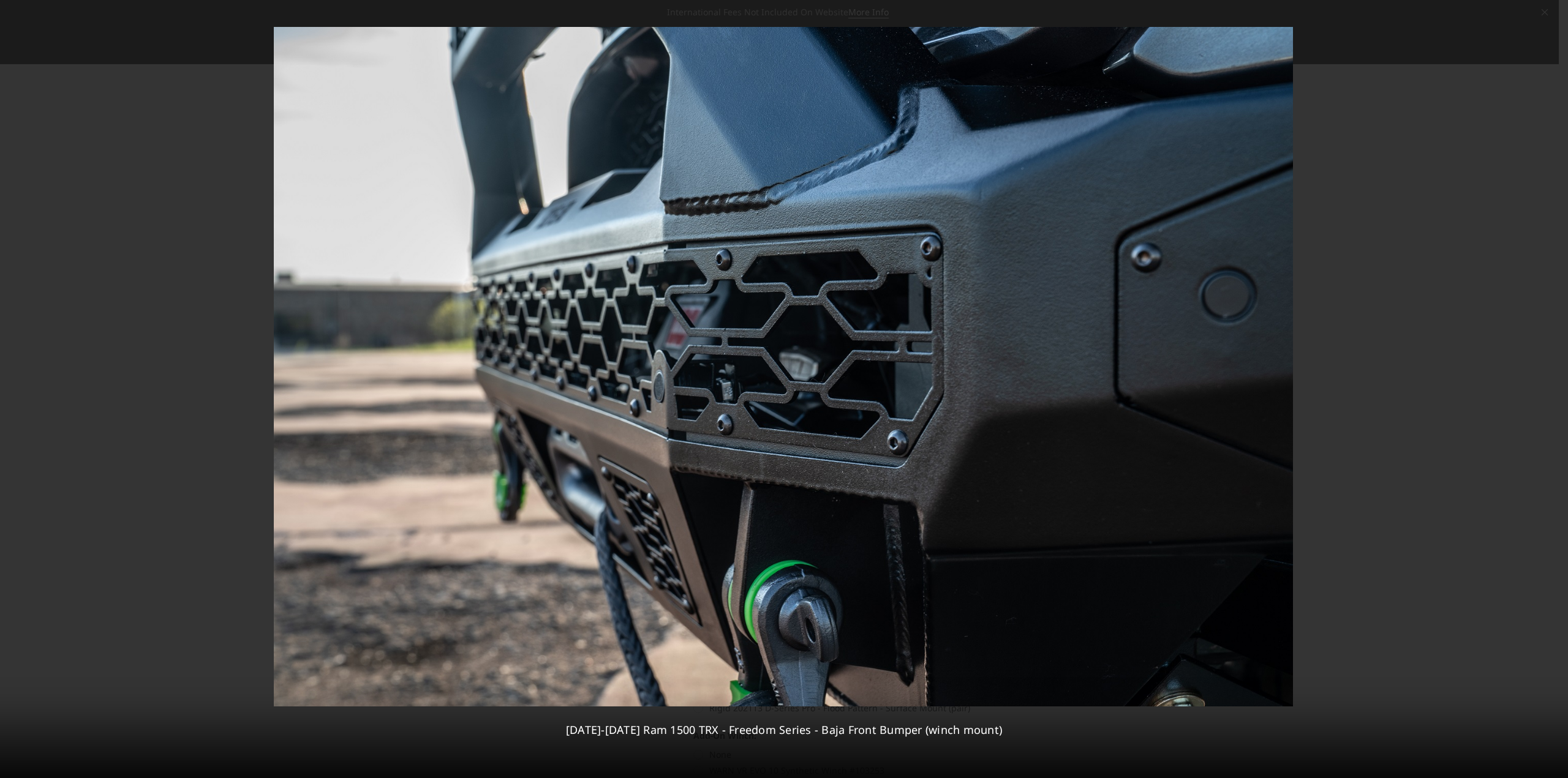
click at [1556, 388] on div "7 / 8 2021-2024 Ram 1500 TRX - Freedom Series - Baja Front Bumper (winch mount)" at bounding box center [784, 389] width 1568 height 778
click at [1553, 385] on icon at bounding box center [1553, 390] width 15 height 15
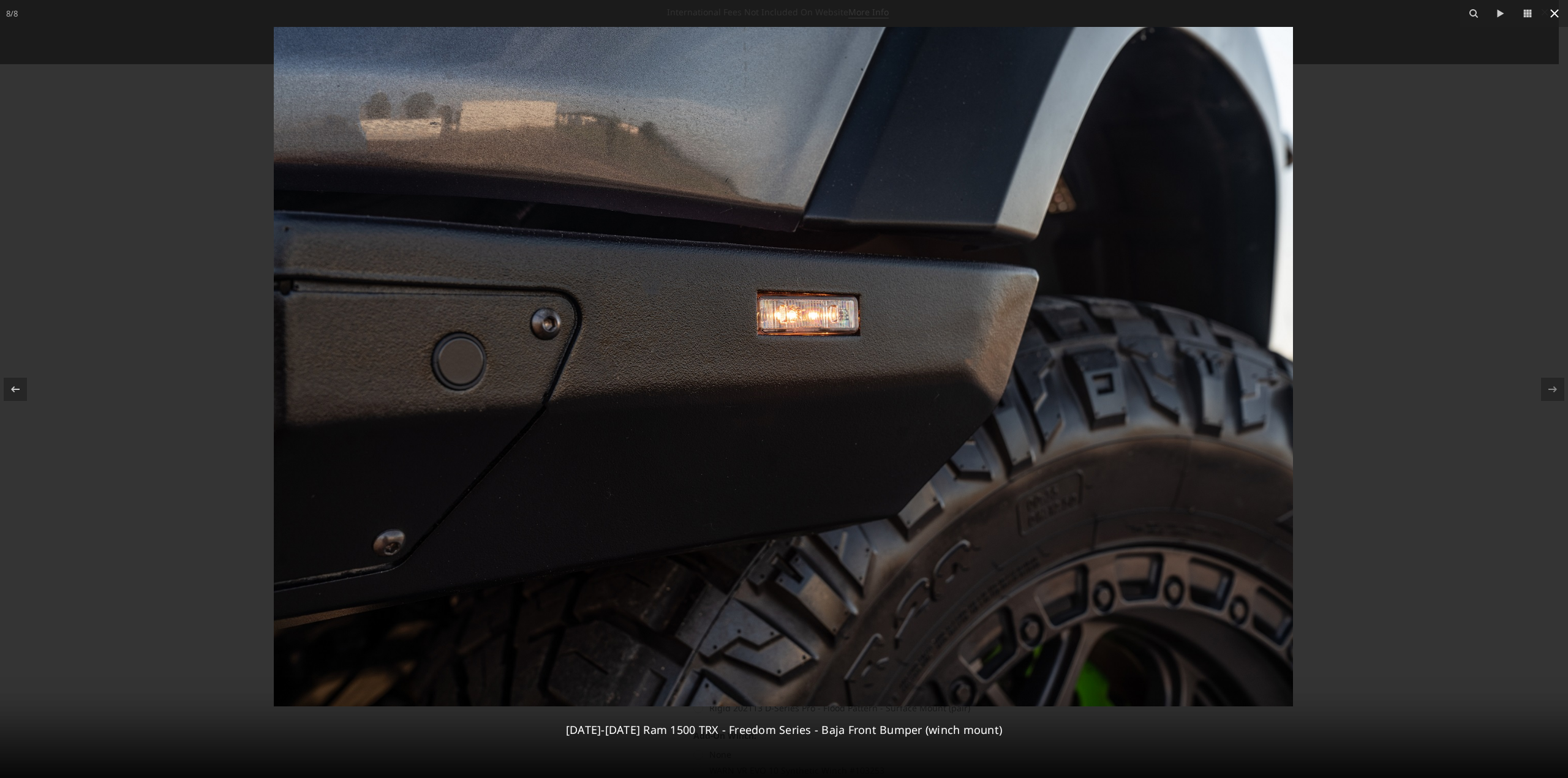
click at [1550, 16] on icon at bounding box center [1554, 14] width 15 height 15
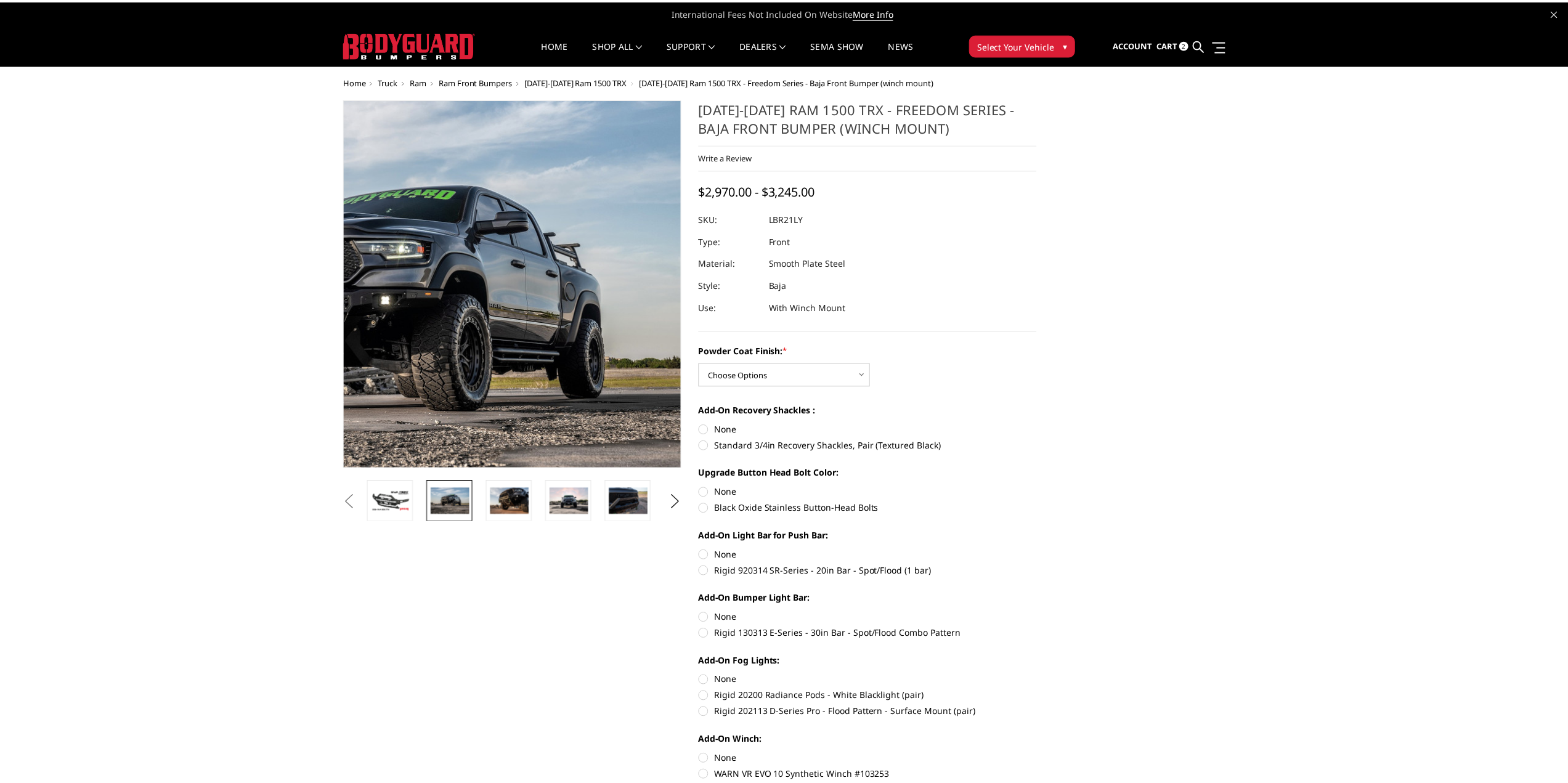
scroll to position [0, 181]
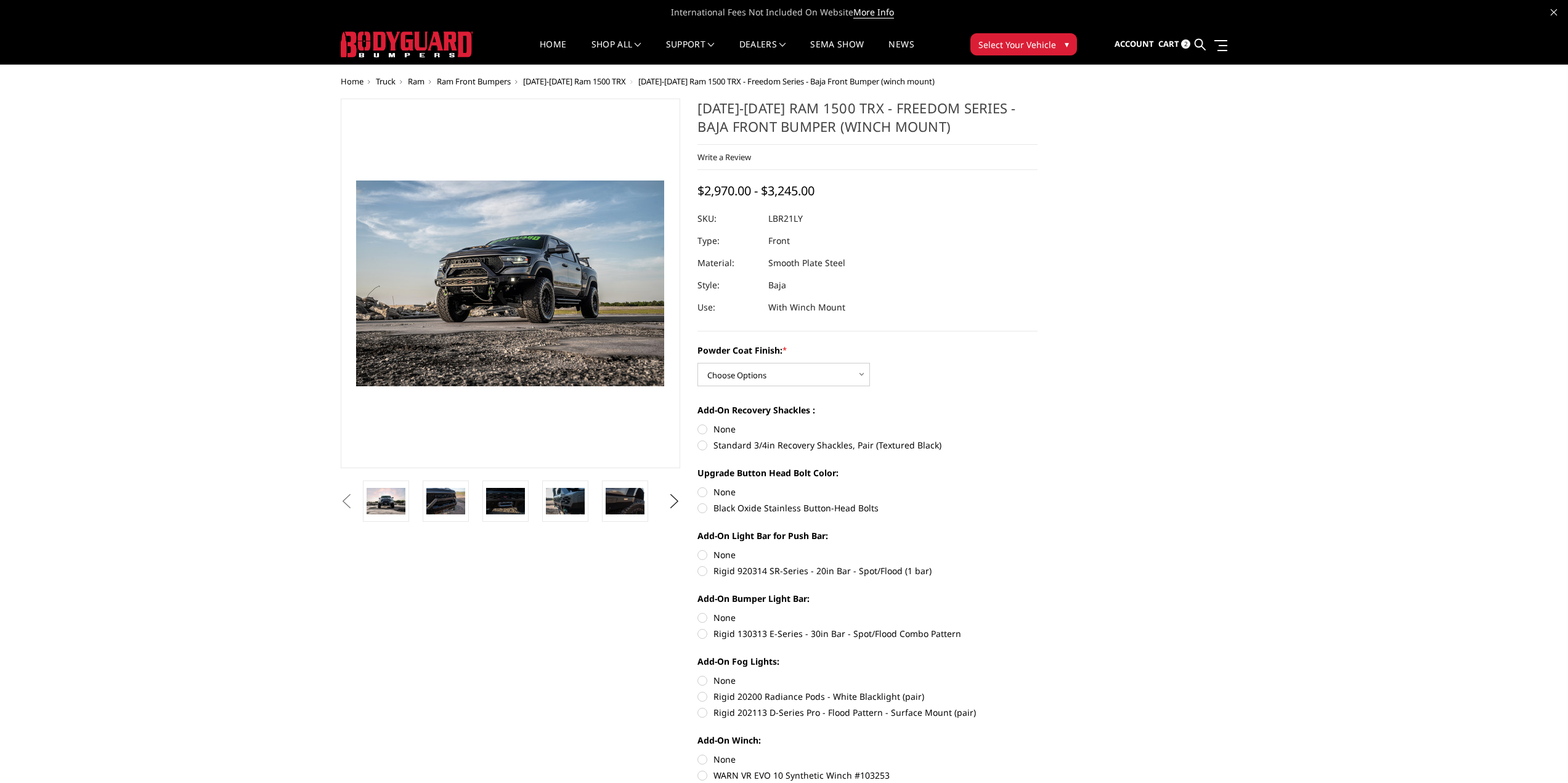
click at [594, 81] on span "[DATE]-[DATE] Ram 1500 TRX" at bounding box center [574, 81] width 103 height 11
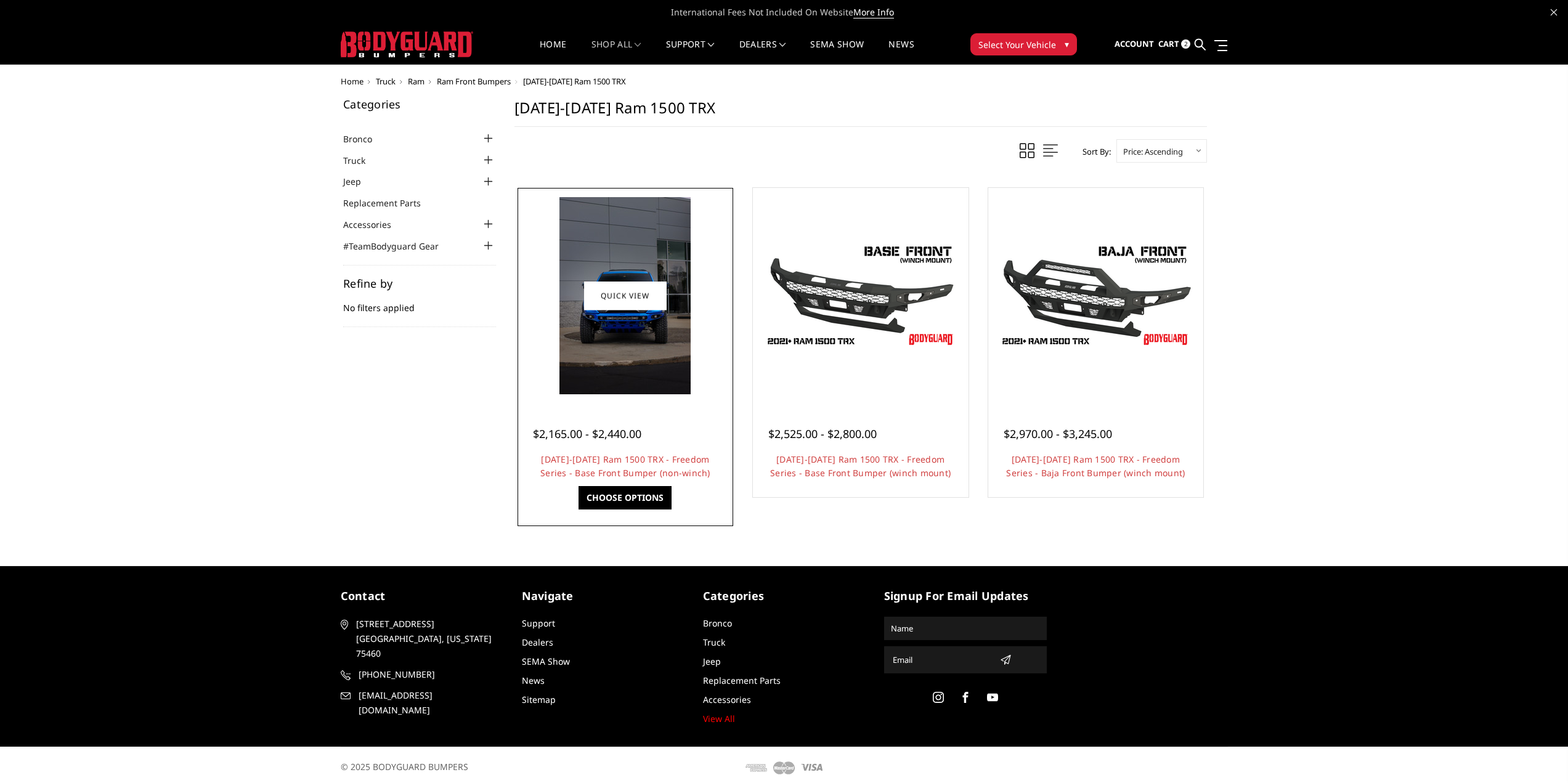
click at [631, 253] on img at bounding box center [624, 295] width 131 height 197
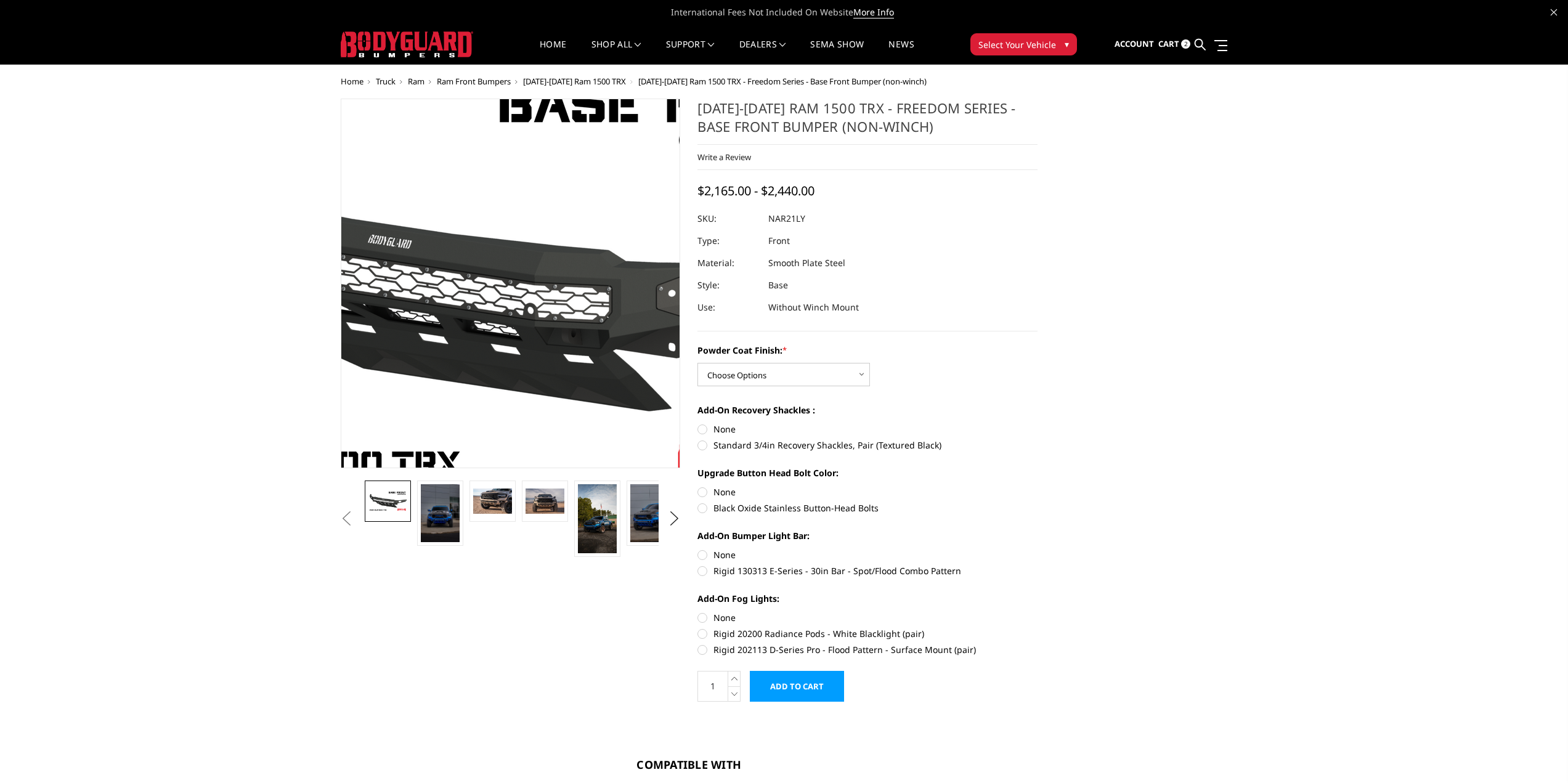
click at [530, 297] on img at bounding box center [484, 282] width 789 height 444
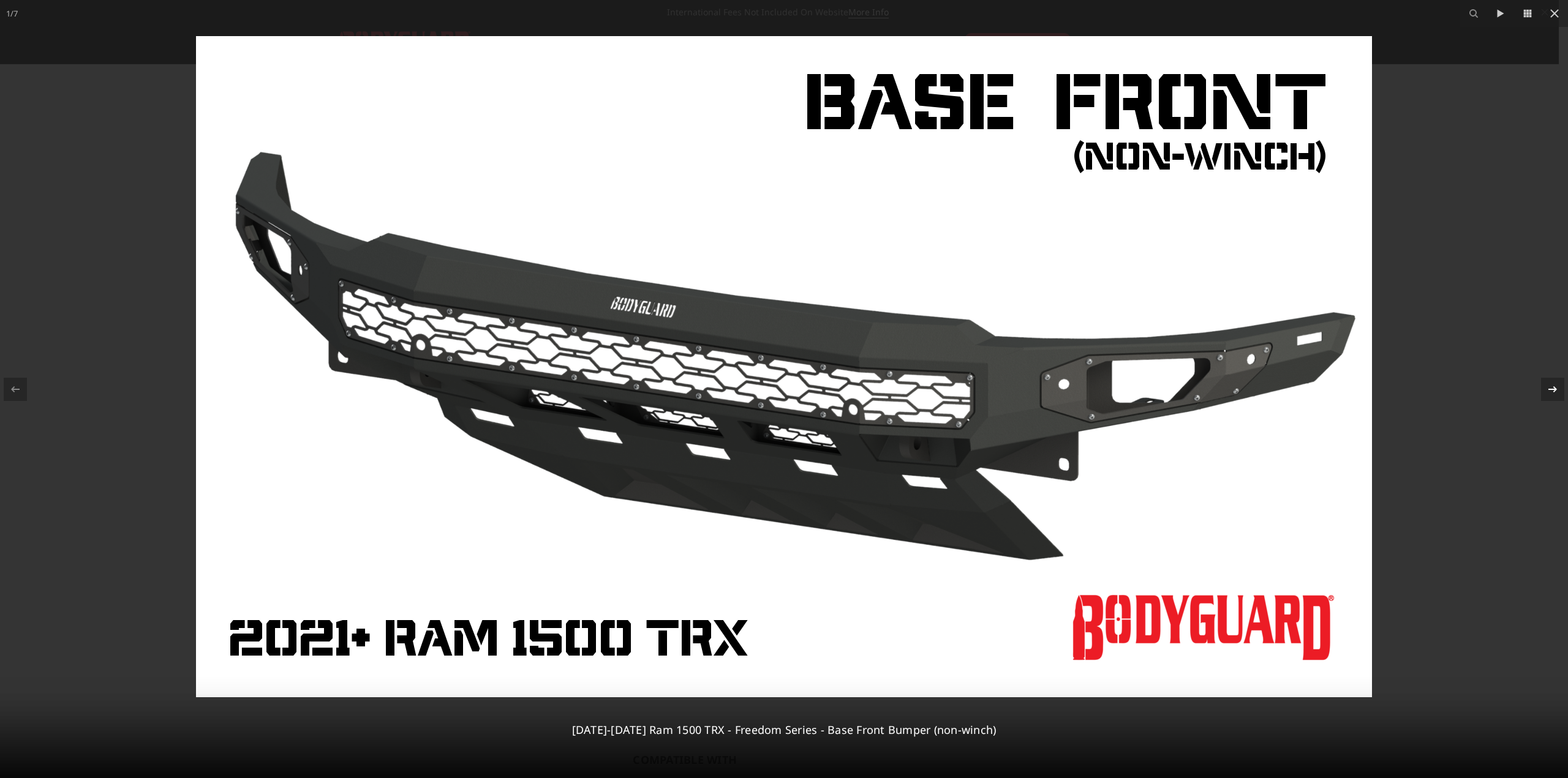
click at [1546, 384] on icon at bounding box center [1553, 390] width 15 height 15
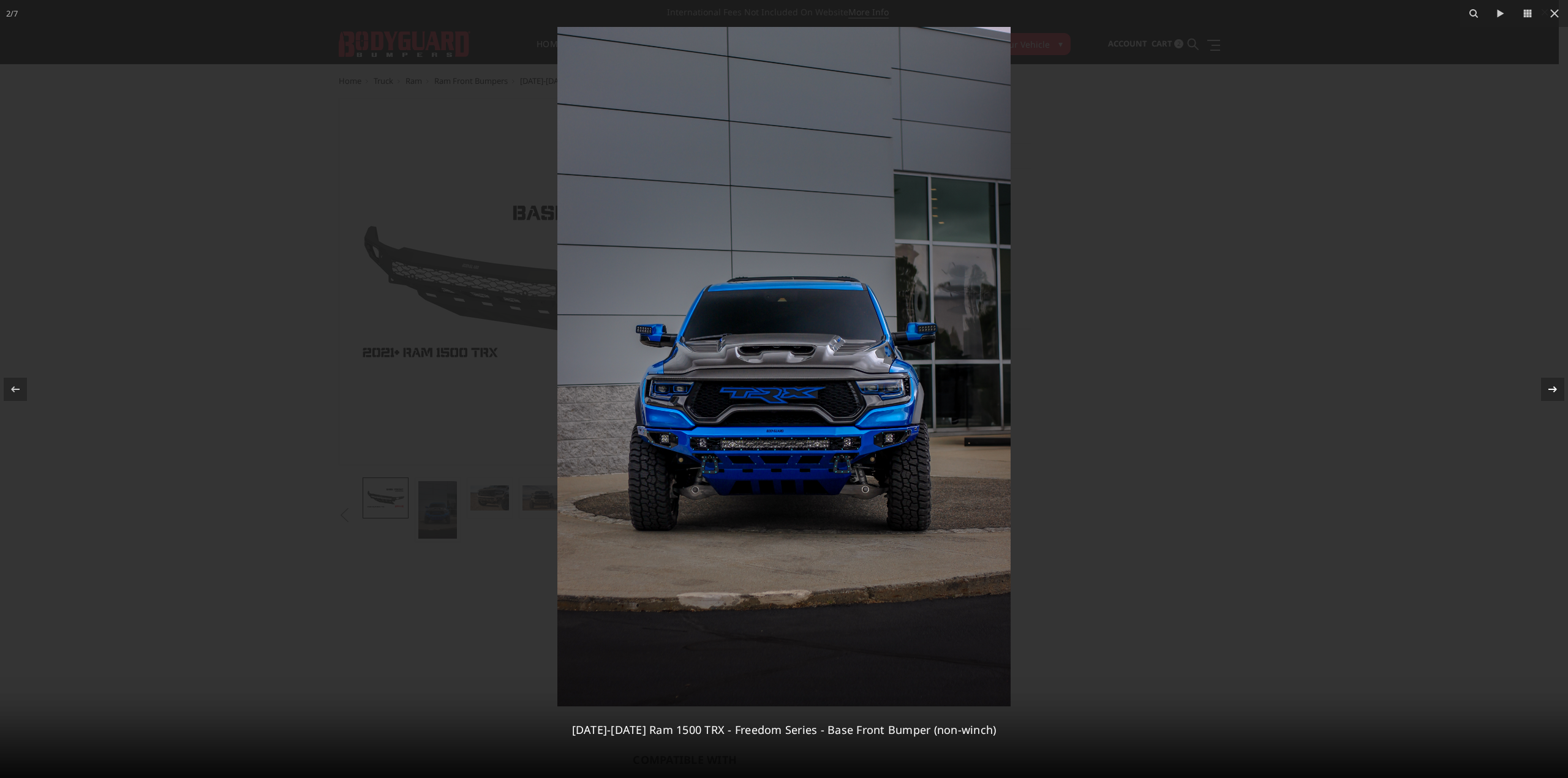
click at [1546, 384] on div "2 / [PHONE_NUMBER][DATE][DATE] Ram 1500 TRX - Freedom Series - Base Front Bumpe…" at bounding box center [784, 389] width 1568 height 778
click at [1548, 390] on icon at bounding box center [1553, 390] width 15 height 15
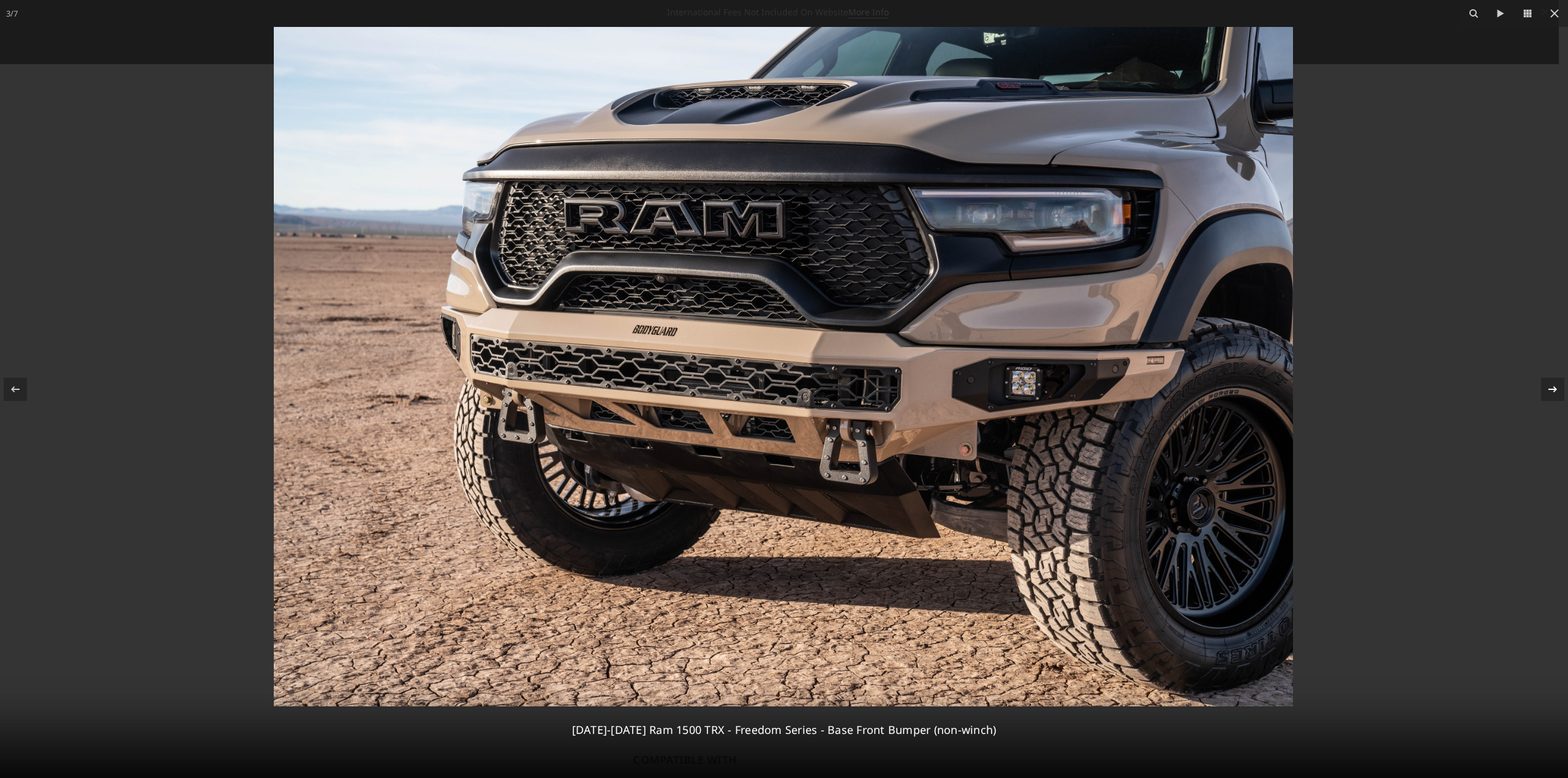
click at [1548, 390] on div "3 / [PHONE_NUMBER][DATE][DATE] Ram 1500 TRX - Freedom Series - Base Front Bumpe…" at bounding box center [784, 389] width 1568 height 778
click at [1547, 392] on icon at bounding box center [1553, 390] width 15 height 15
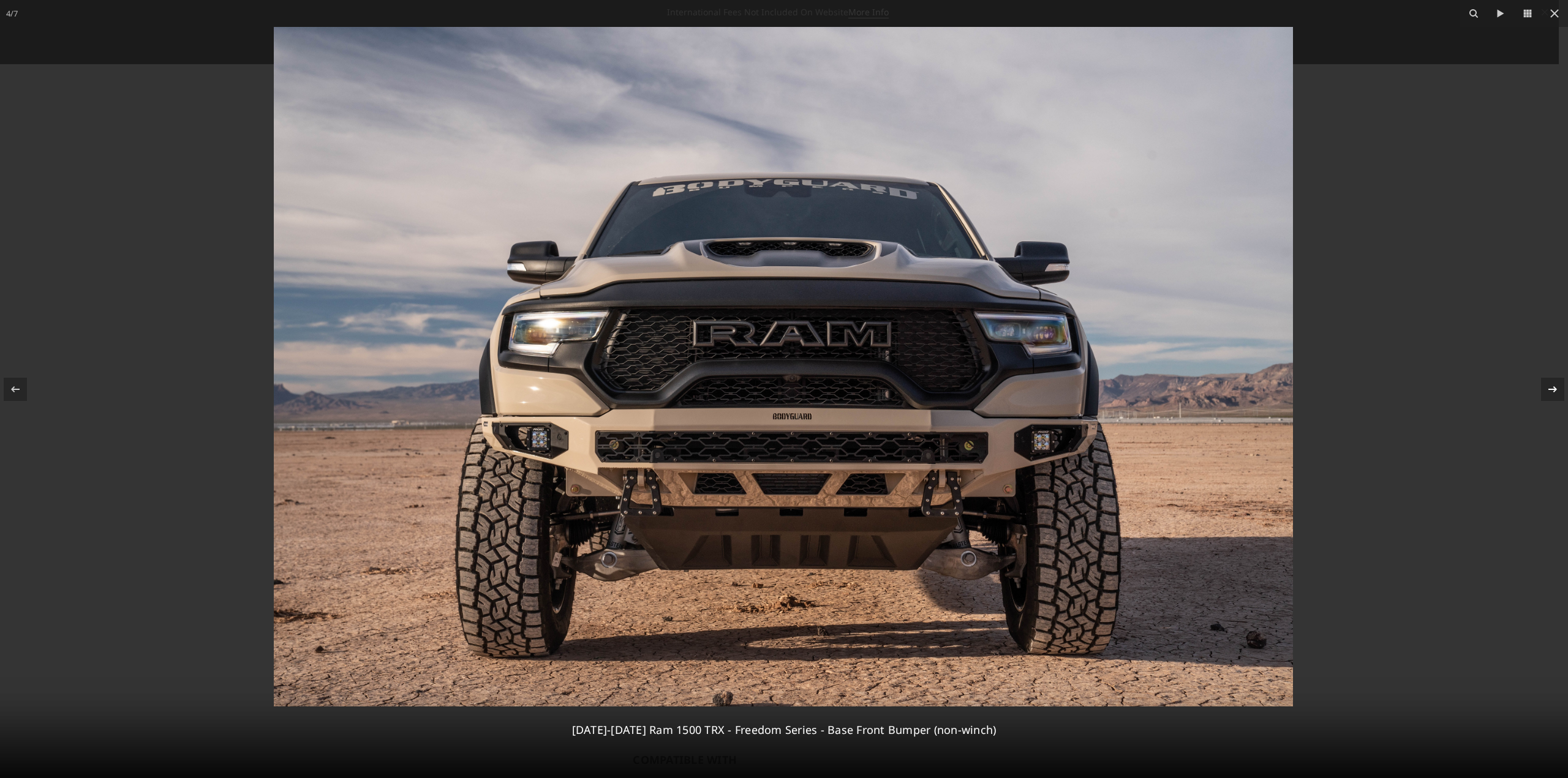
click at [1552, 388] on icon at bounding box center [1553, 390] width 15 height 15
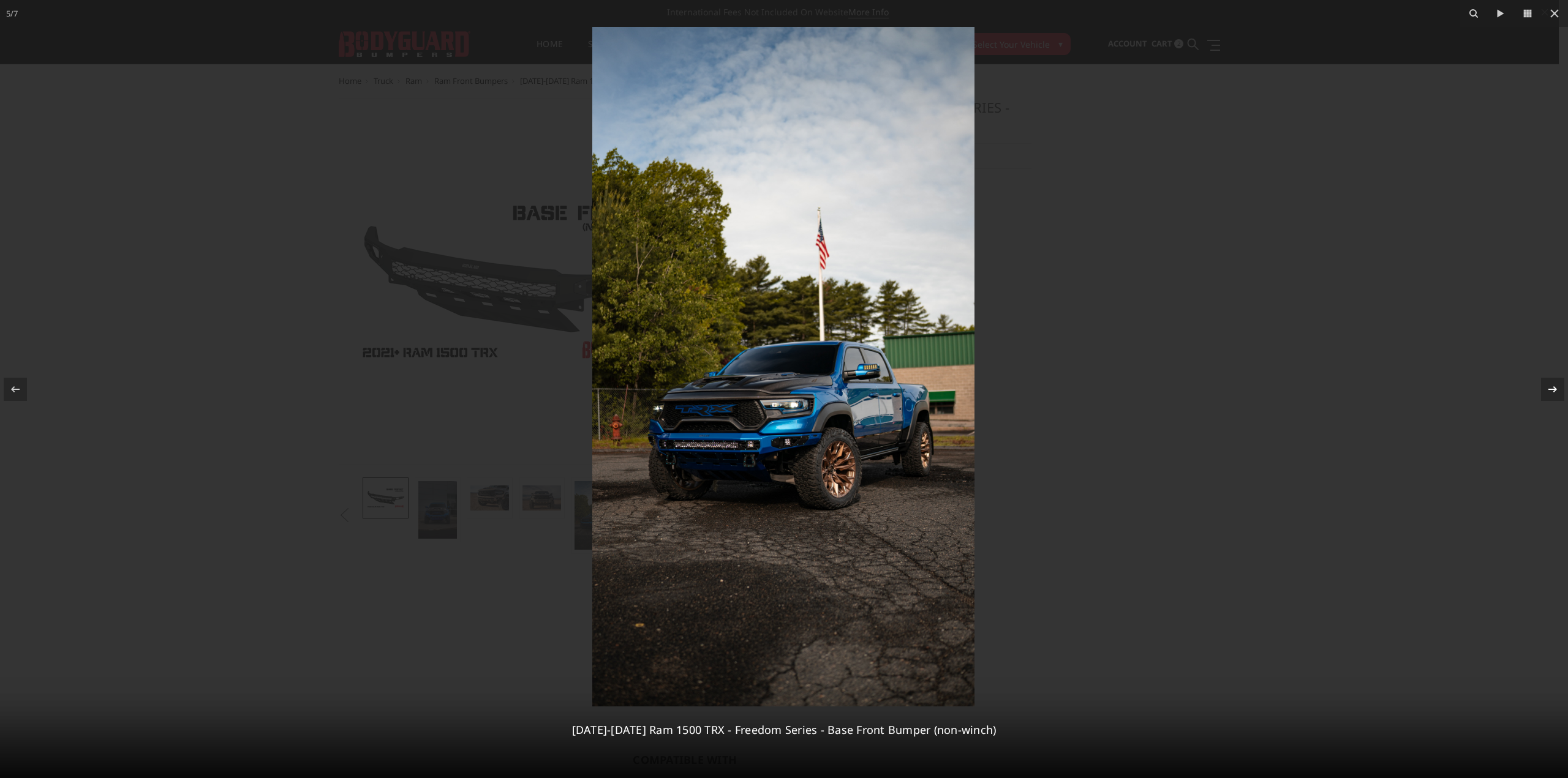
click at [1552, 388] on icon at bounding box center [1553, 390] width 15 height 15
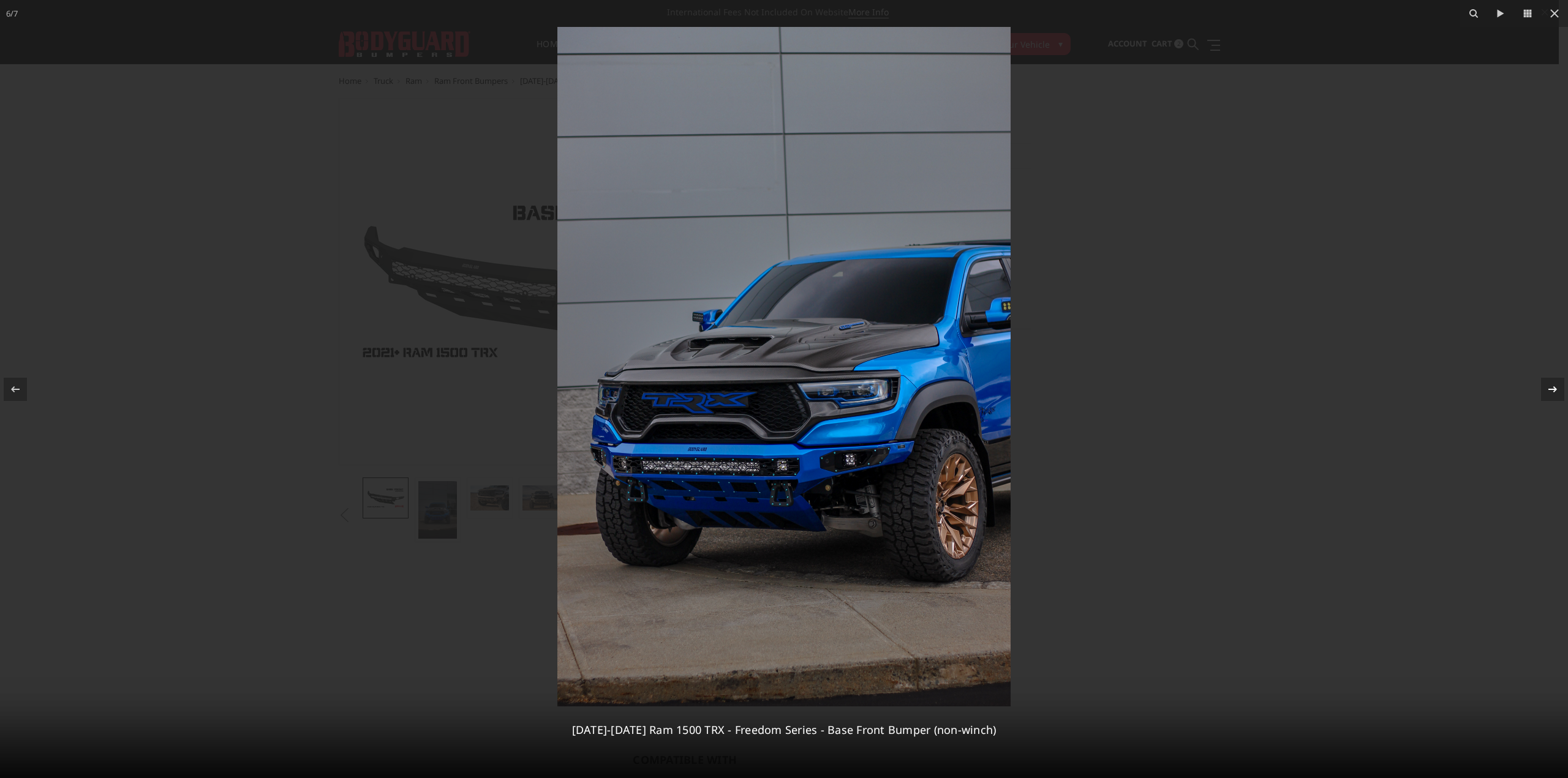
click at [1552, 388] on icon at bounding box center [1553, 390] width 15 height 15
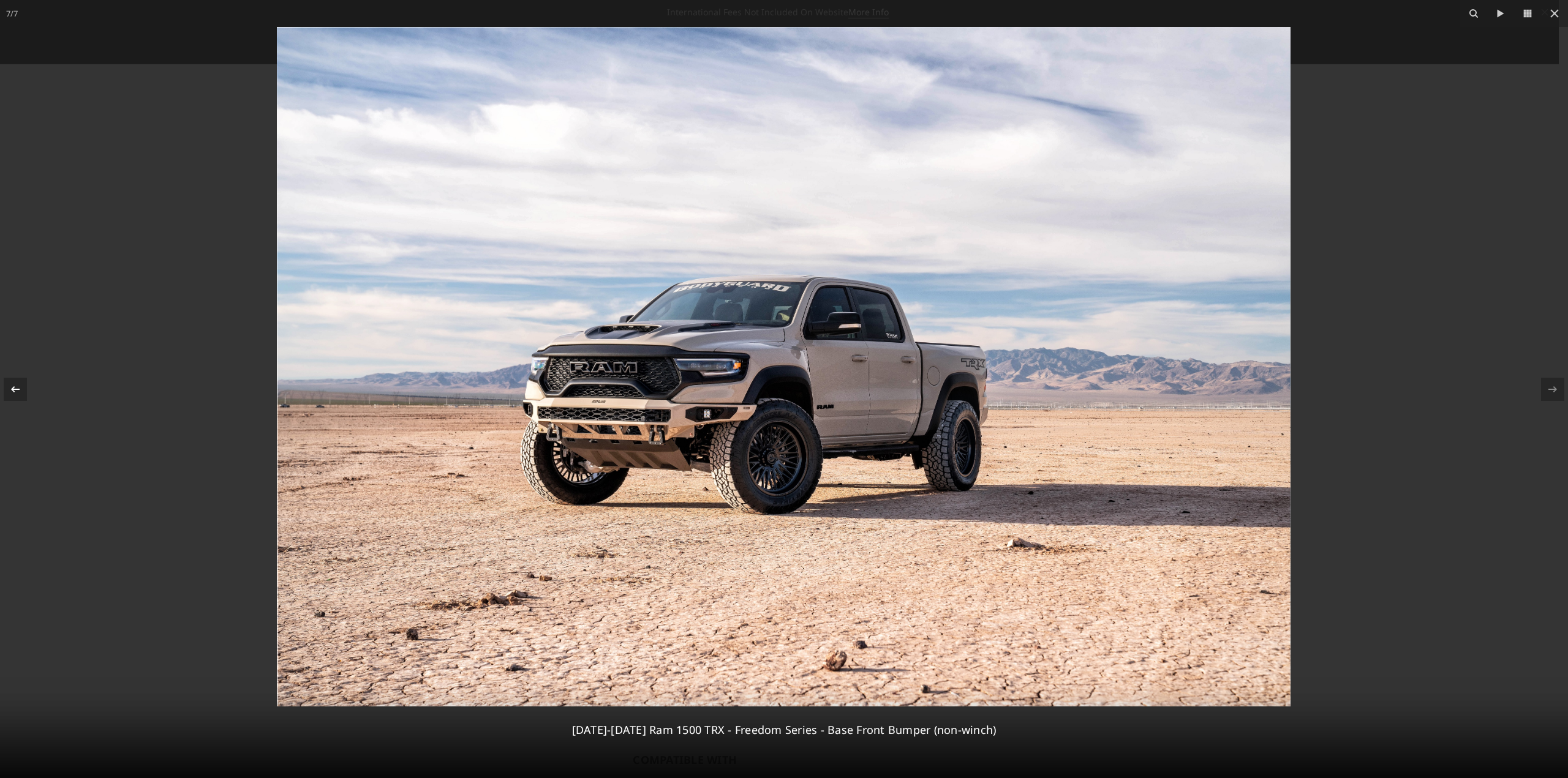
click at [18, 394] on icon at bounding box center [16, 390] width 15 height 15
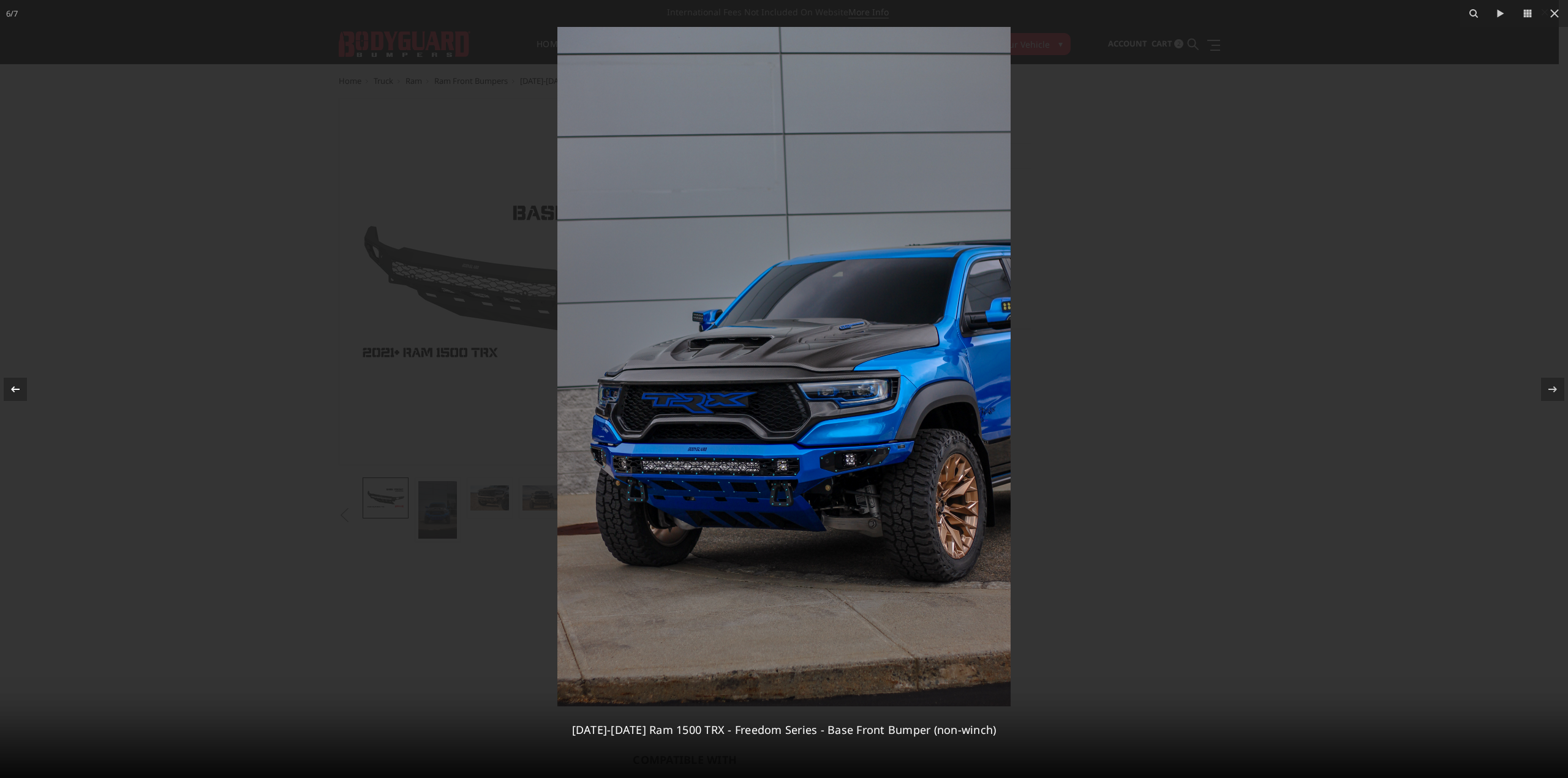
click at [17, 394] on icon at bounding box center [16, 390] width 15 height 15
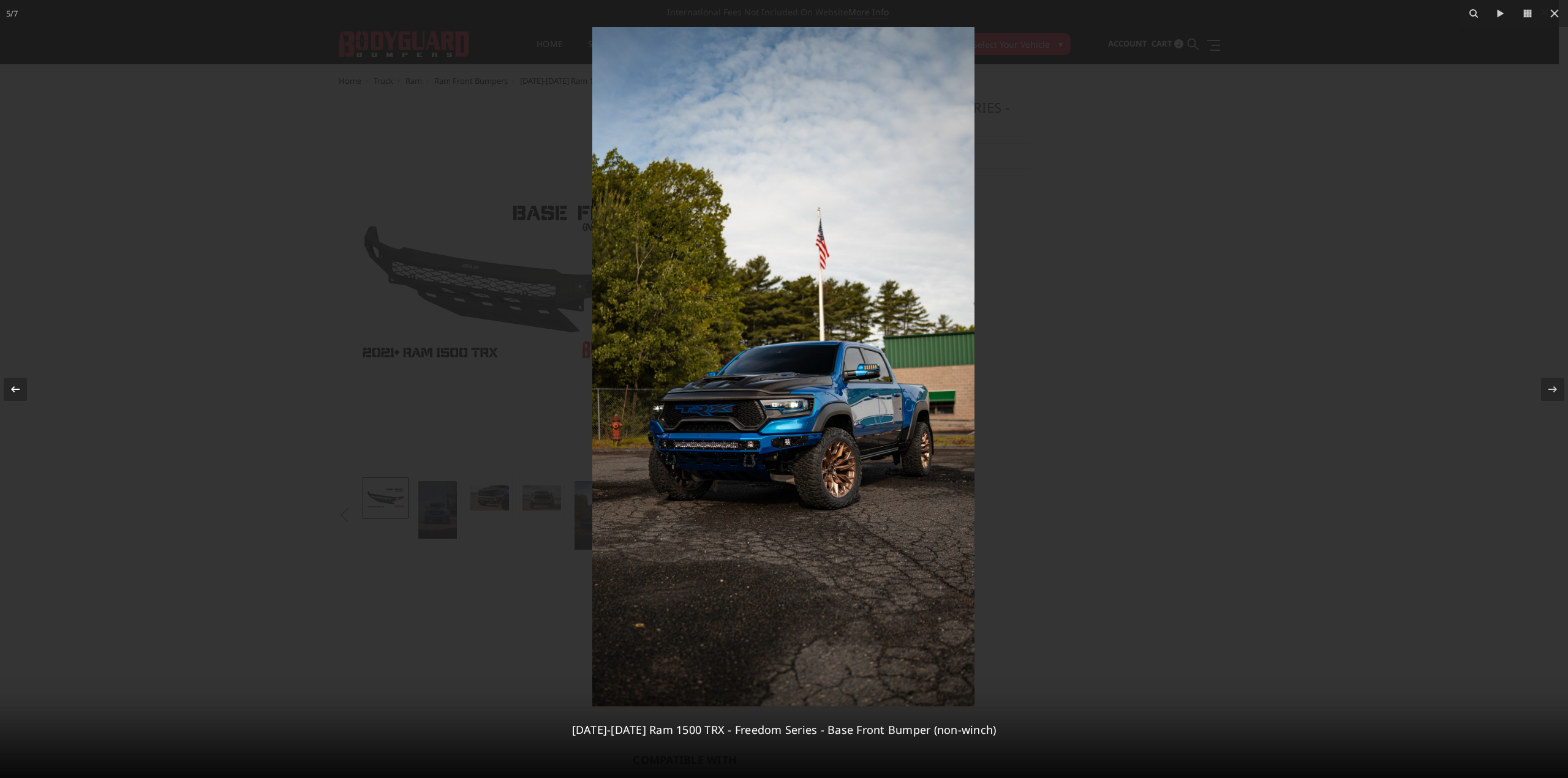
click at [17, 394] on icon at bounding box center [16, 390] width 15 height 15
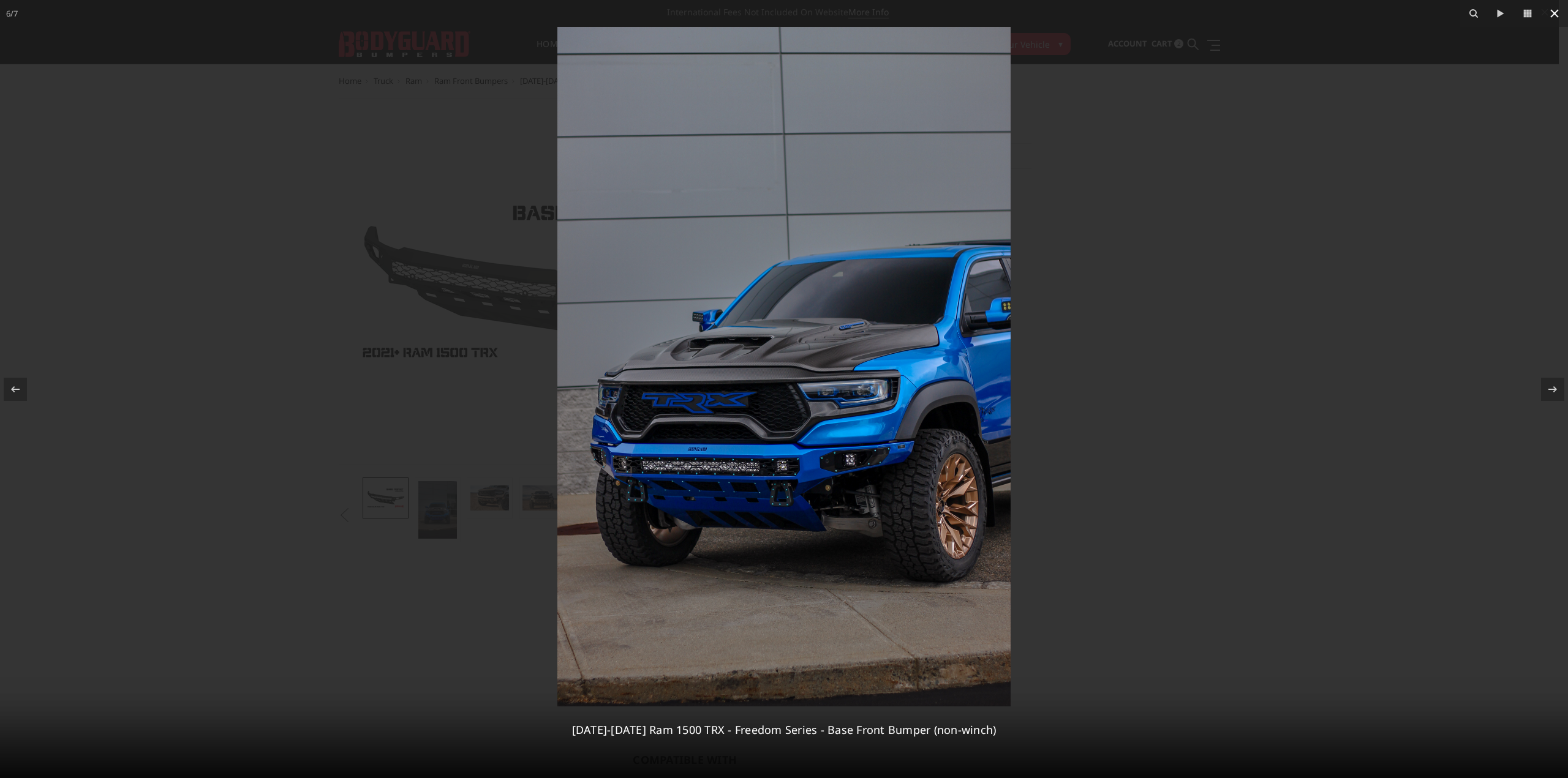
click at [1554, 14] on icon at bounding box center [1554, 14] width 9 height 9
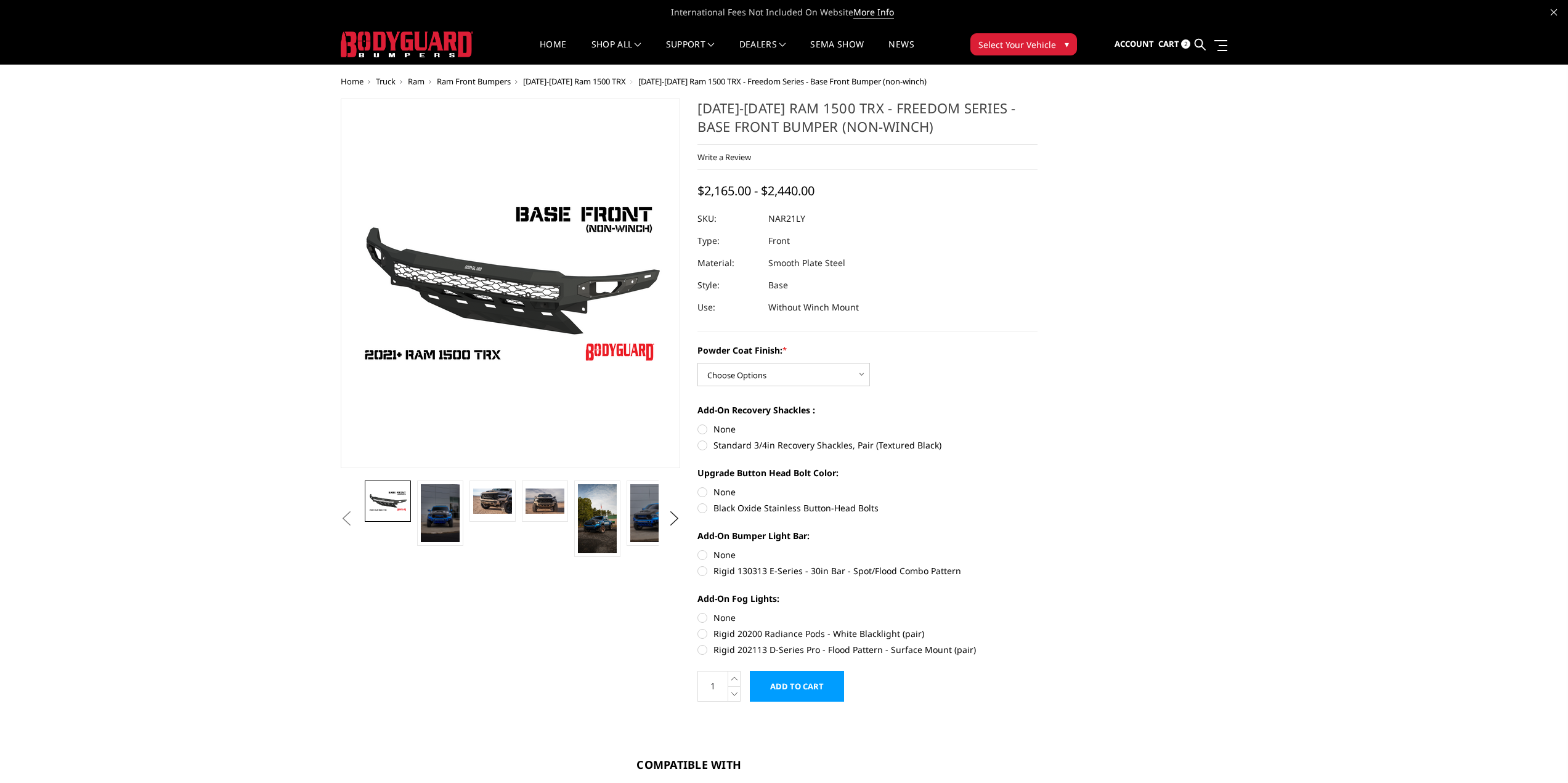
drag, startPoint x: 701, startPoint y: 106, endPoint x: 864, endPoint y: 108, distance: 163.0
click at [879, 111] on h1 "[DATE]-[DATE] Ram 1500 TRX - Freedom Series - Base Front Bumper (non-winch)" at bounding box center [867, 122] width 340 height 46
drag, startPoint x: 856, startPoint y: 108, endPoint x: 864, endPoint y: 106, distance: 8.2
click at [840, 108] on h1 "[DATE]-[DATE] Ram 1500 TRX - Freedom Series - Base Front Bumper (non-winch)" at bounding box center [867, 122] width 340 height 46
drag, startPoint x: 921, startPoint y: 102, endPoint x: 903, endPoint y: 104, distance: 18.1
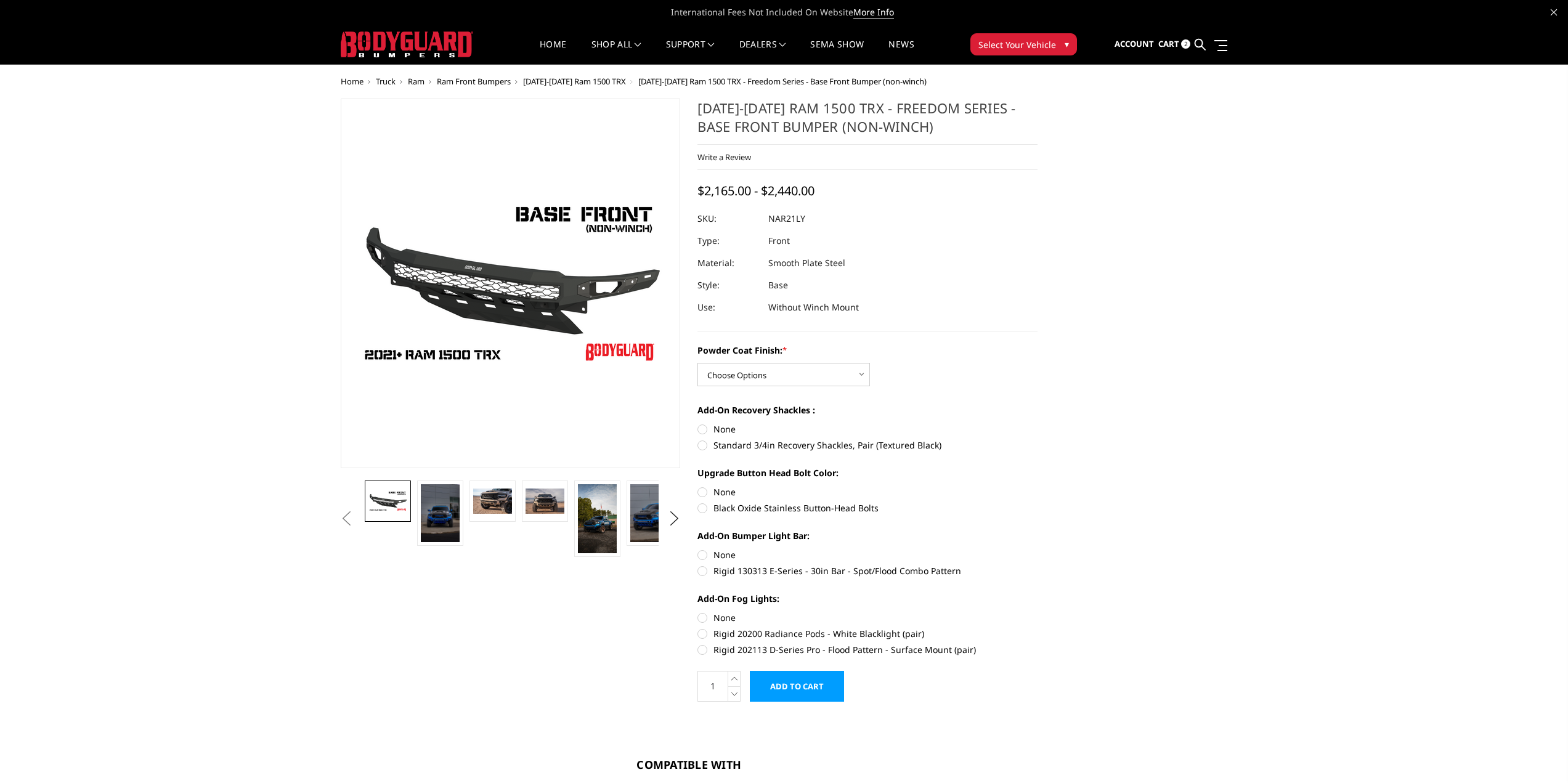
click at [899, 103] on h1 "[DATE]-[DATE] Ram 1500 TRX - Freedom Series - Base Front Bumper (non-winch)" at bounding box center [867, 122] width 340 height 46
